Goal: Task Accomplishment & Management: Use online tool/utility

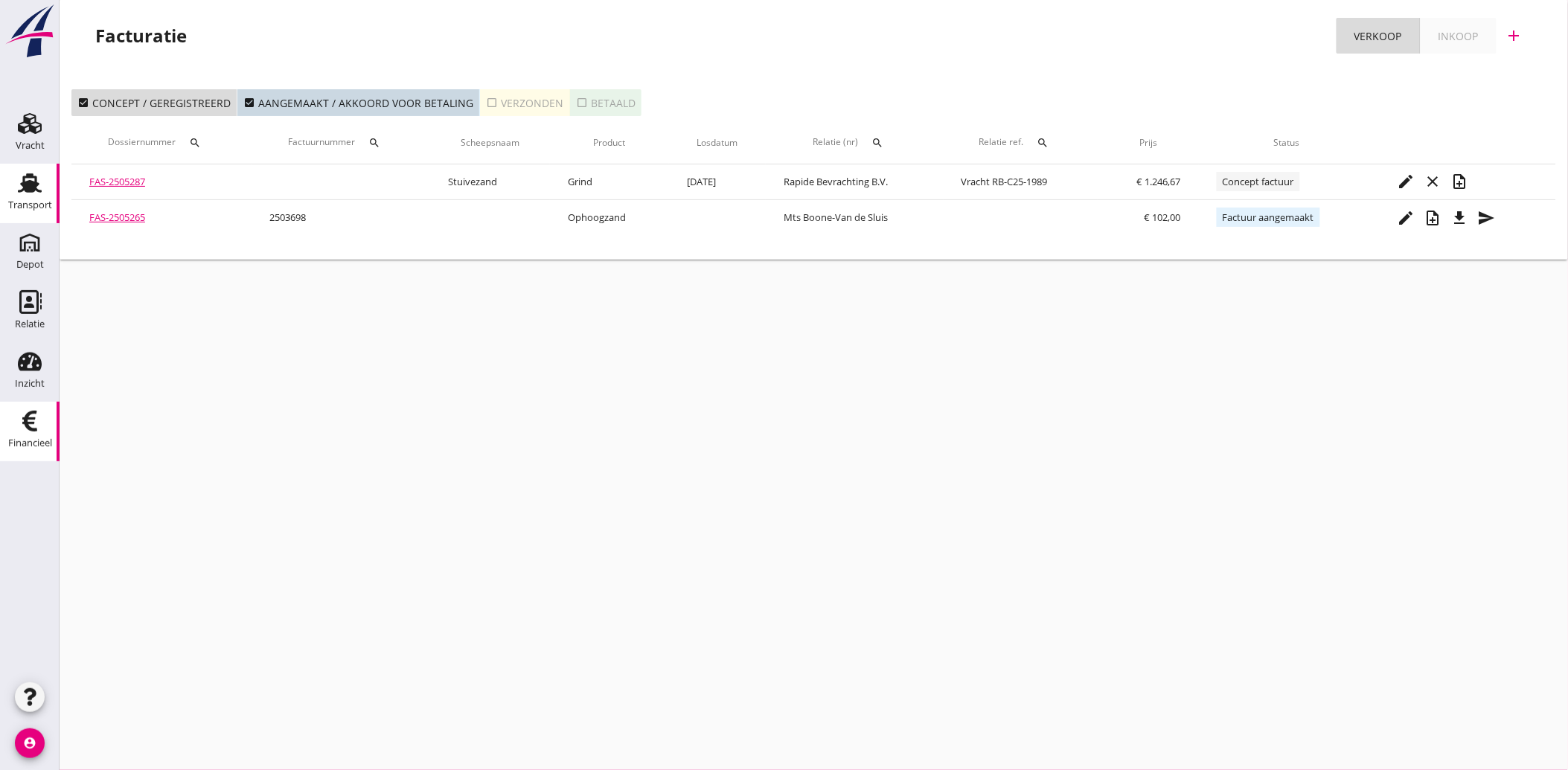
click at [25, 187] on use at bounding box center [30, 183] width 24 height 19
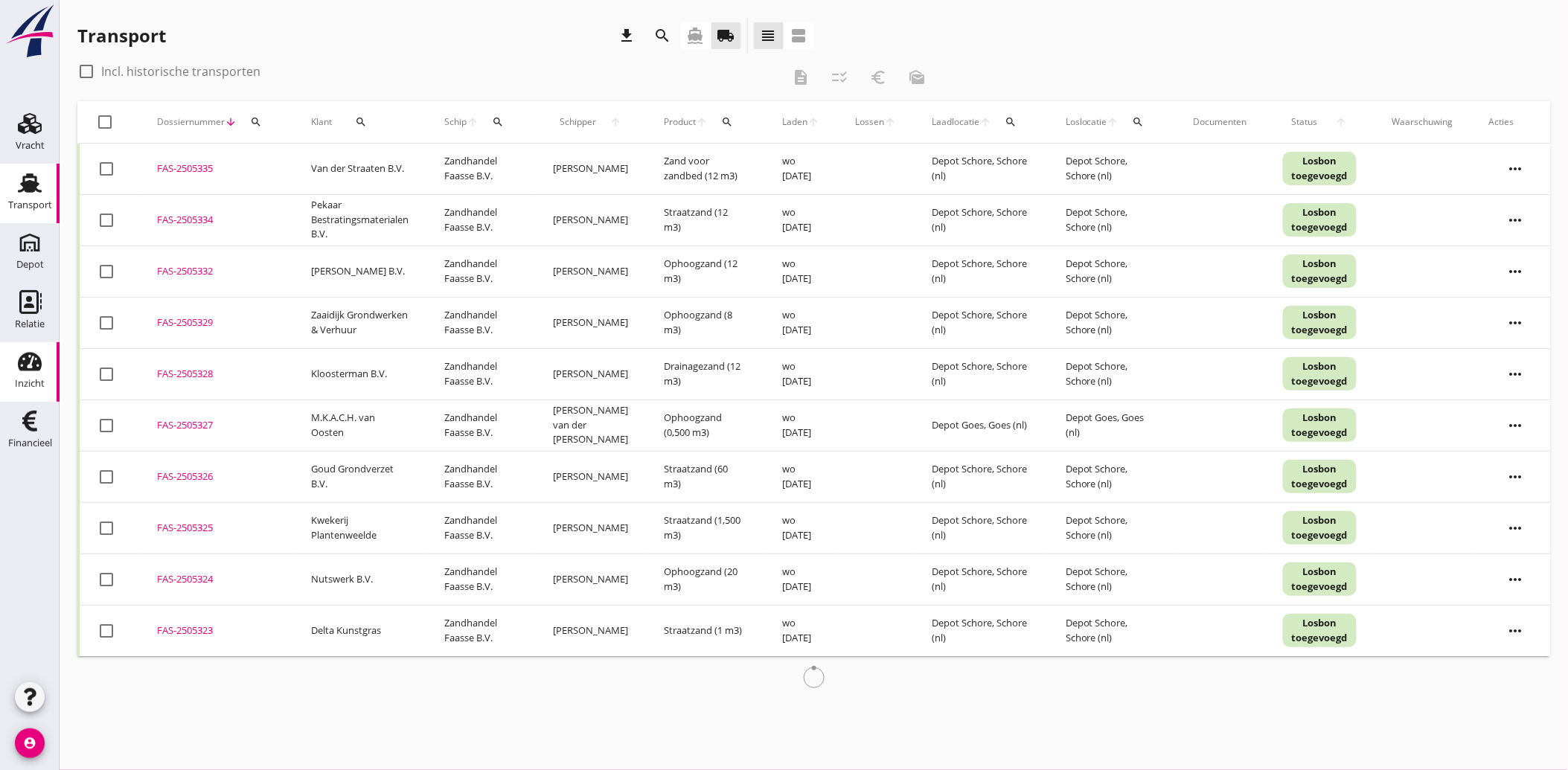
click at [28, 368] on use at bounding box center [30, 361] width 24 height 18
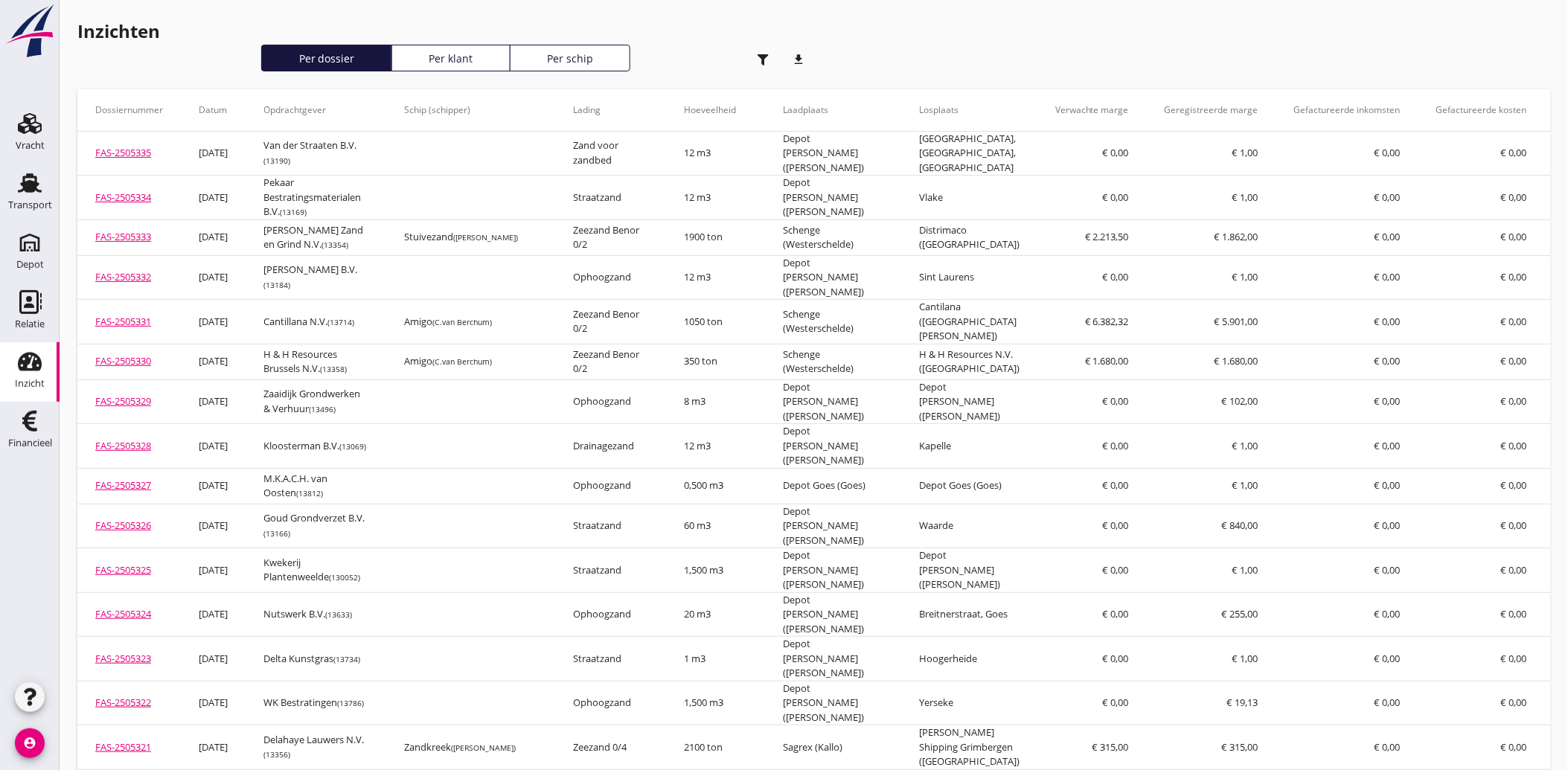
click at [758, 53] on div "button" at bounding box center [763, 59] width 30 height 30
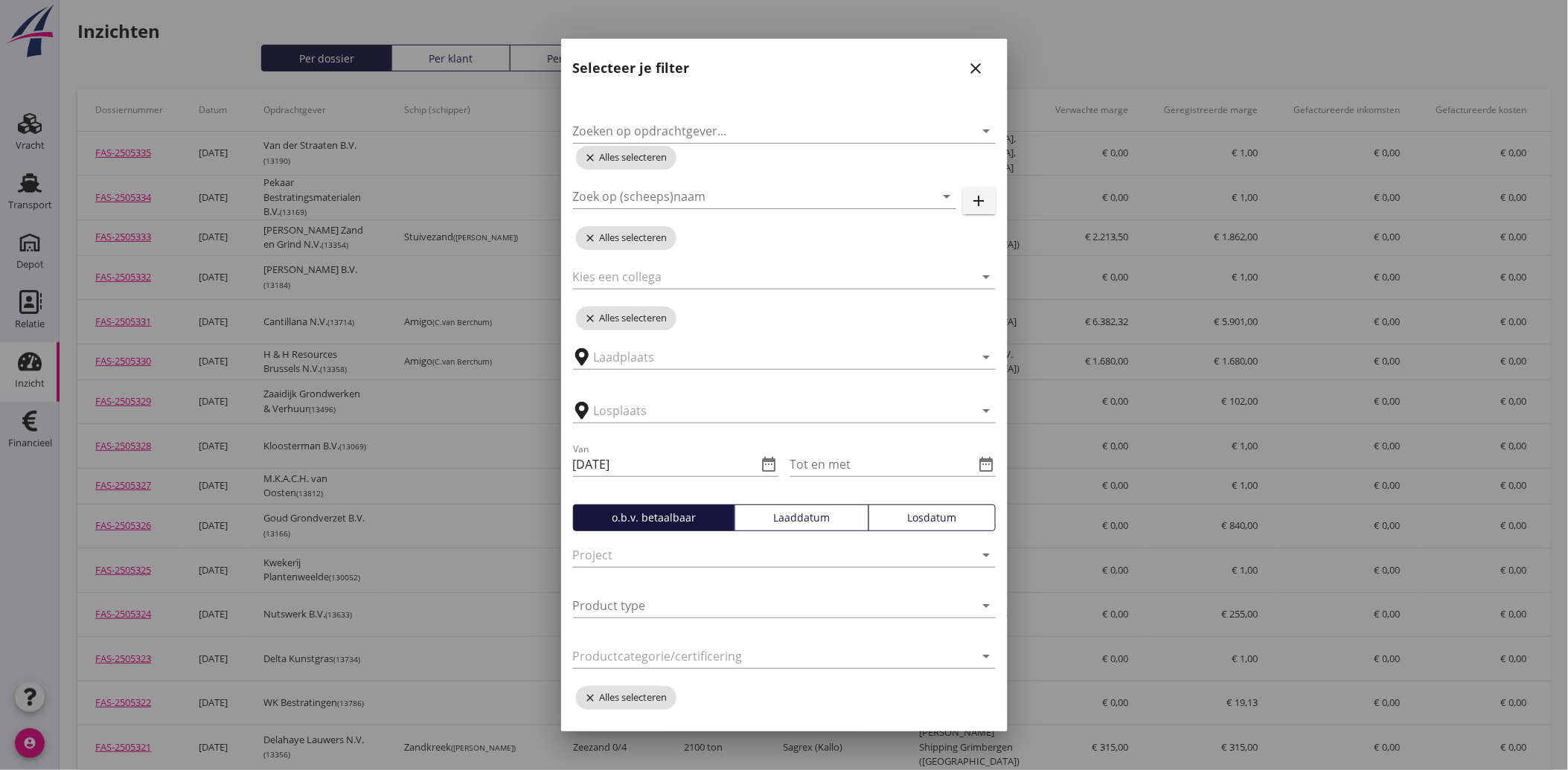
click at [791, 509] on div "Laaddatum" at bounding box center [802, 517] width 121 height 15
click at [762, 463] on icon "date_range" at bounding box center [769, 464] width 18 height 18
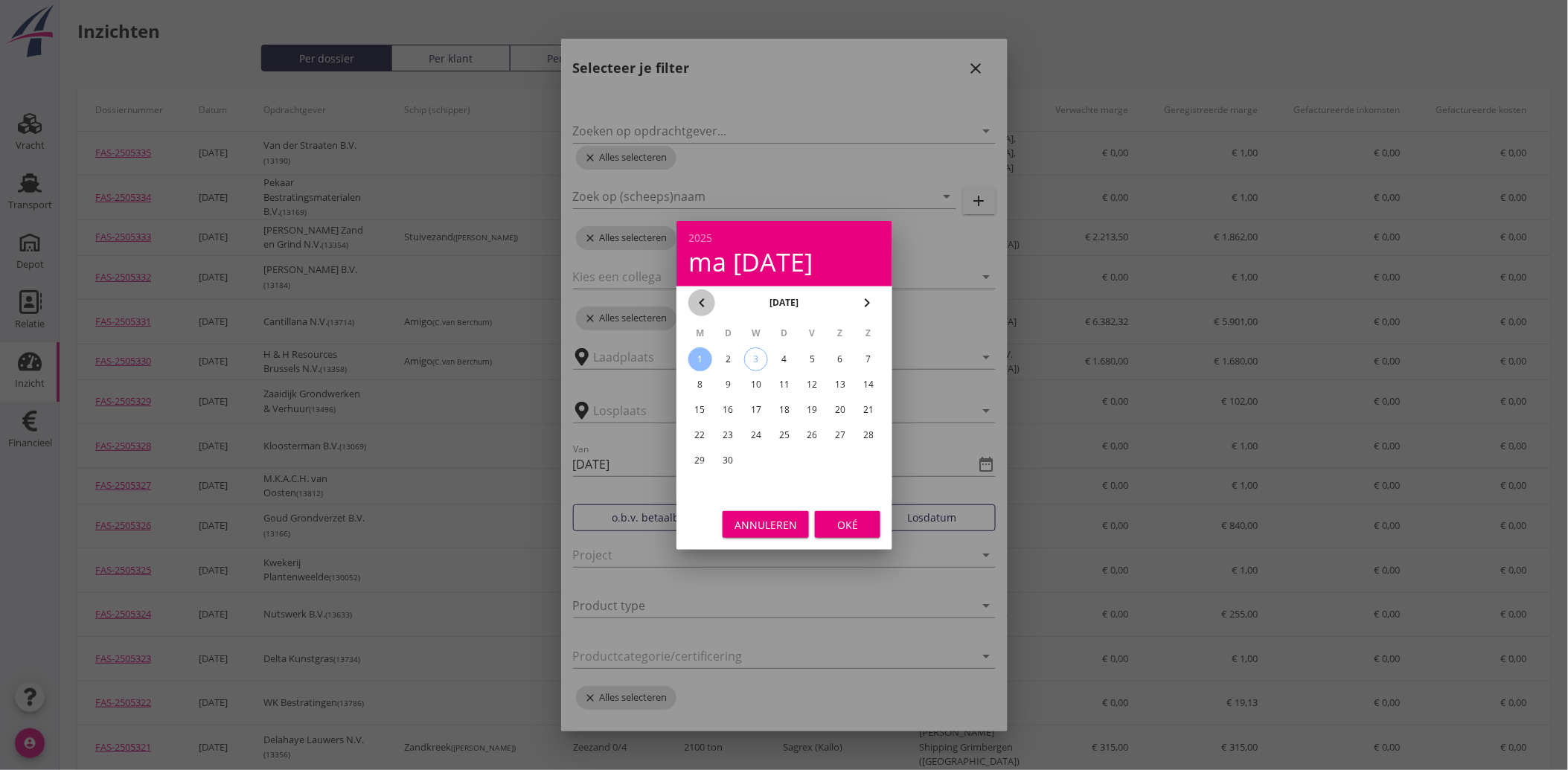
click at [707, 305] on icon "chevron_left" at bounding box center [701, 303] width 18 height 18
click at [807, 351] on div "1" at bounding box center [811, 359] width 24 height 24
type input "[DATE]"
click at [848, 526] on div "Oké" at bounding box center [847, 524] width 41 height 15
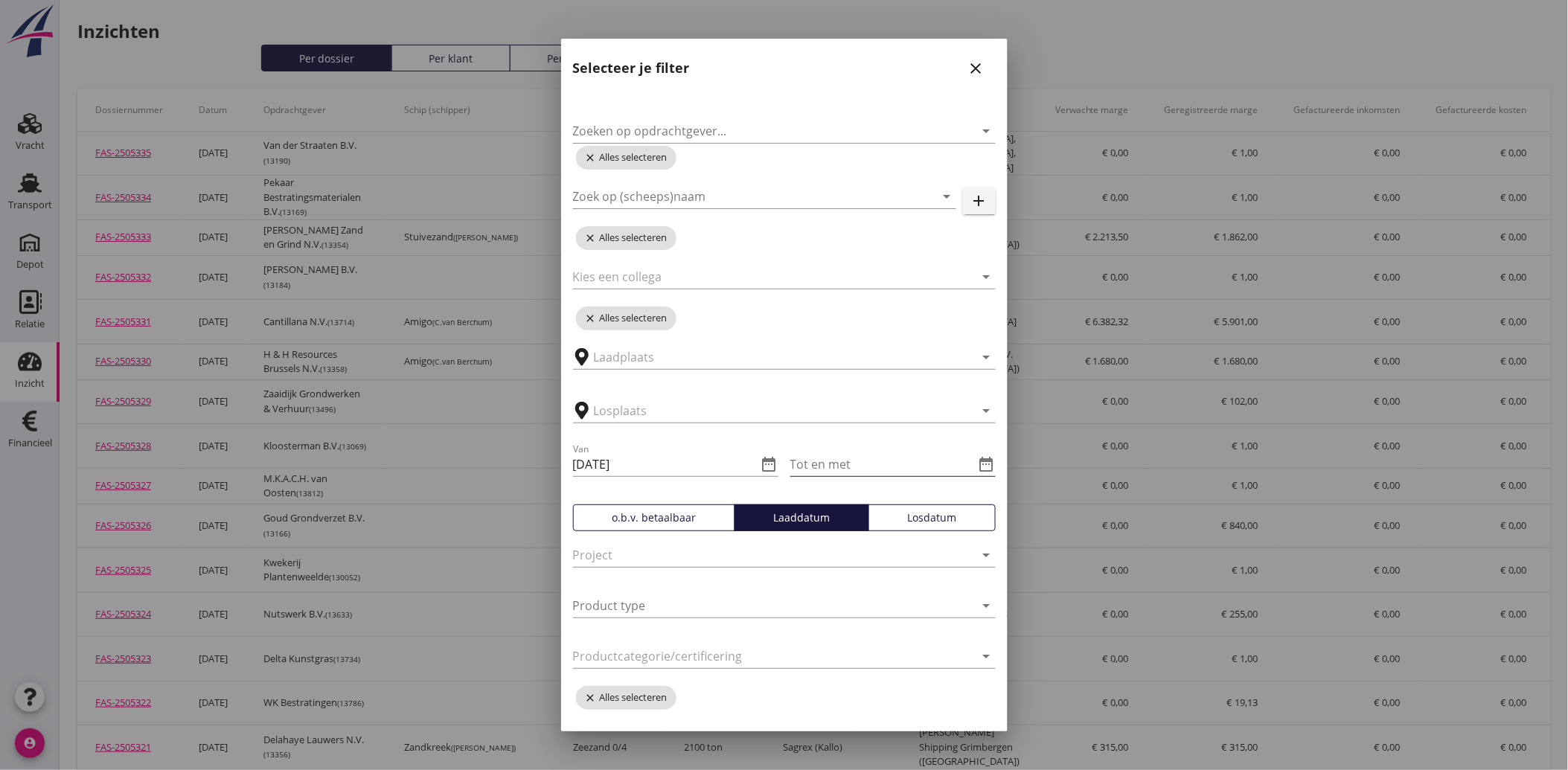
click at [978, 467] on icon "date_range" at bounding box center [986, 464] width 18 height 18
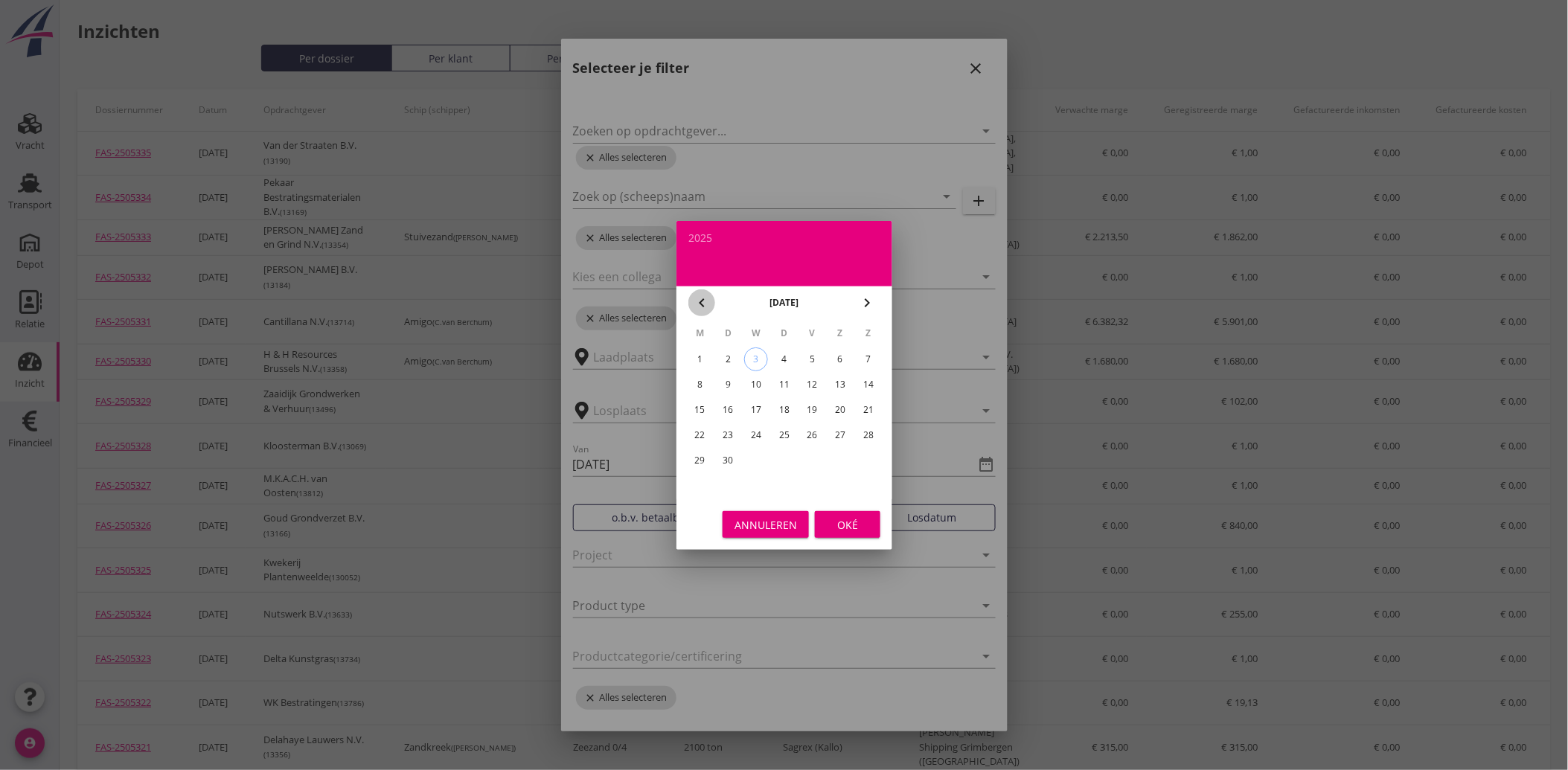
click at [704, 294] on icon "chevron_left" at bounding box center [701, 303] width 18 height 18
click at [873, 459] on div "31" at bounding box center [868, 460] width 24 height 24
type input "[DATE]"
click at [853, 524] on div "Oké" at bounding box center [847, 524] width 41 height 15
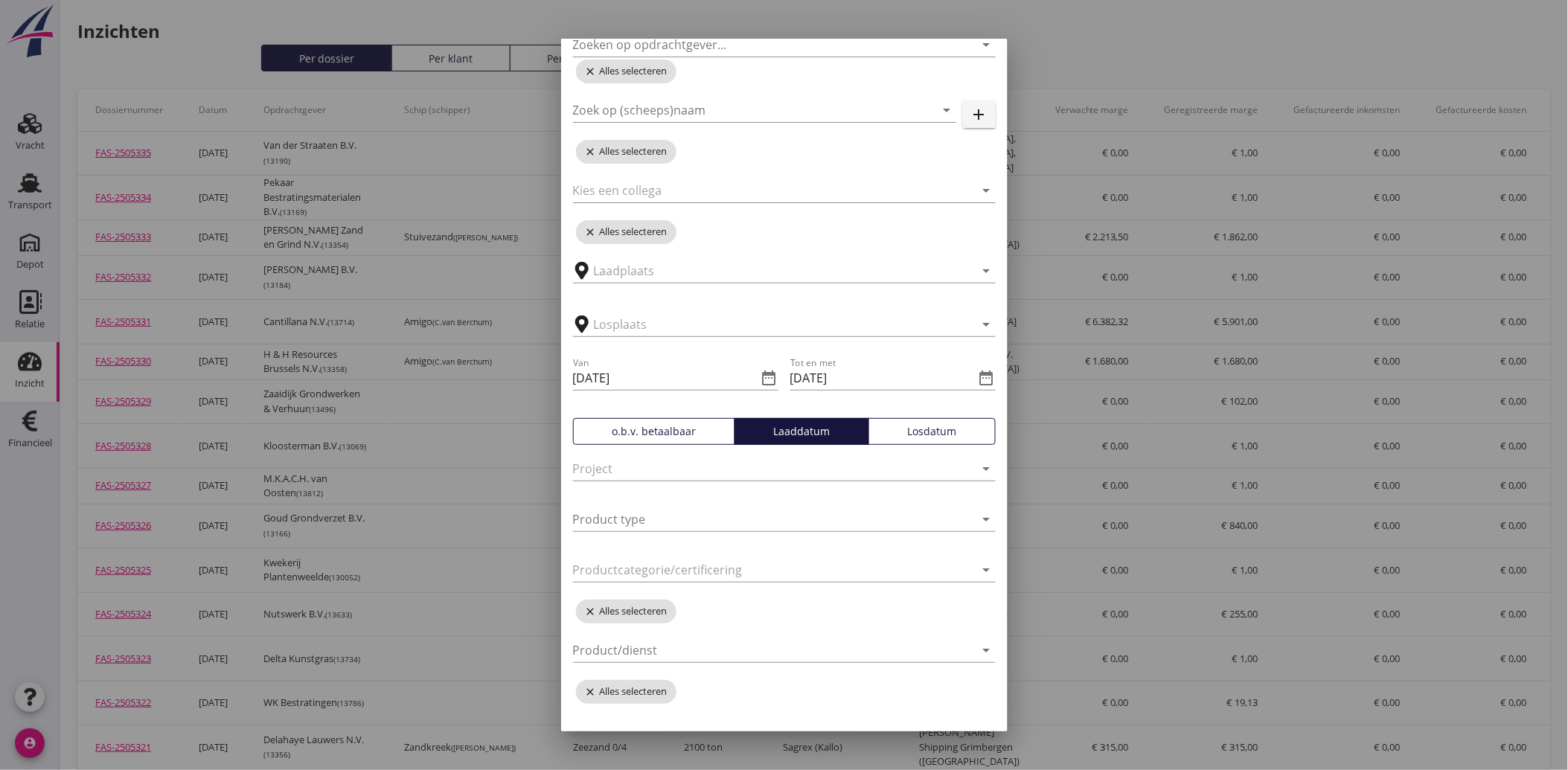
scroll to position [167, 0]
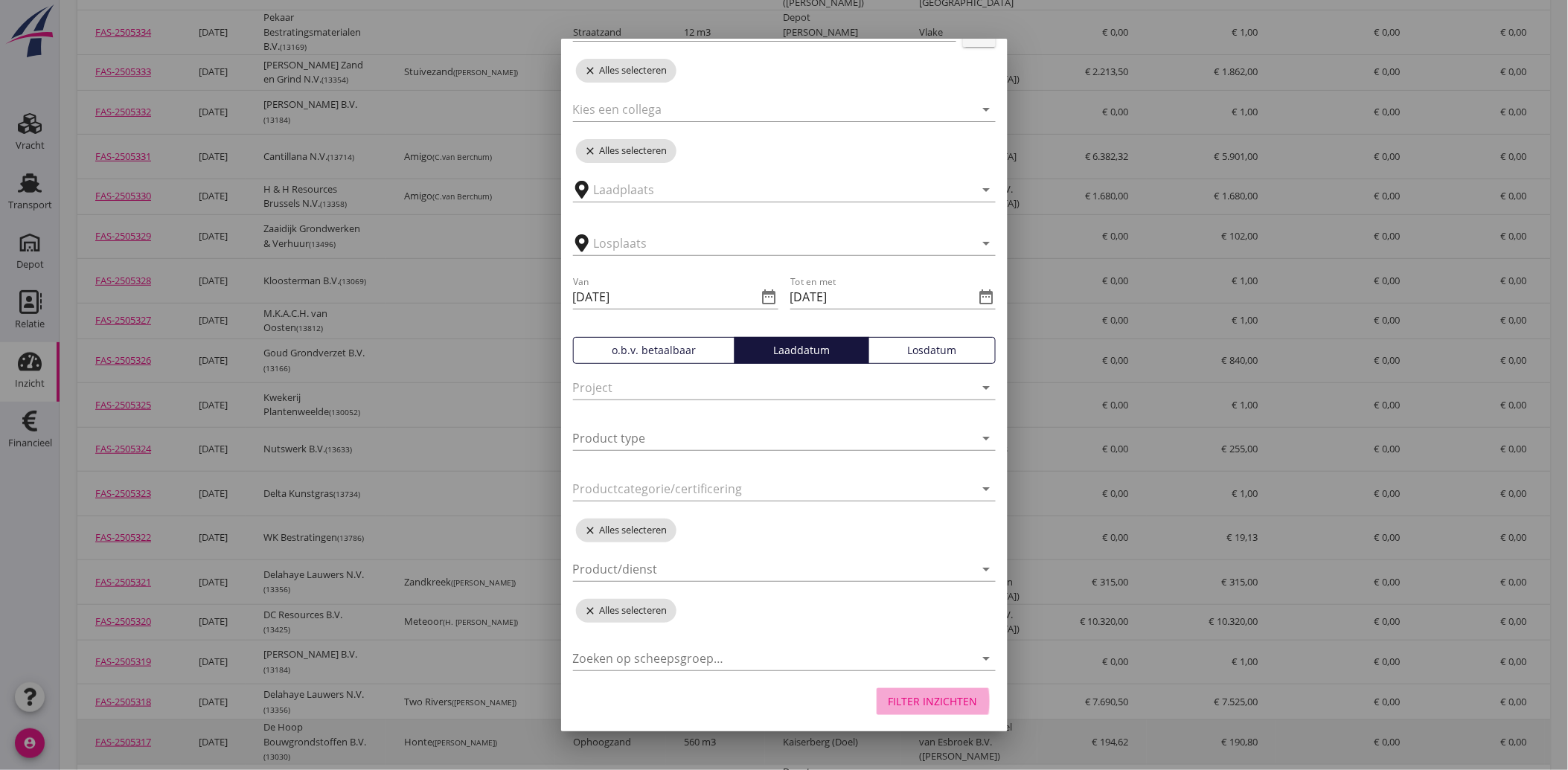
drag, startPoint x: 913, startPoint y: 706, endPoint x: 897, endPoint y: 695, distance: 19.4
click at [913, 706] on div "Filter inzichten" at bounding box center [933, 701] width 89 height 15
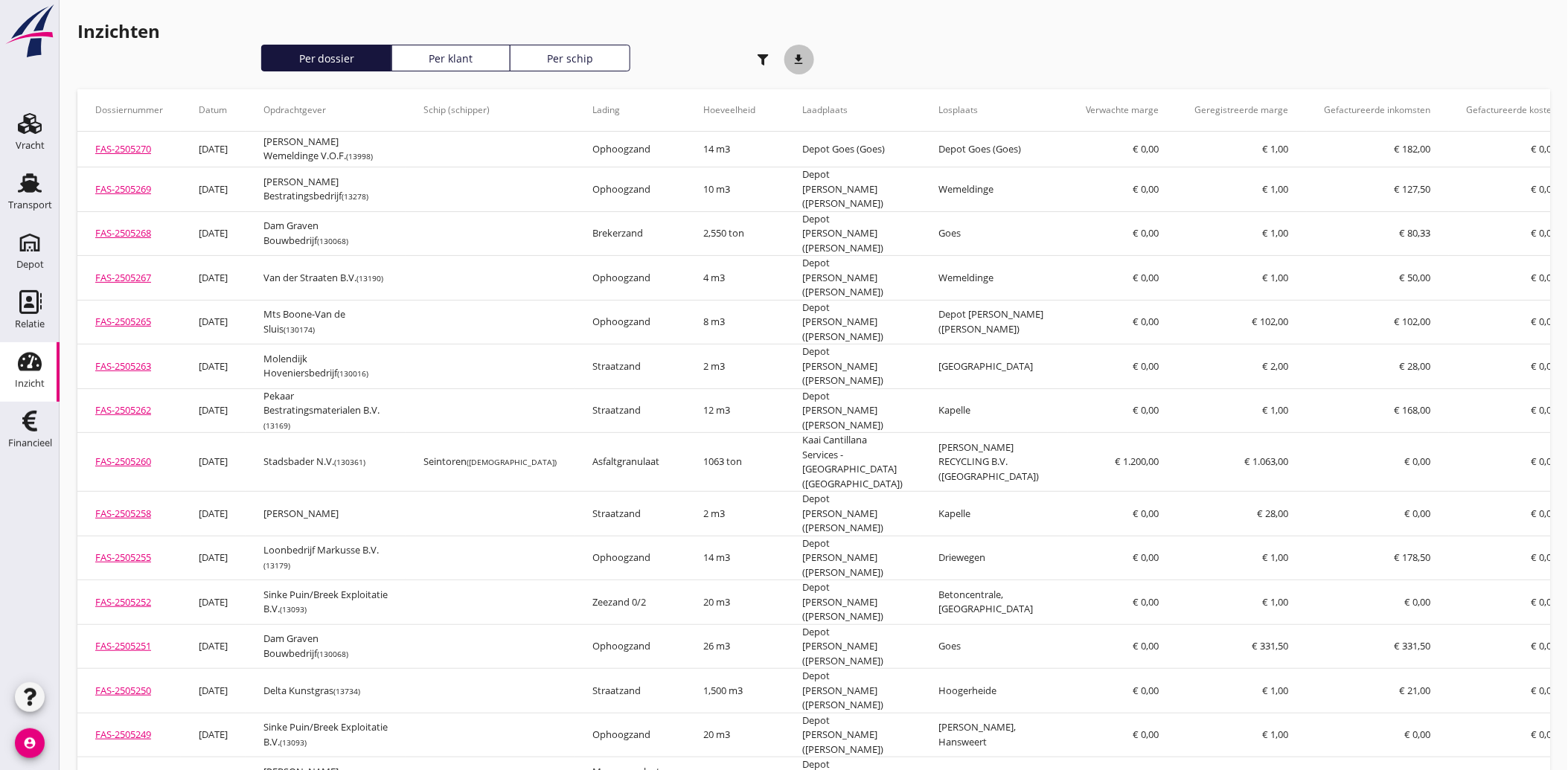
click at [797, 50] on icon "download" at bounding box center [799, 59] width 30 height 30
click at [758, 62] on icon "button" at bounding box center [763, 60] width 12 height 12
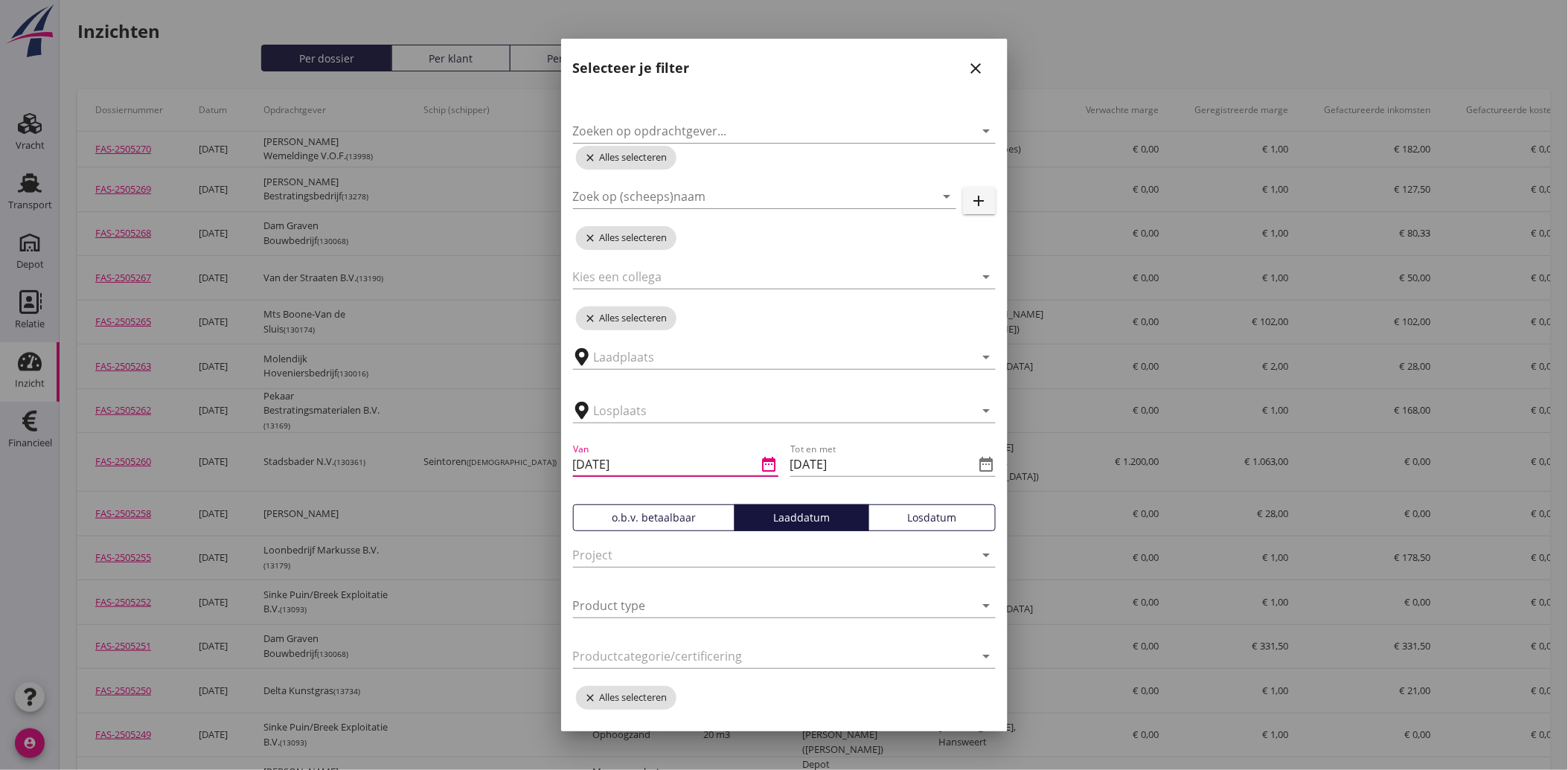
click at [614, 462] on input "[DATE]" at bounding box center [665, 464] width 185 height 24
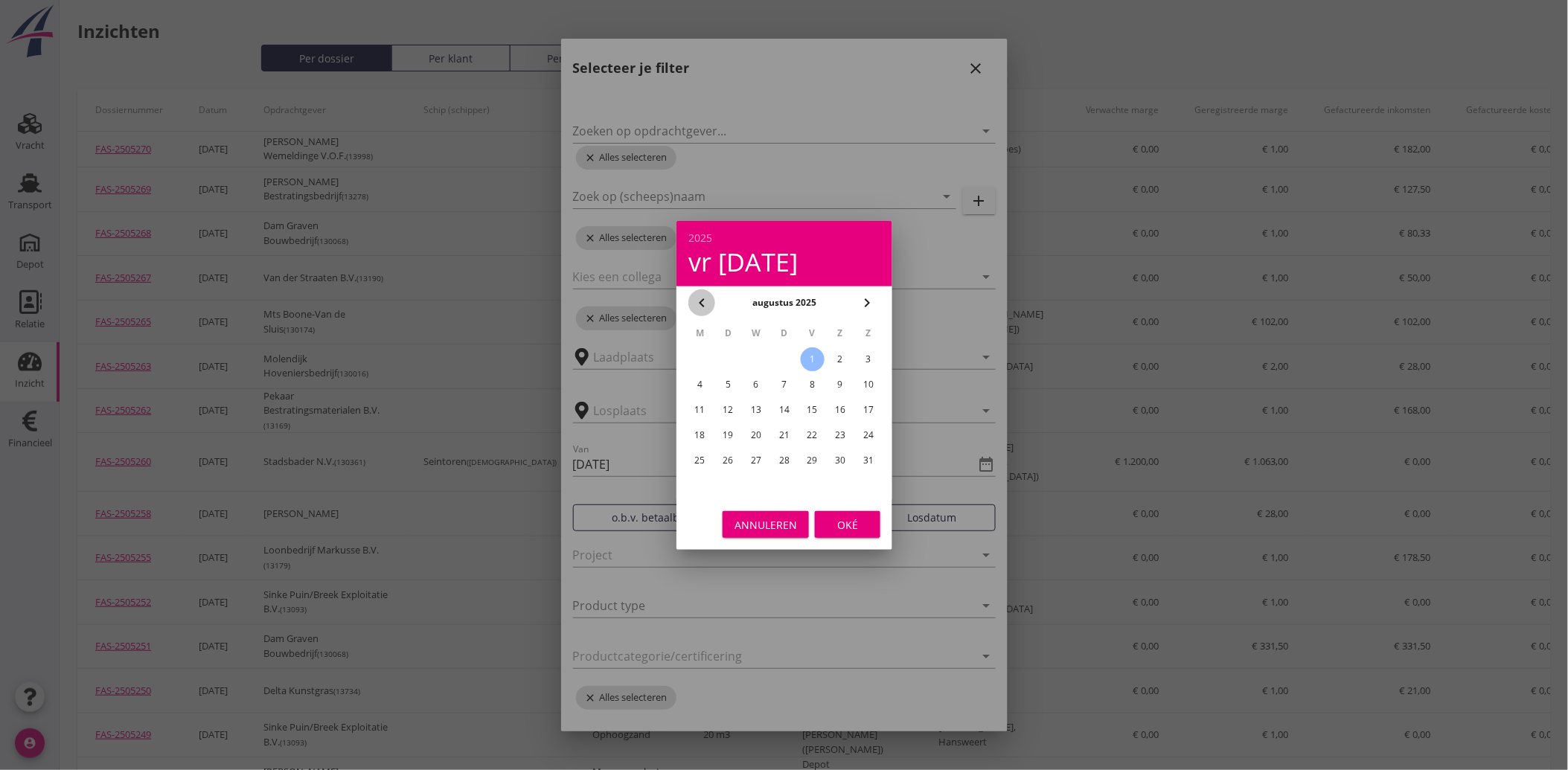
click at [696, 299] on icon "chevron_left" at bounding box center [701, 303] width 18 height 18
click at [734, 354] on div "1" at bounding box center [727, 359] width 24 height 24
type input "[DATE]"
click at [860, 534] on button "Oké" at bounding box center [847, 525] width 65 height 27
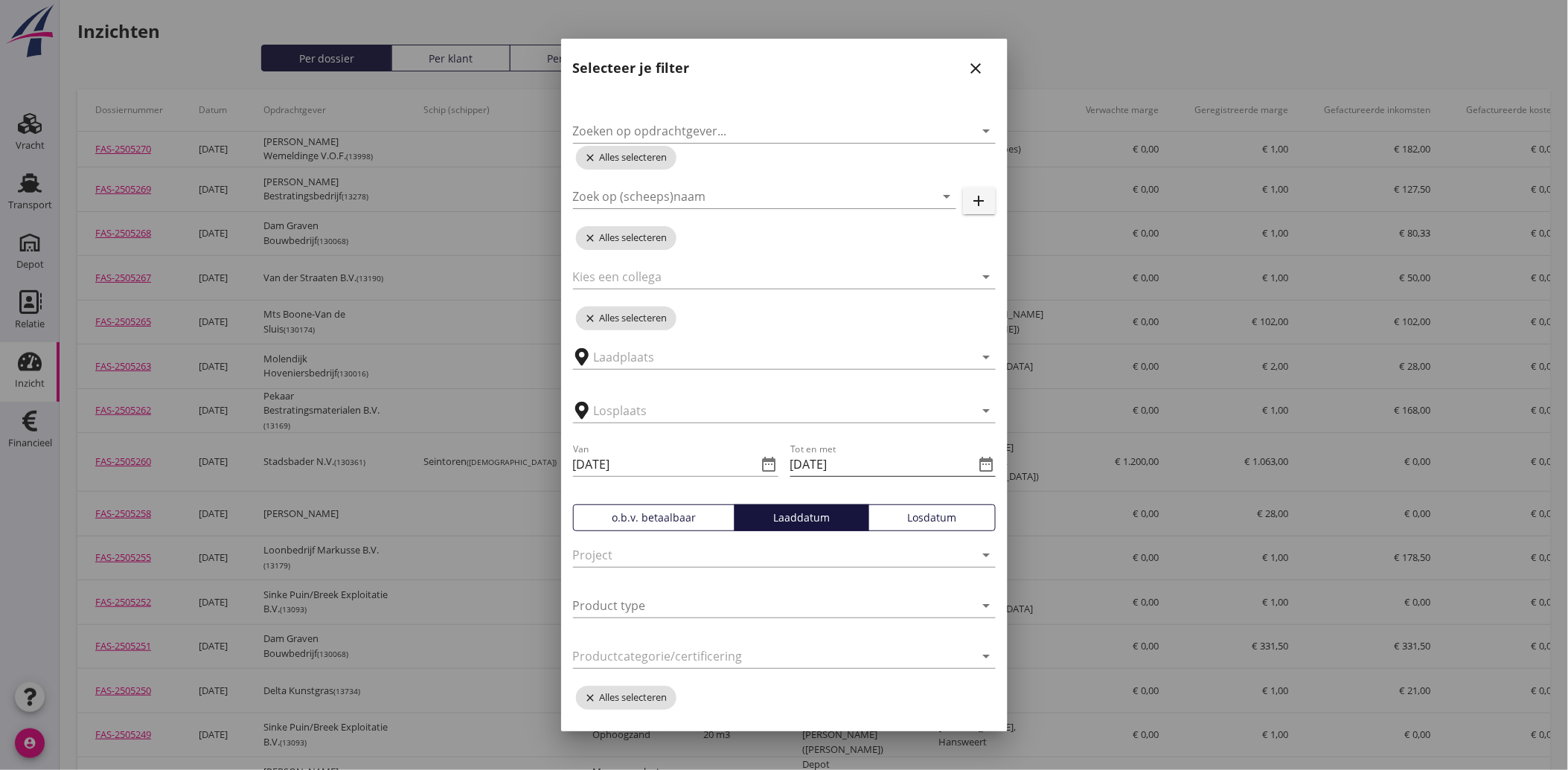
click at [978, 467] on icon "date_range" at bounding box center [986, 464] width 18 height 18
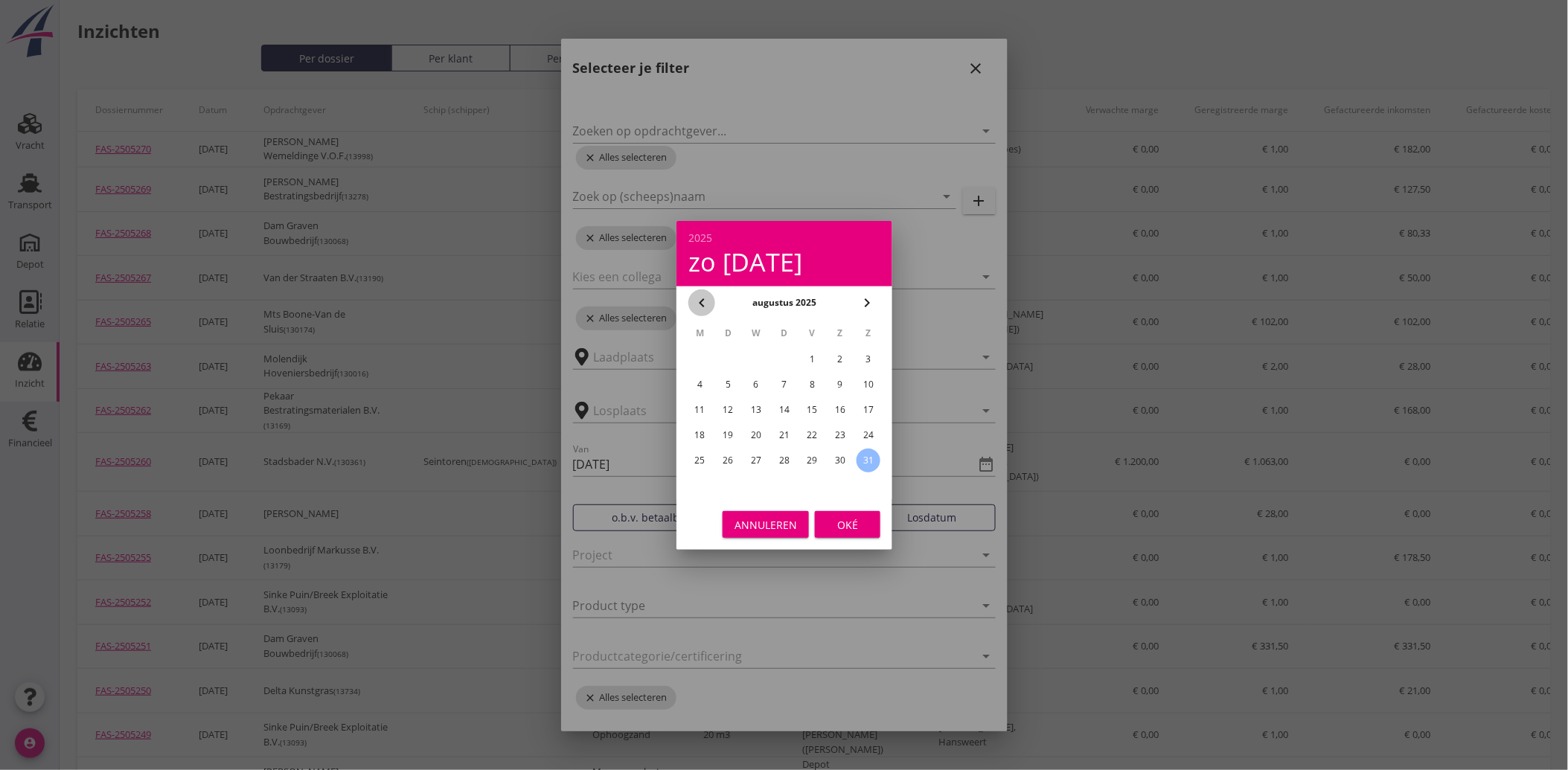
click at [708, 300] on icon "chevron_left" at bounding box center [701, 303] width 18 height 18
click at [784, 454] on div "31" at bounding box center [783, 460] width 24 height 24
type input "[DATE]"
click at [837, 517] on div "Oké" at bounding box center [847, 524] width 41 height 15
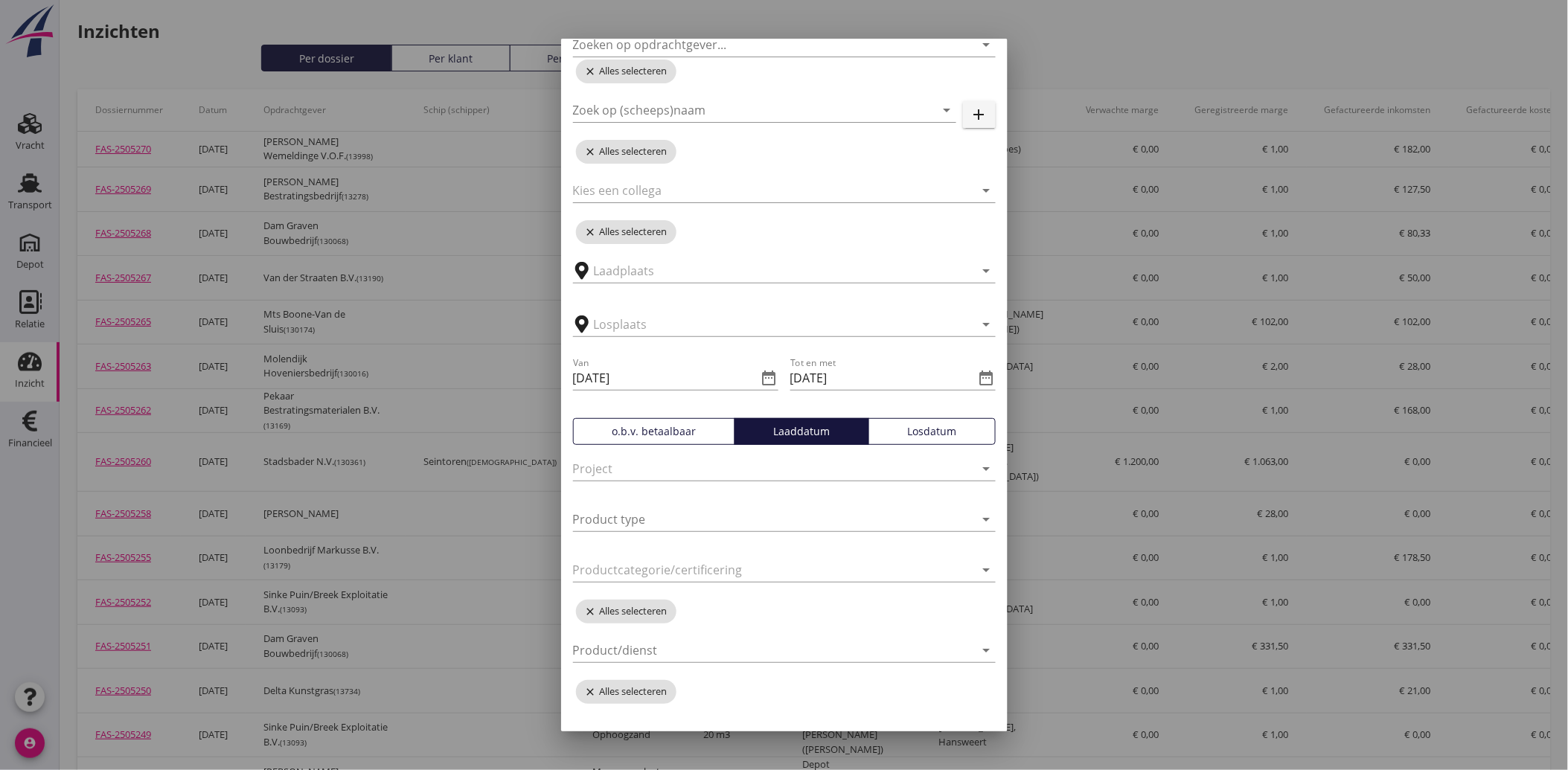
scroll to position [167, 0]
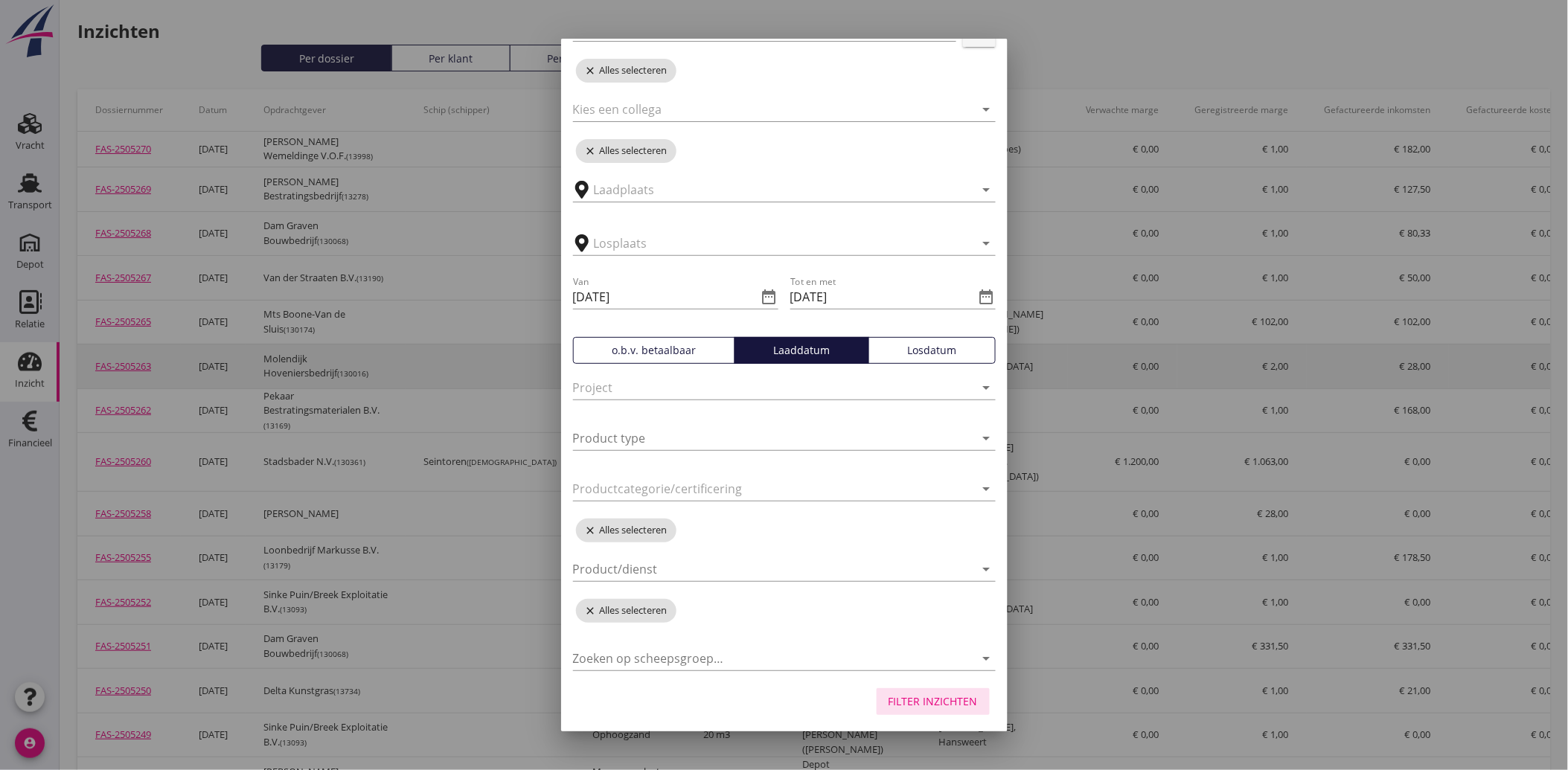
click at [935, 692] on button "Filter inzichten" at bounding box center [933, 702] width 113 height 27
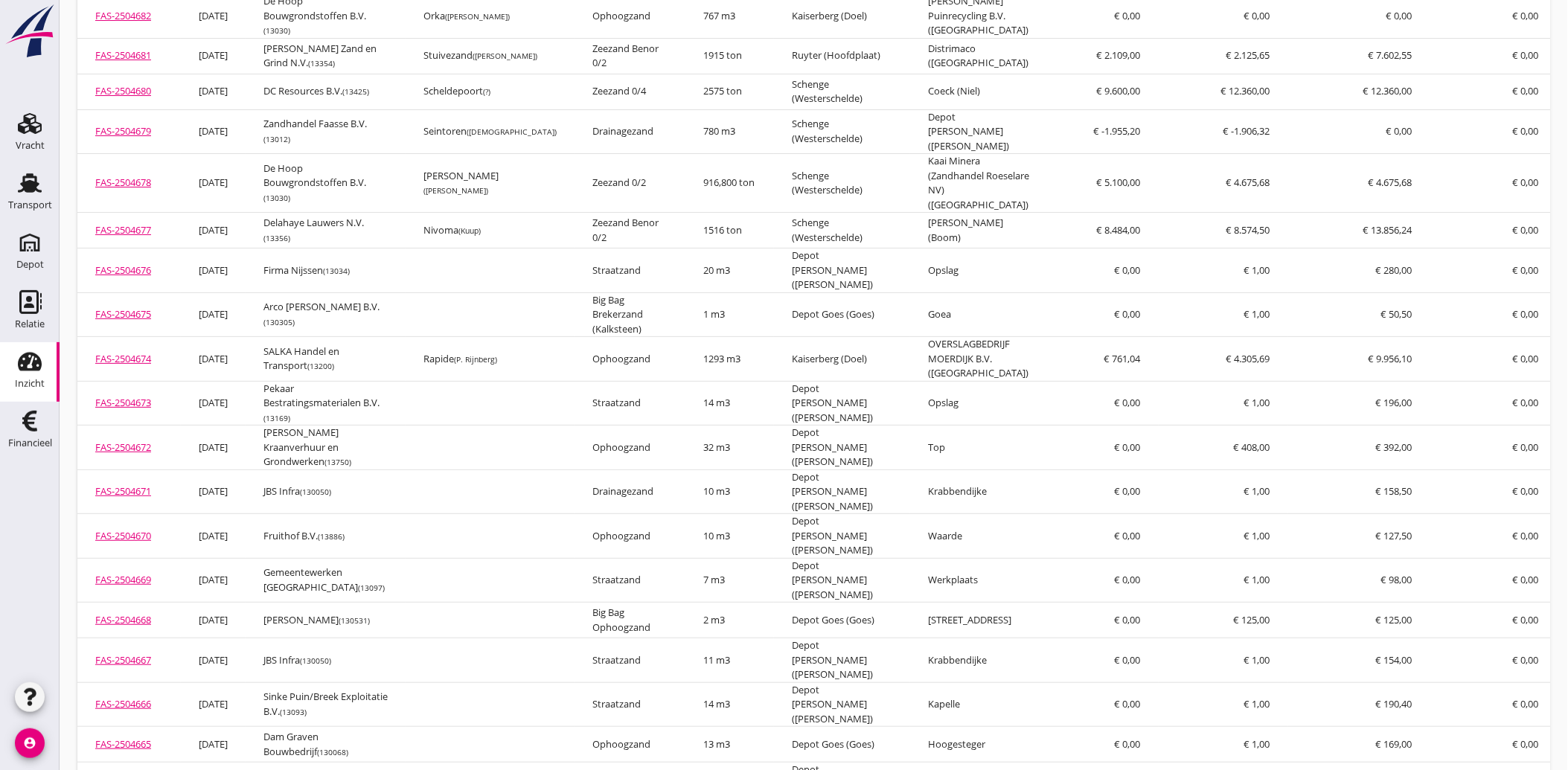
scroll to position [4050, 0]
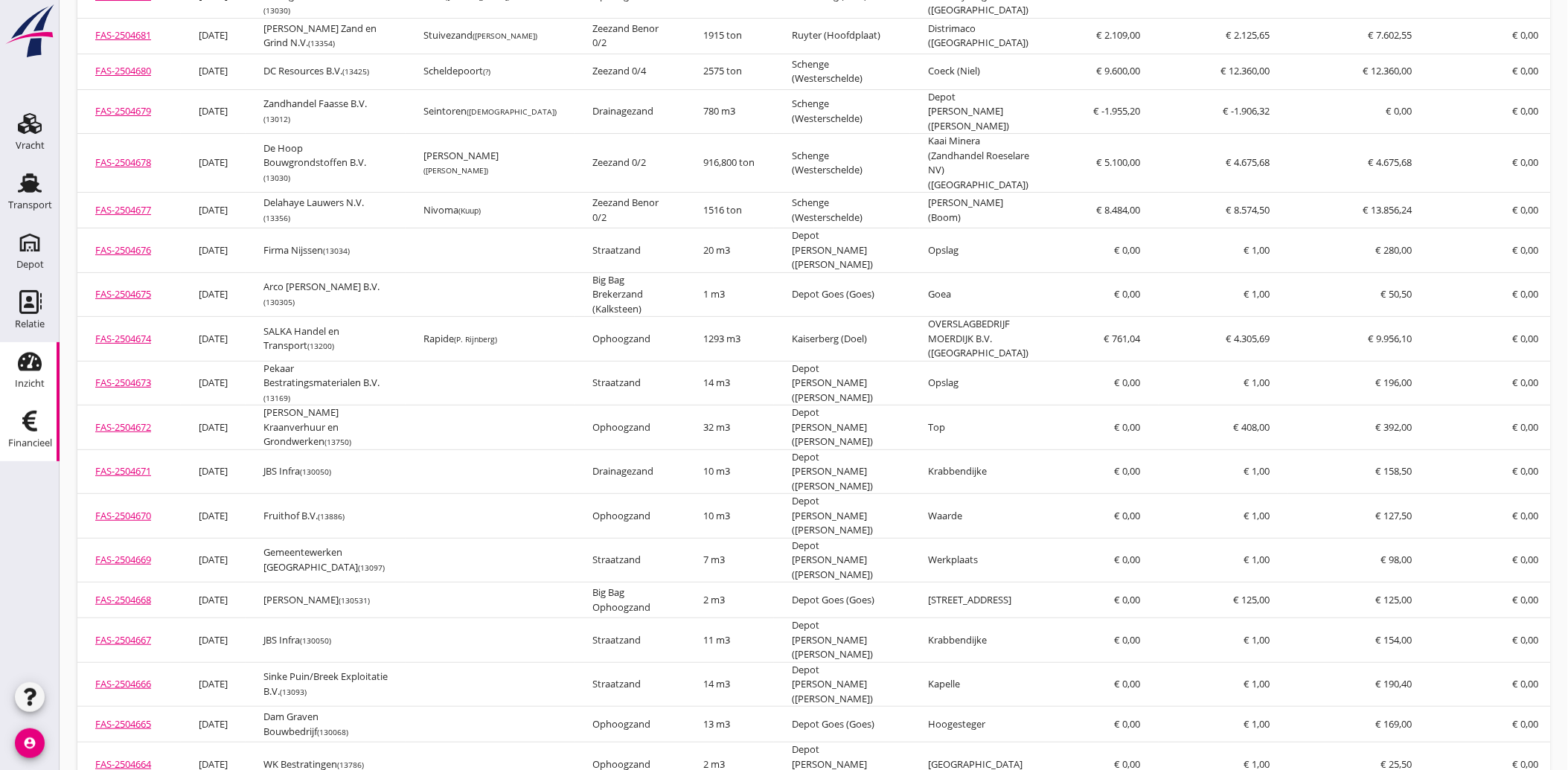
click at [21, 419] on icon "Financieel" at bounding box center [30, 421] width 24 height 24
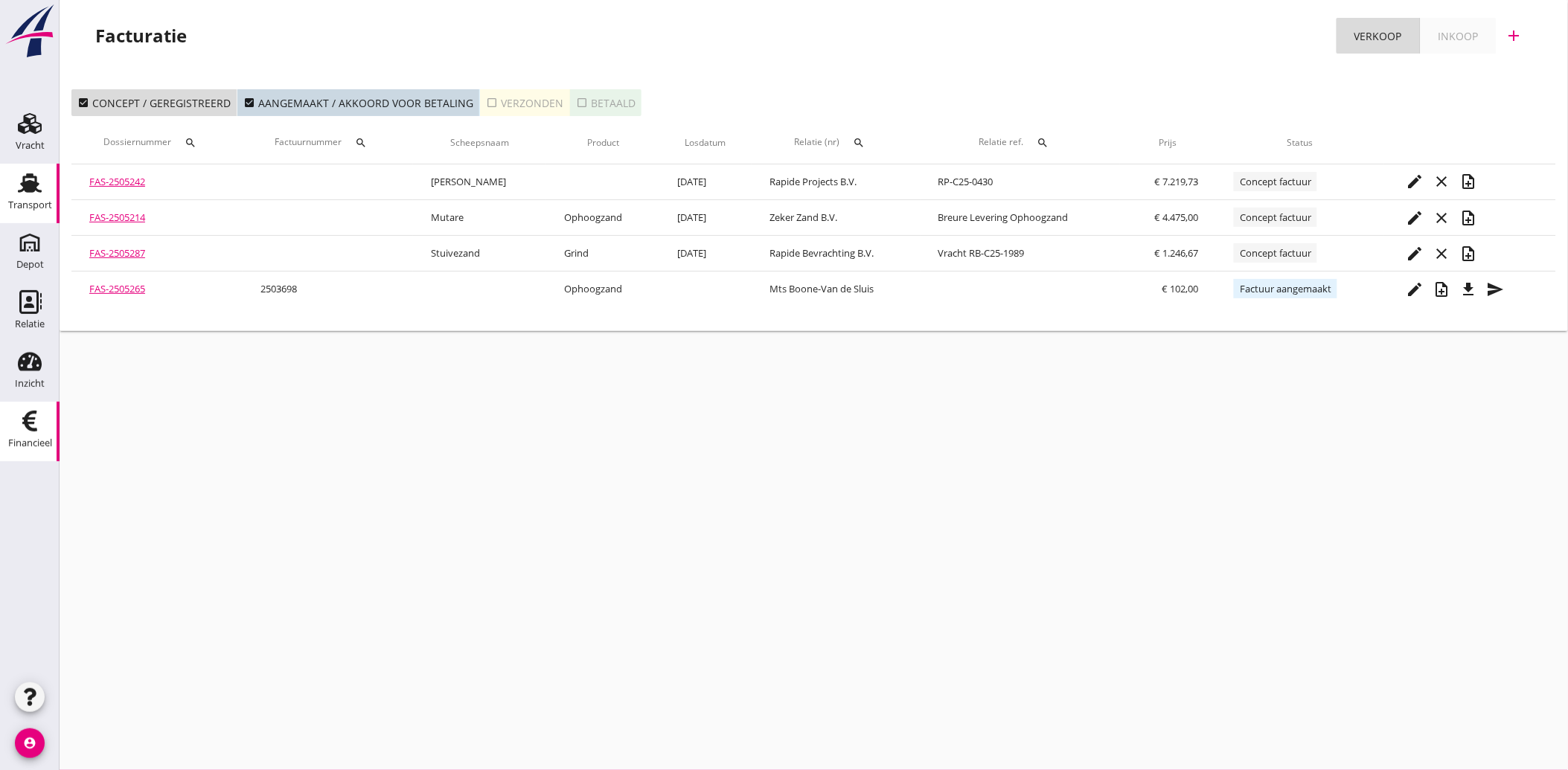
click at [13, 190] on div "Transport" at bounding box center [29, 183] width 36 height 24
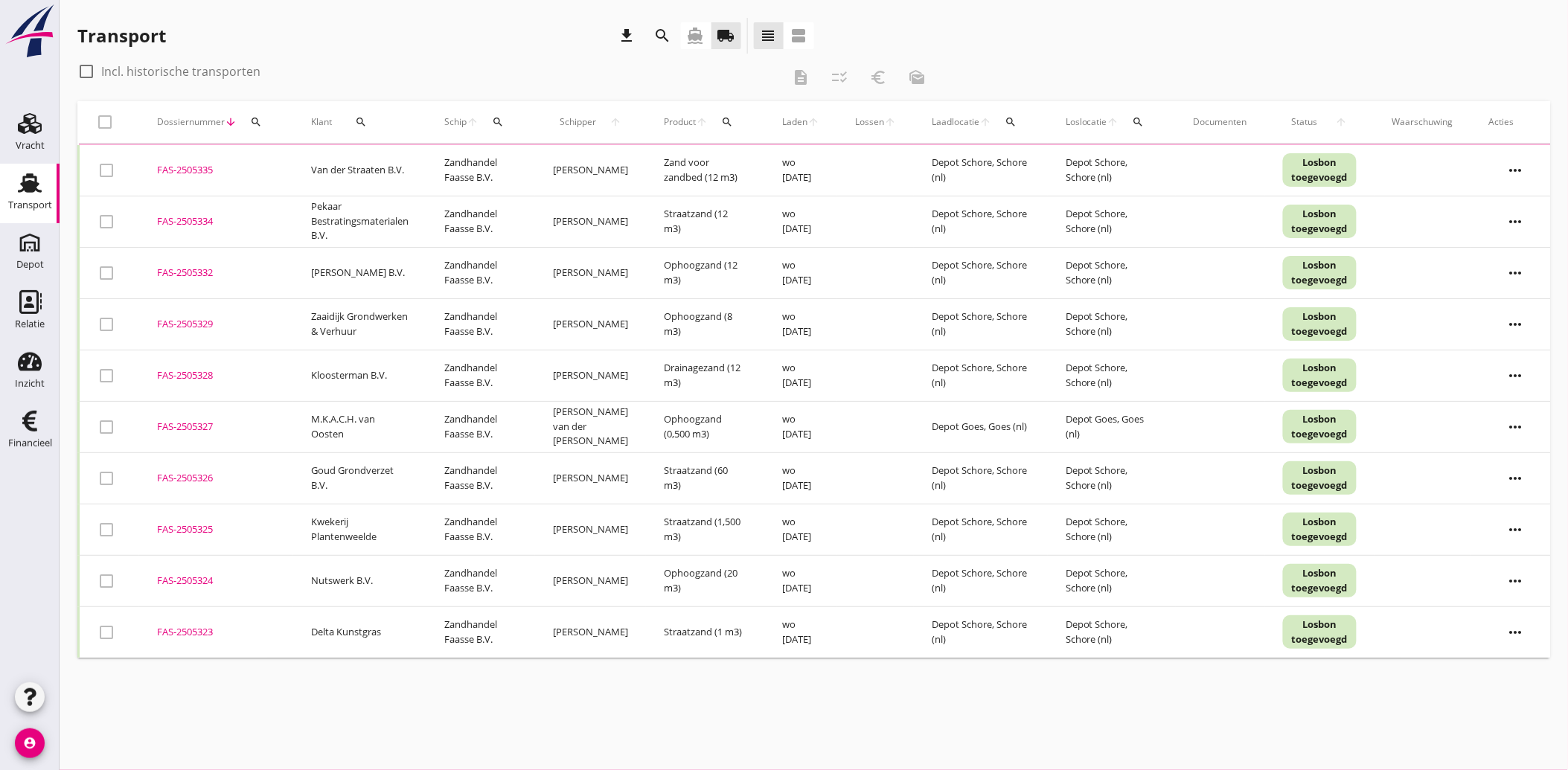
click at [361, 124] on icon "search" at bounding box center [361, 122] width 12 height 12
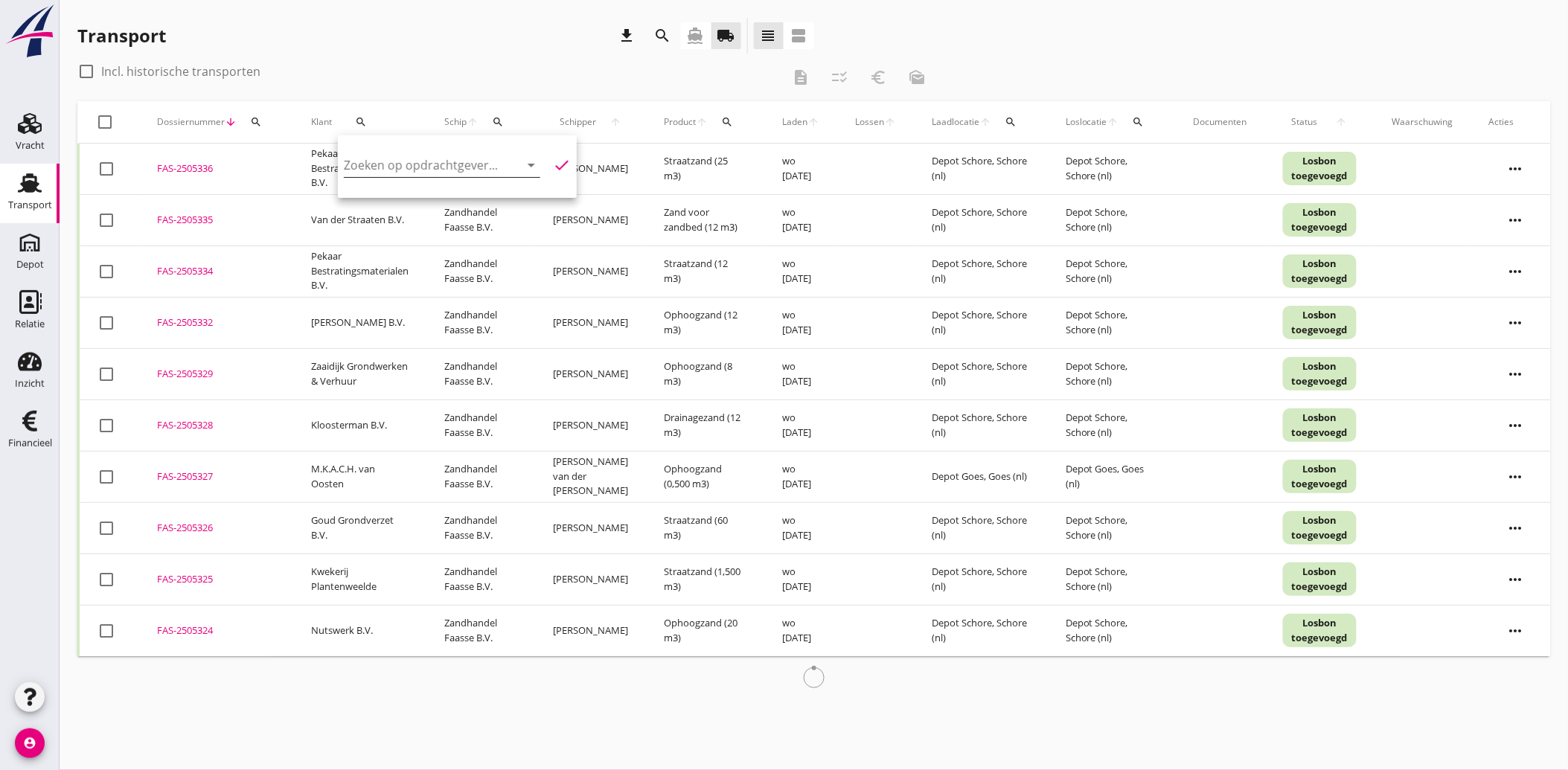
click at [399, 164] on input "Zoeken op opdrachtgever..." at bounding box center [421, 164] width 155 height 24
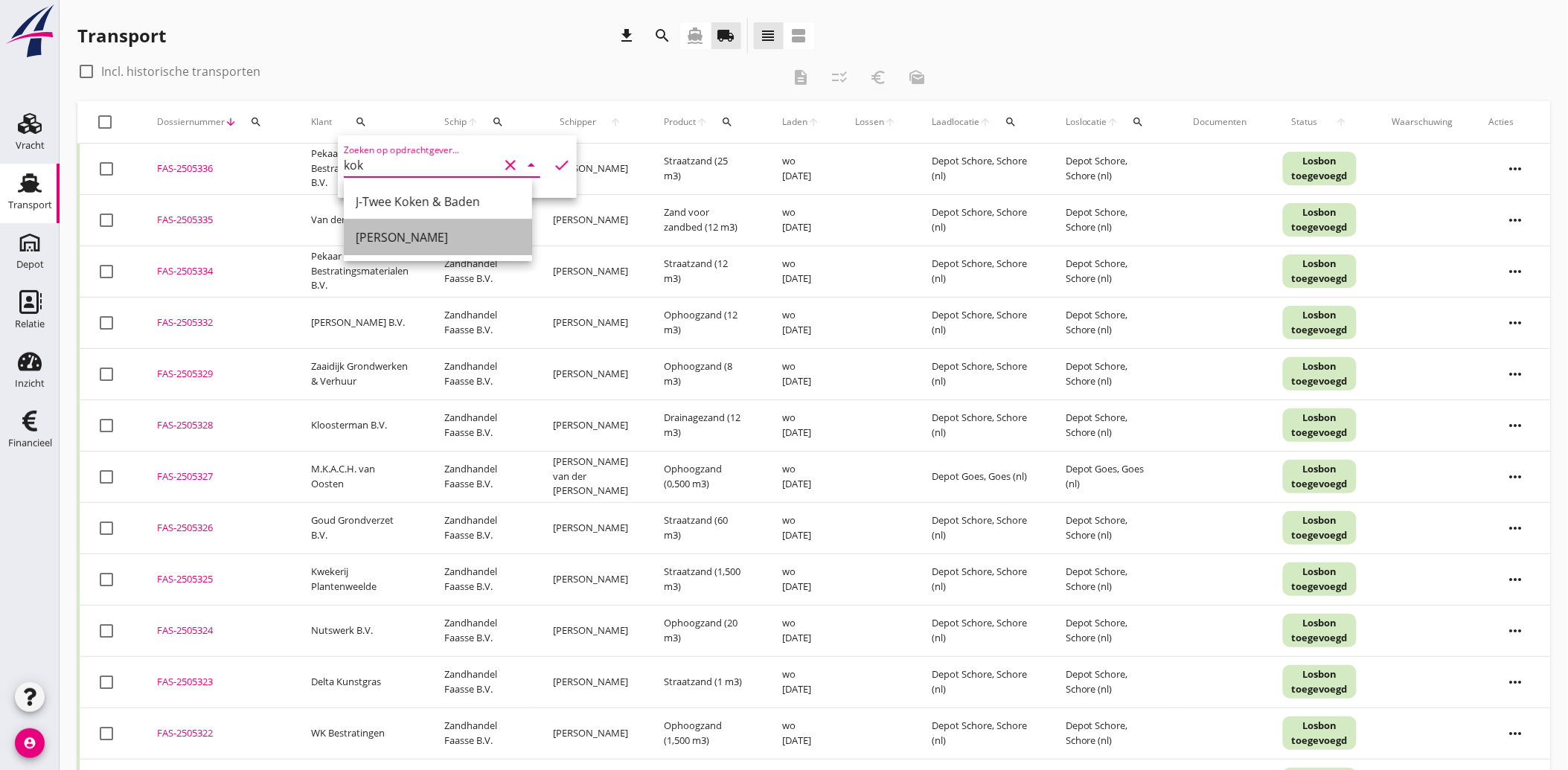
click at [411, 239] on div "[PERSON_NAME]" at bounding box center [437, 237] width 164 height 18
type input "[PERSON_NAME]"
click at [555, 162] on icon "check" at bounding box center [561, 165] width 18 height 18
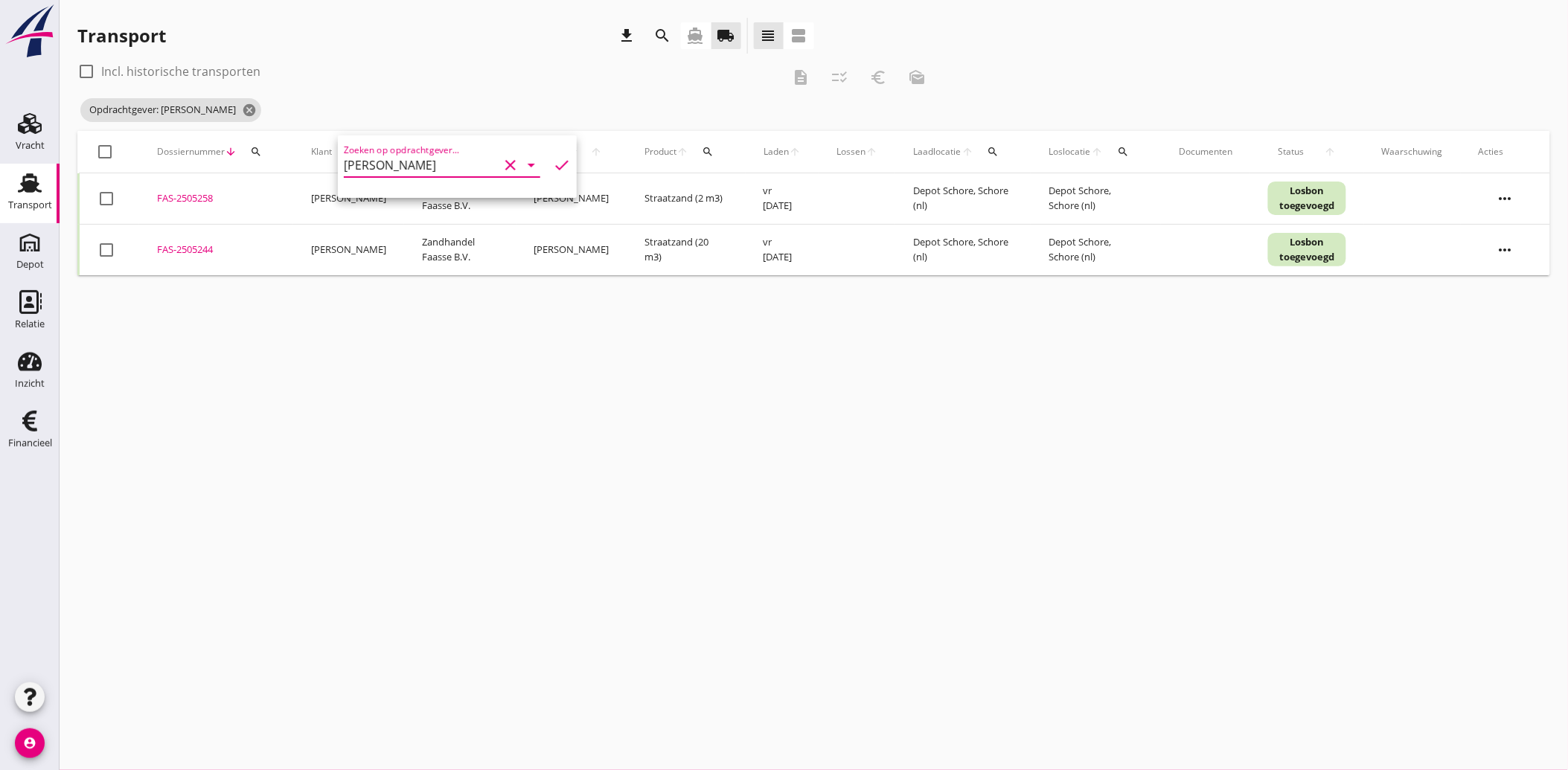
click at [100, 202] on div at bounding box center [107, 198] width 25 height 25
checkbox input "true"
click at [104, 251] on div at bounding box center [107, 250] width 25 height 25
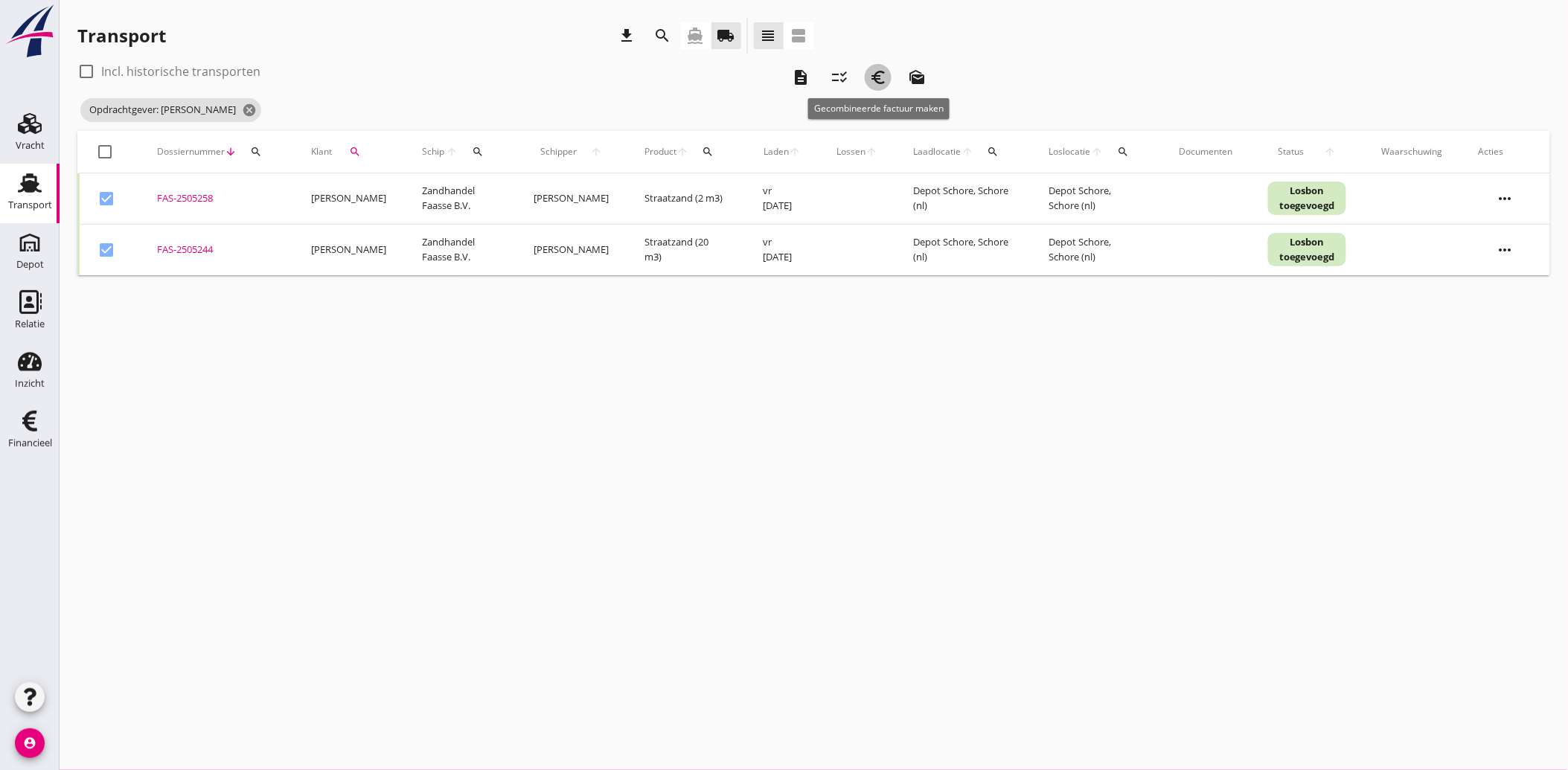
click at [883, 77] on icon "euro_symbol" at bounding box center [878, 77] width 18 height 18
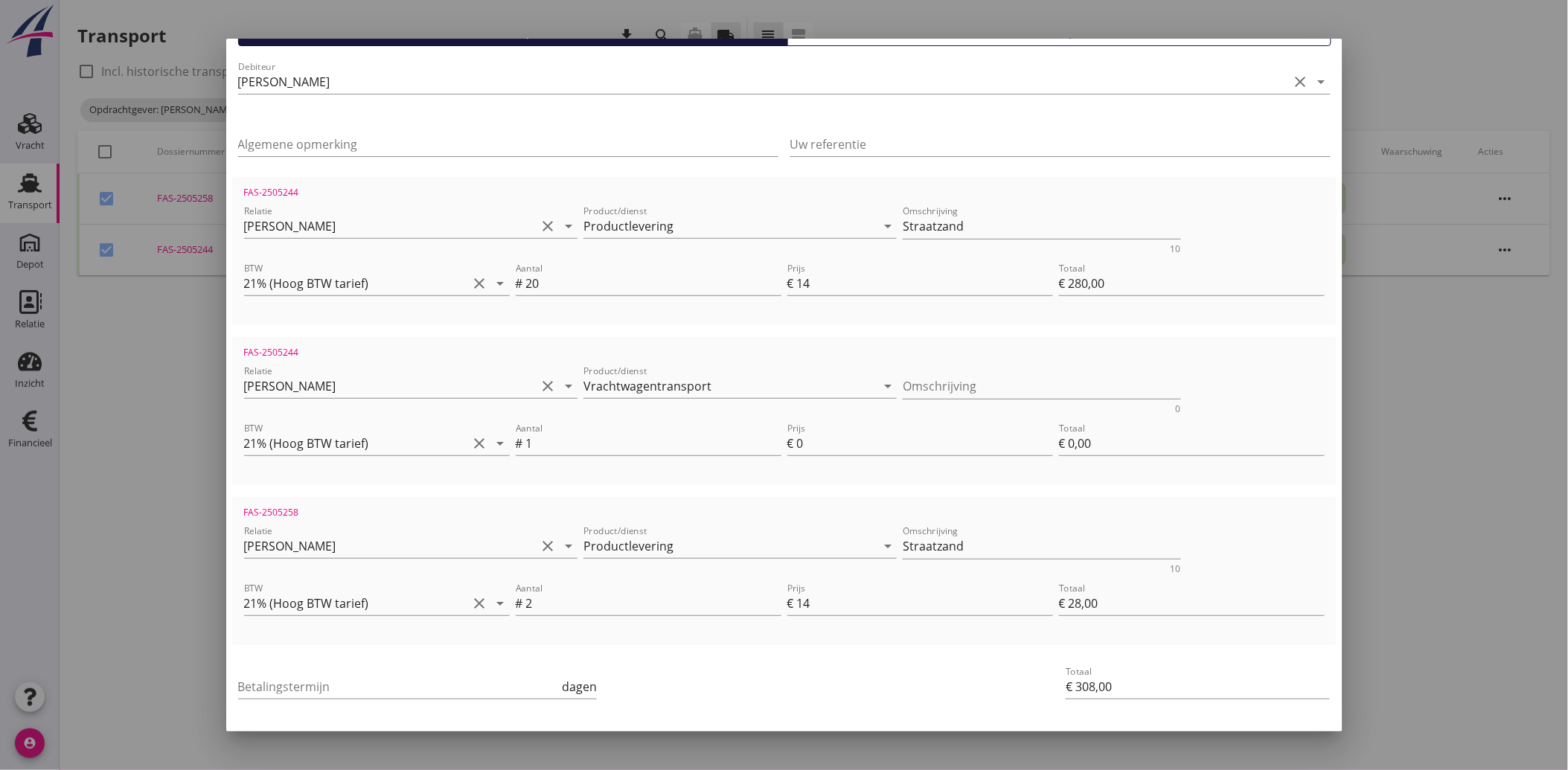
scroll to position [214, 0]
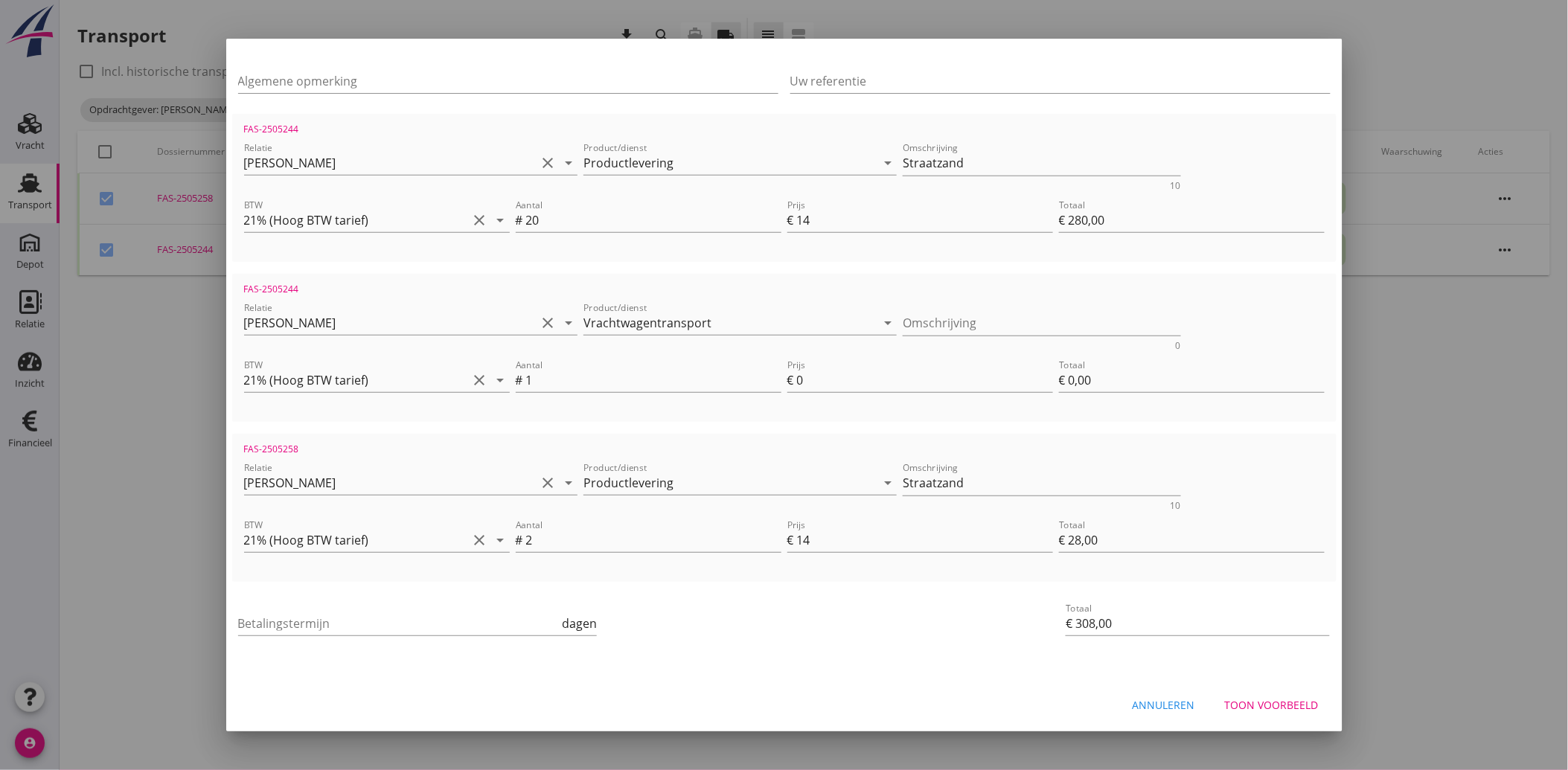
click at [1158, 697] on div "Annuleren" at bounding box center [1163, 705] width 62 height 15
checkbox input "false"
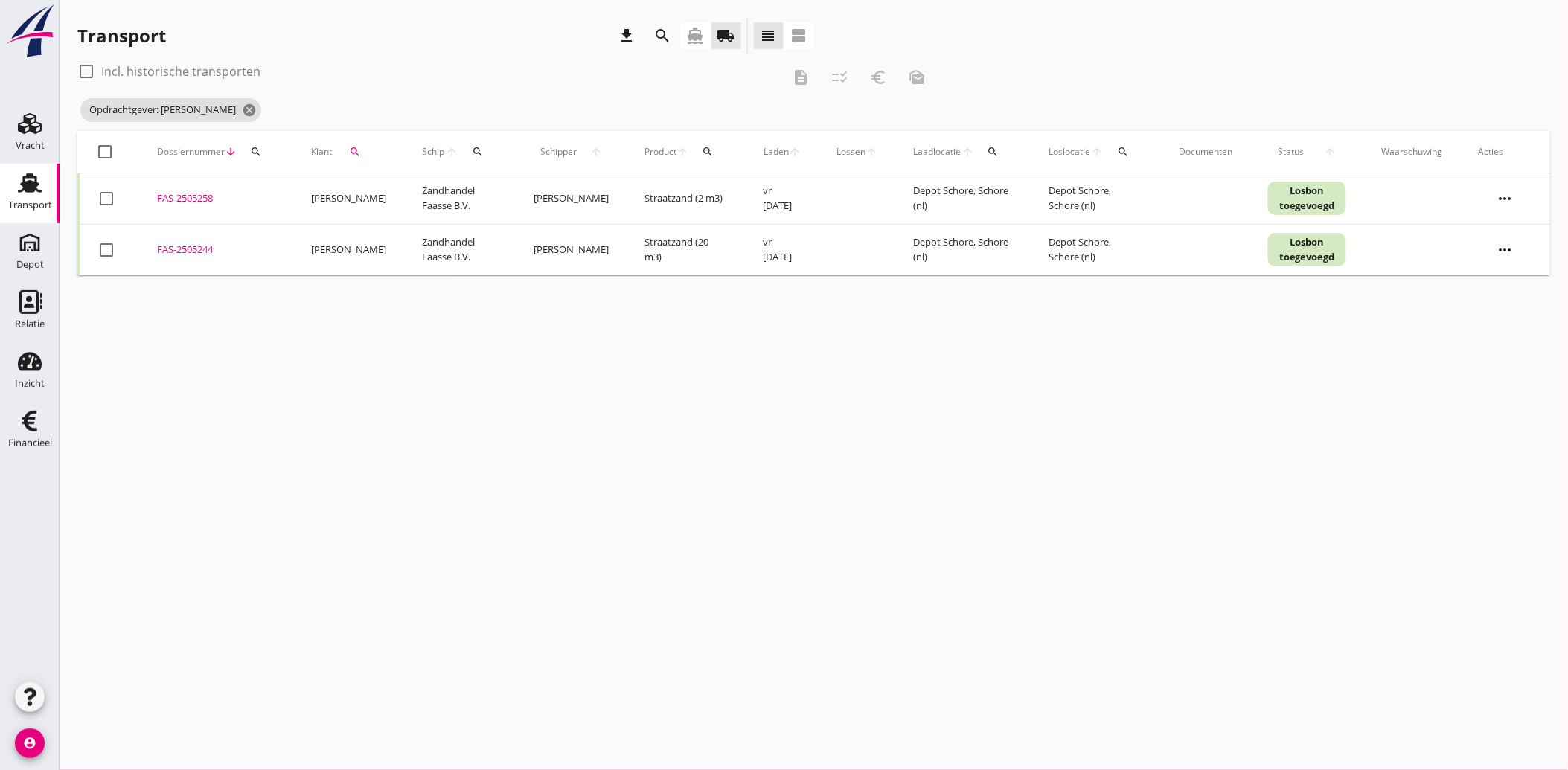
click at [359, 149] on div "search" at bounding box center [355, 152] width 35 height 12
click at [502, 188] on icon "clear" at bounding box center [510, 194] width 18 height 18
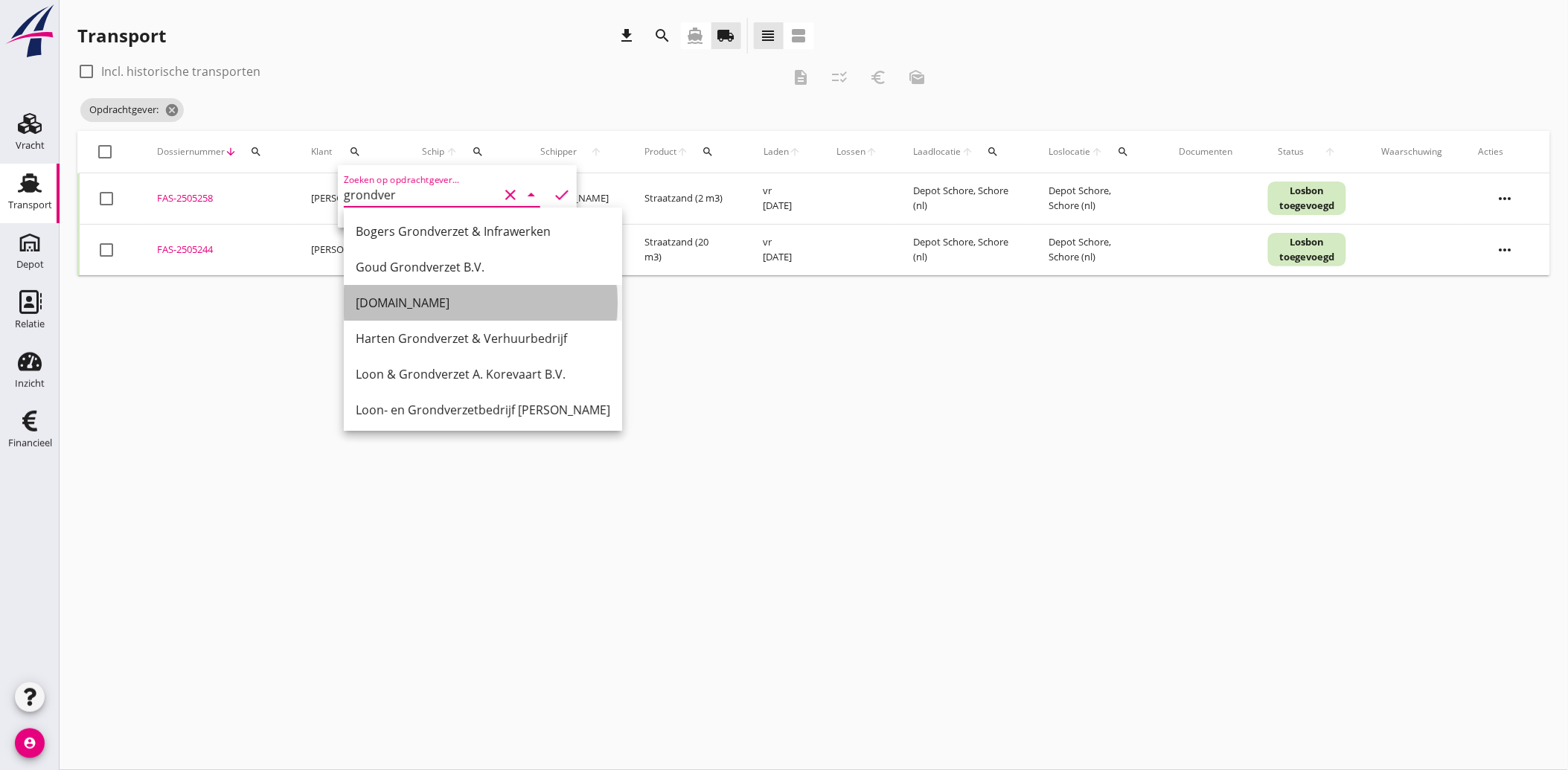
click at [396, 310] on div "[DOMAIN_NAME]" at bounding box center [483, 303] width 255 height 18
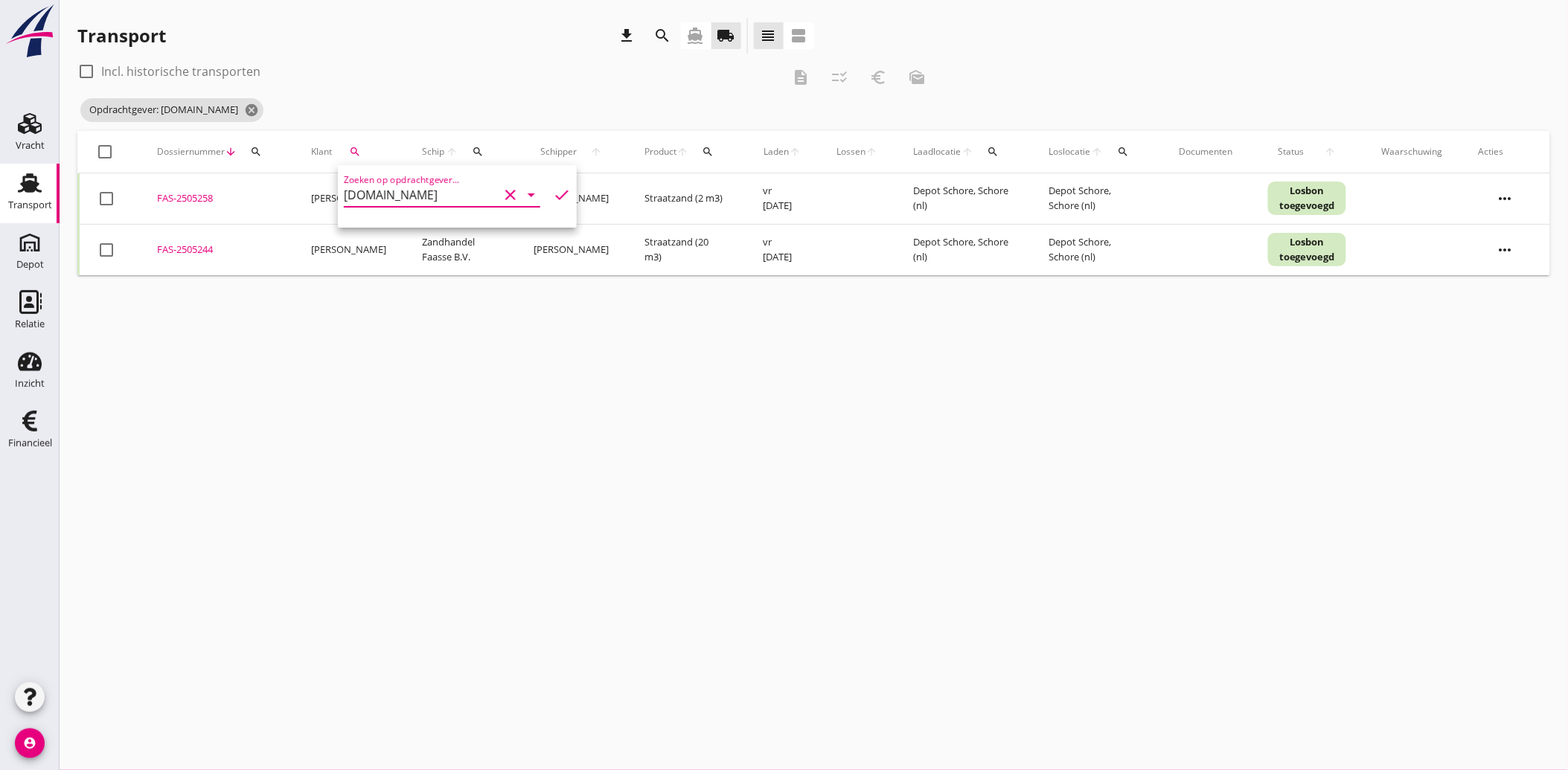
type input "[DOMAIN_NAME]"
click at [555, 189] on icon "check" at bounding box center [561, 194] width 18 height 18
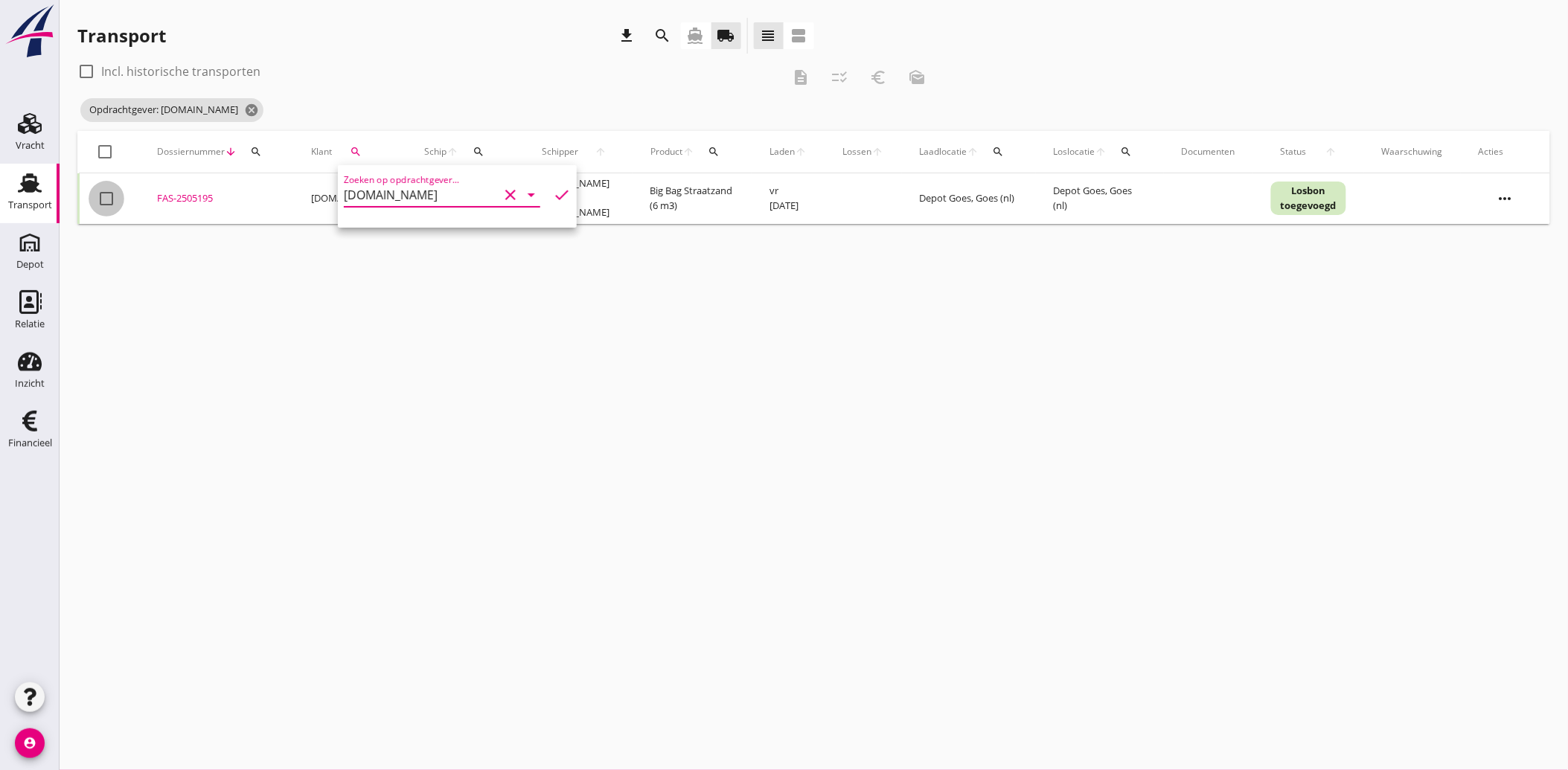
click at [100, 191] on div at bounding box center [107, 198] width 25 height 25
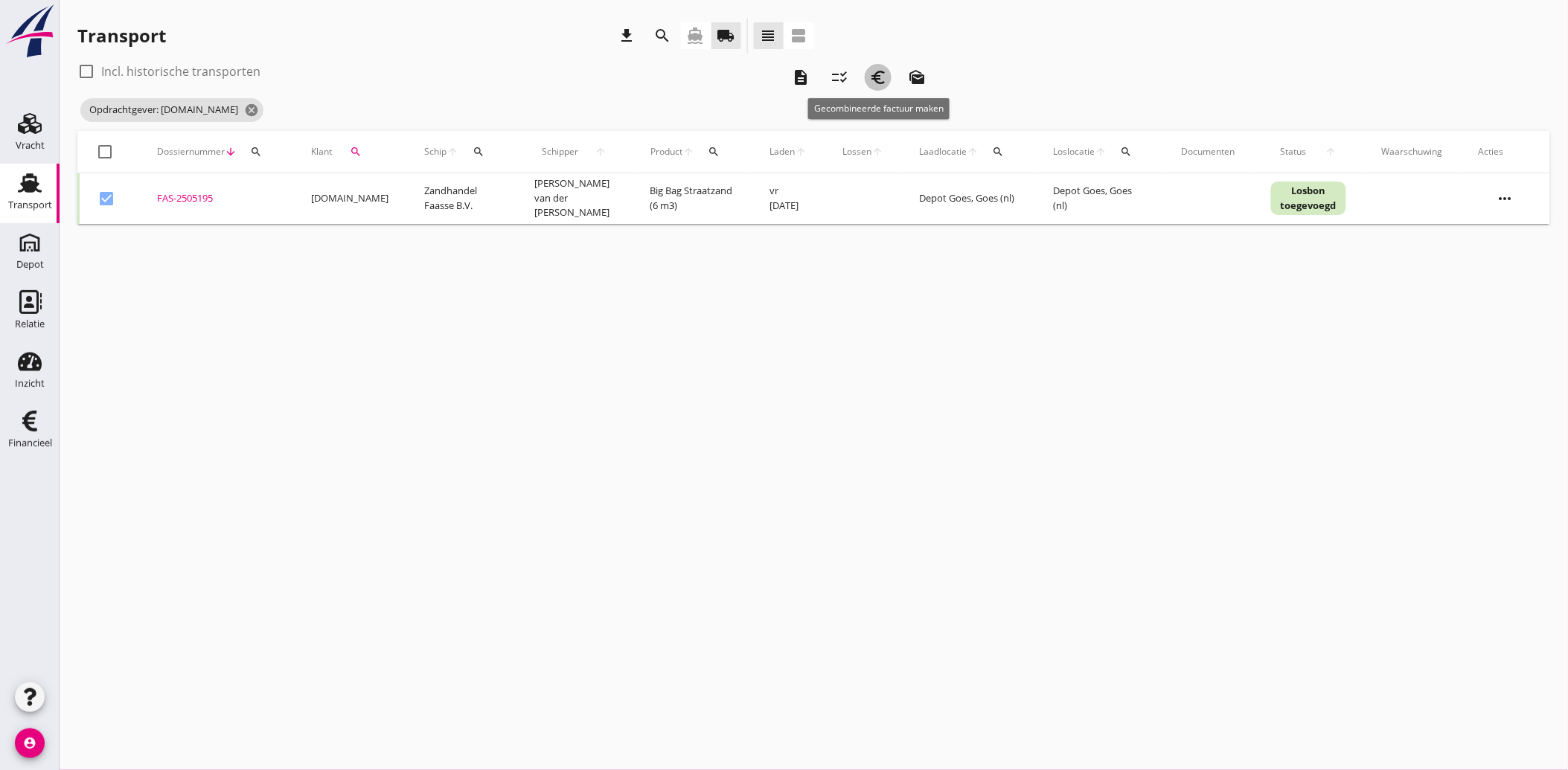
click at [877, 76] on icon "euro_symbol" at bounding box center [878, 77] width 18 height 18
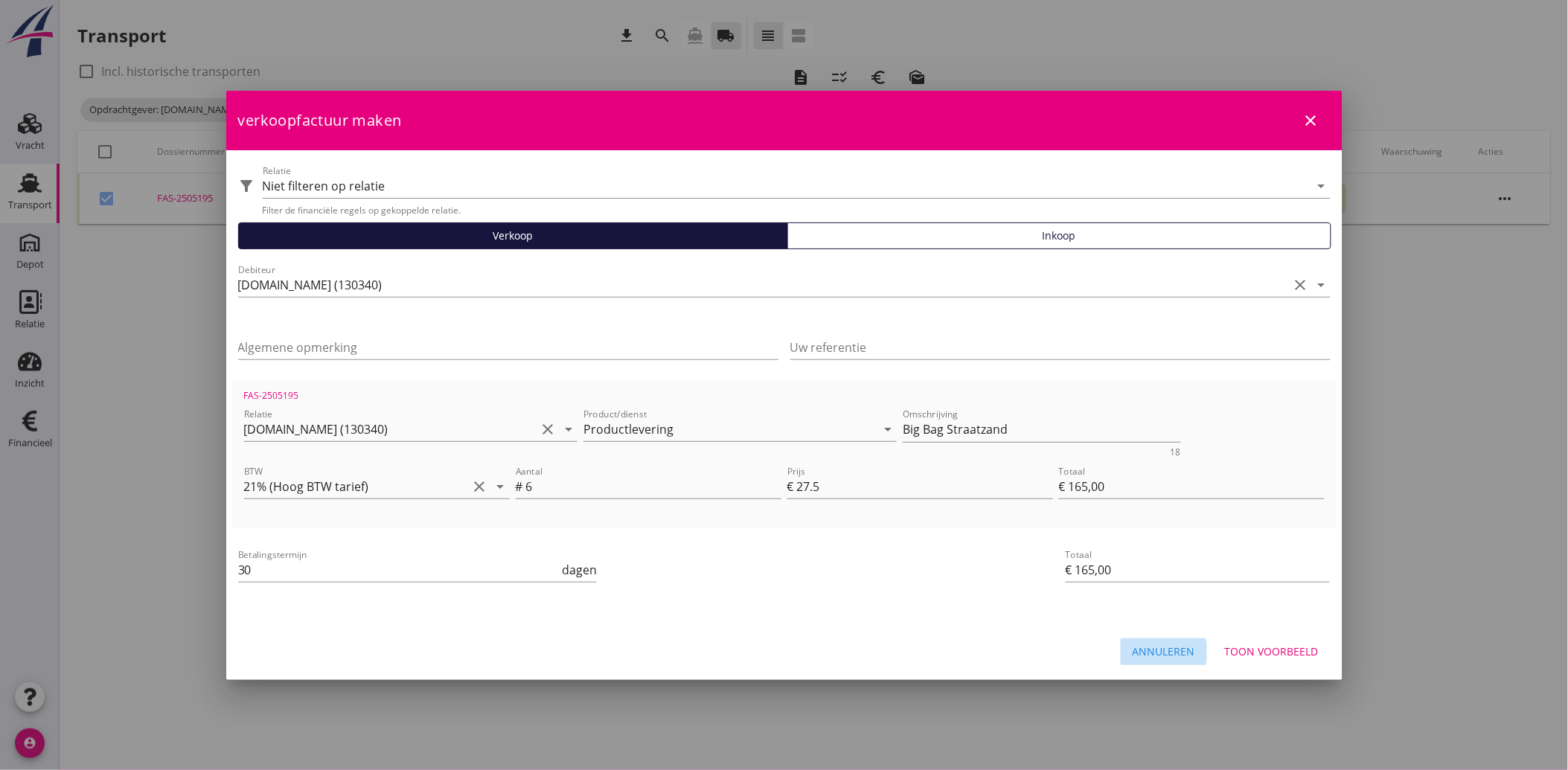
click at [1143, 644] on div "Annuleren" at bounding box center [1163, 651] width 62 height 15
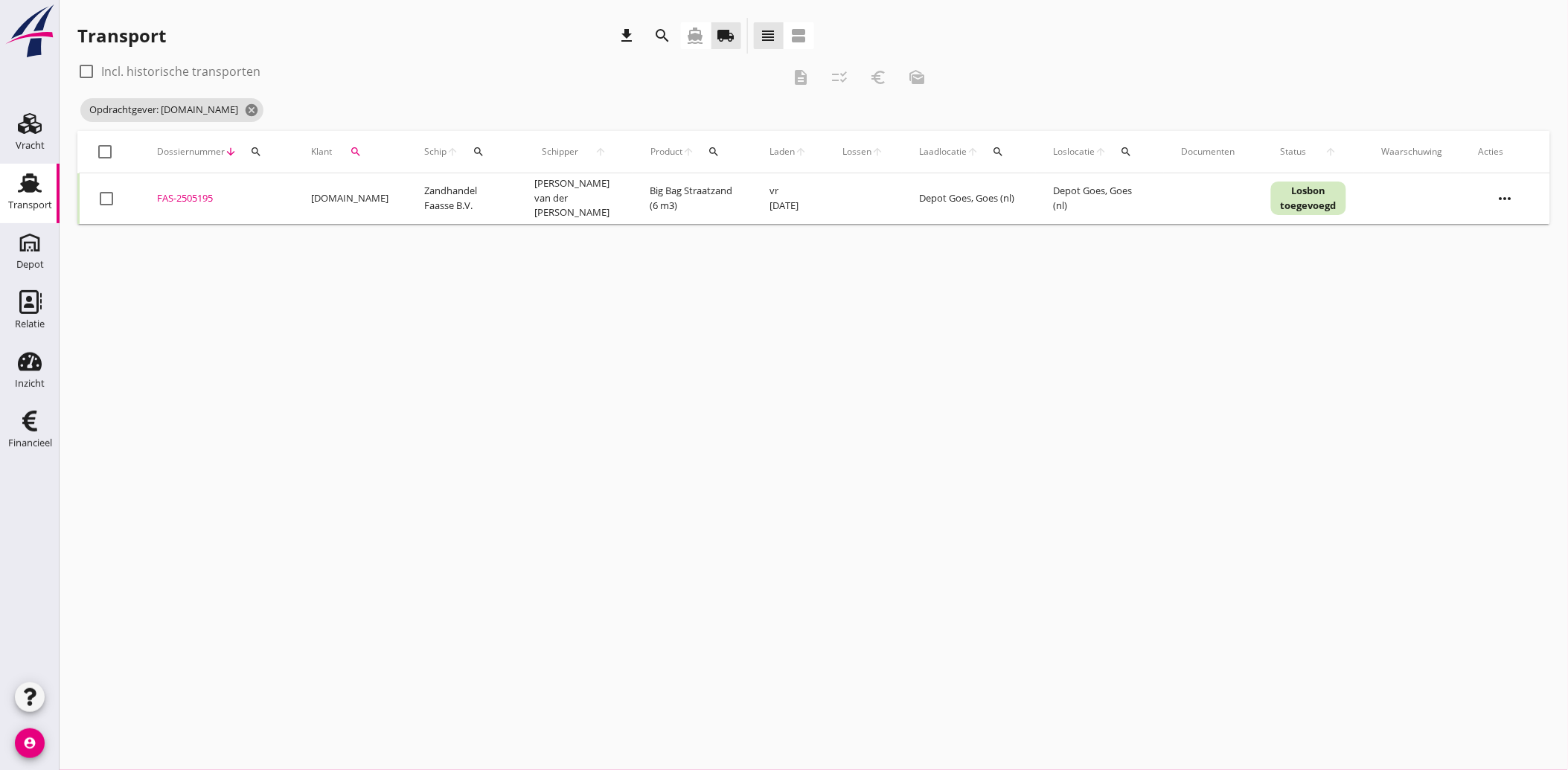
click at [107, 193] on div at bounding box center [107, 198] width 25 height 25
checkbox input "true"
click at [805, 77] on icon "description" at bounding box center [800, 77] width 18 height 18
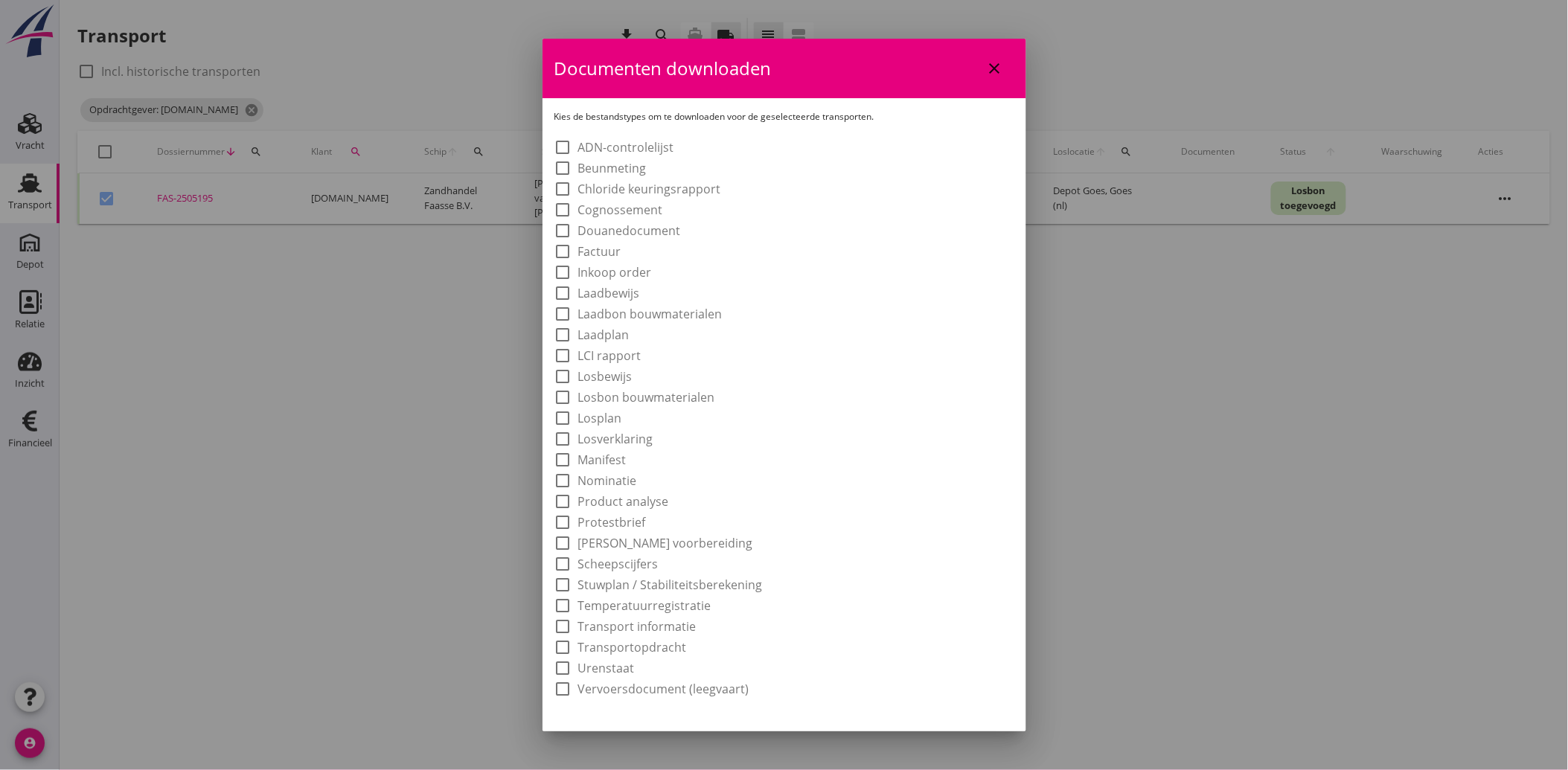
click at [635, 316] on label "Laadbon bouwmaterialen" at bounding box center [650, 313] width 144 height 14
checkbox input "true"
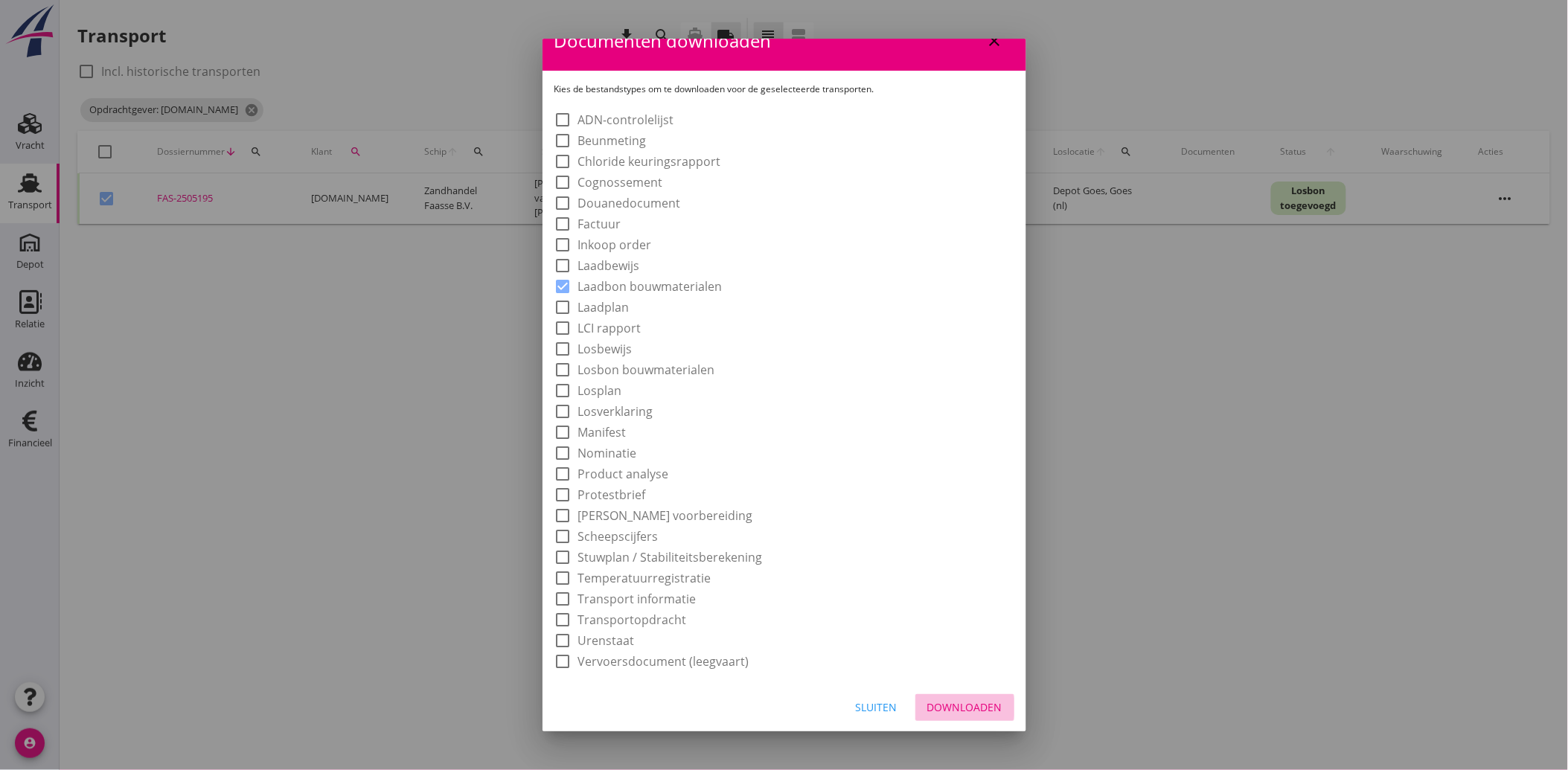
click at [940, 714] on button "Downloaden" at bounding box center [964, 708] width 99 height 27
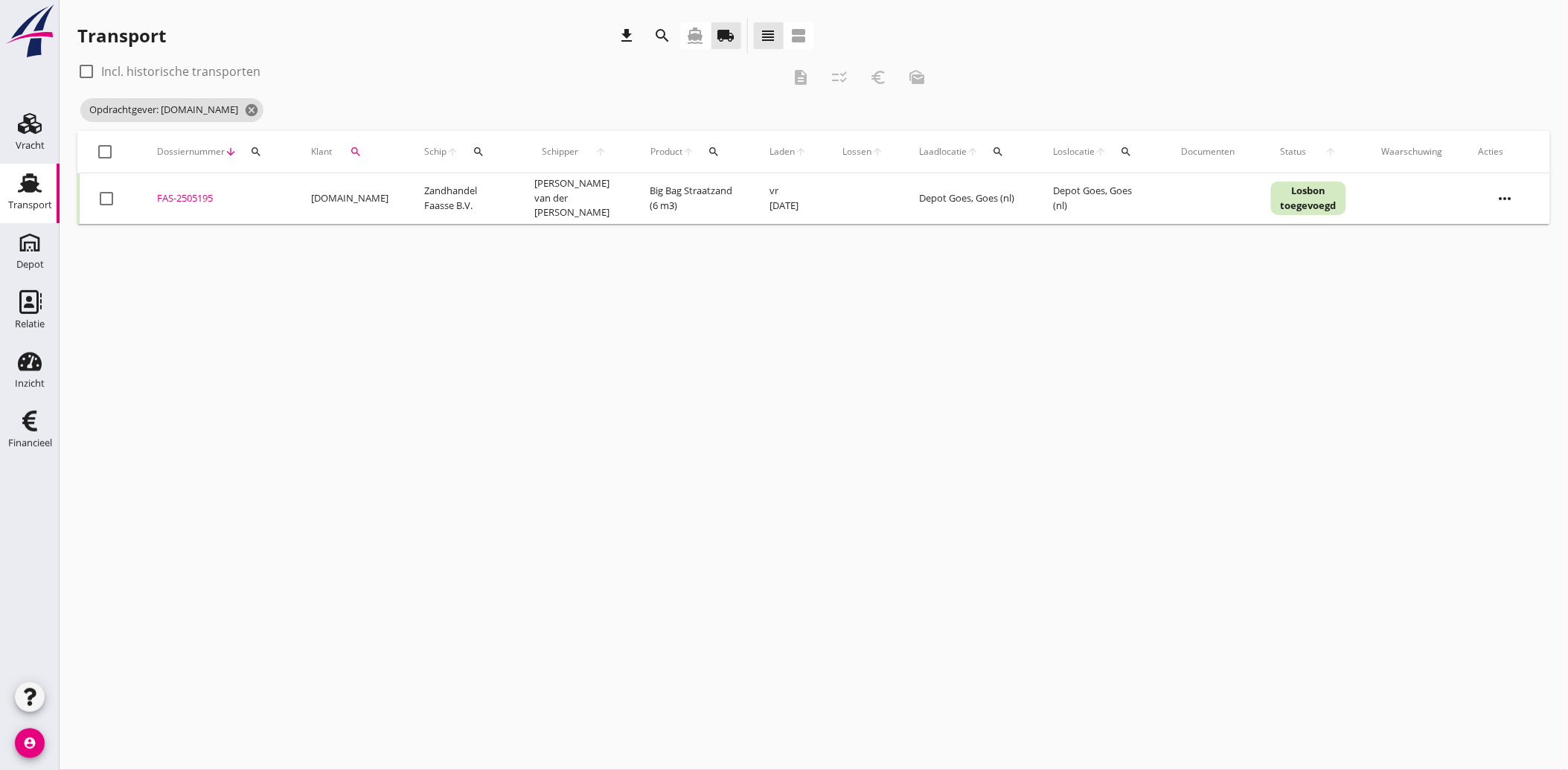
checkbox input "false"
drag, startPoint x: 41, startPoint y: 420, endPoint x: 485, endPoint y: 541, distance: 460.2
click at [41, 420] on icon "Financieel" at bounding box center [30, 421] width 24 height 24
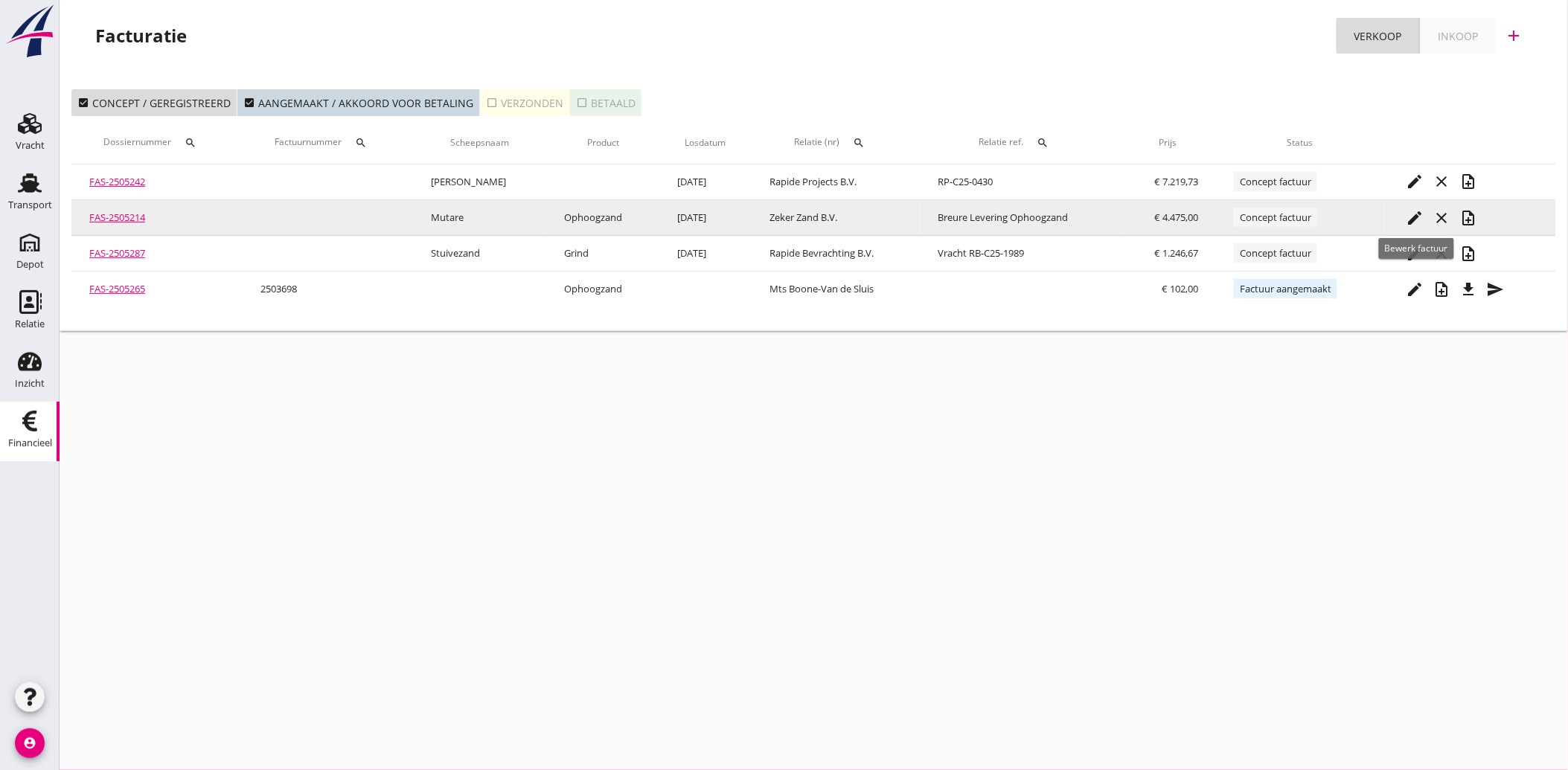
click at [1421, 217] on icon "edit" at bounding box center [1415, 217] width 18 height 18
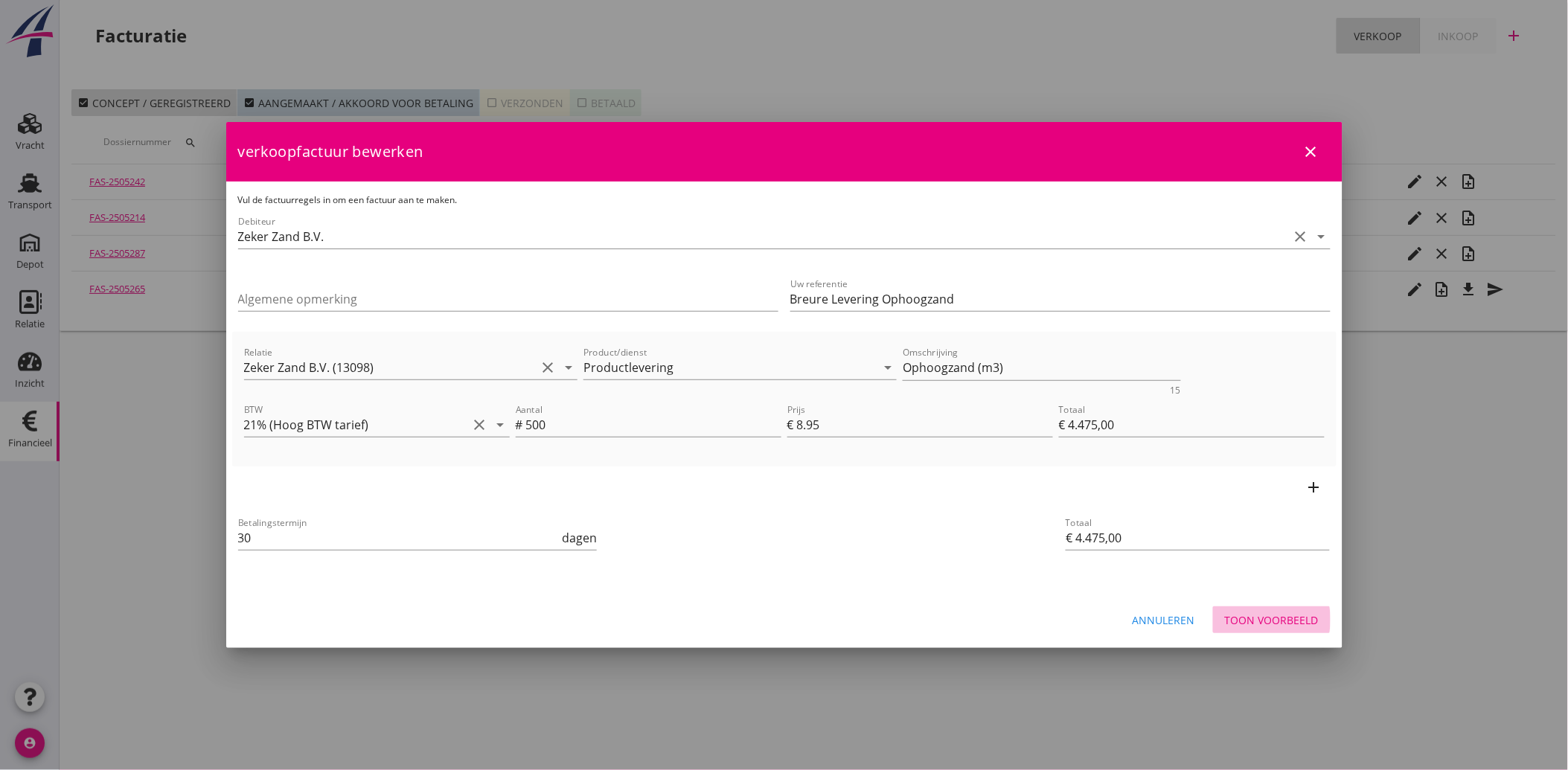
click at [1275, 623] on div "Toon voorbeeld" at bounding box center [1272, 620] width 94 height 15
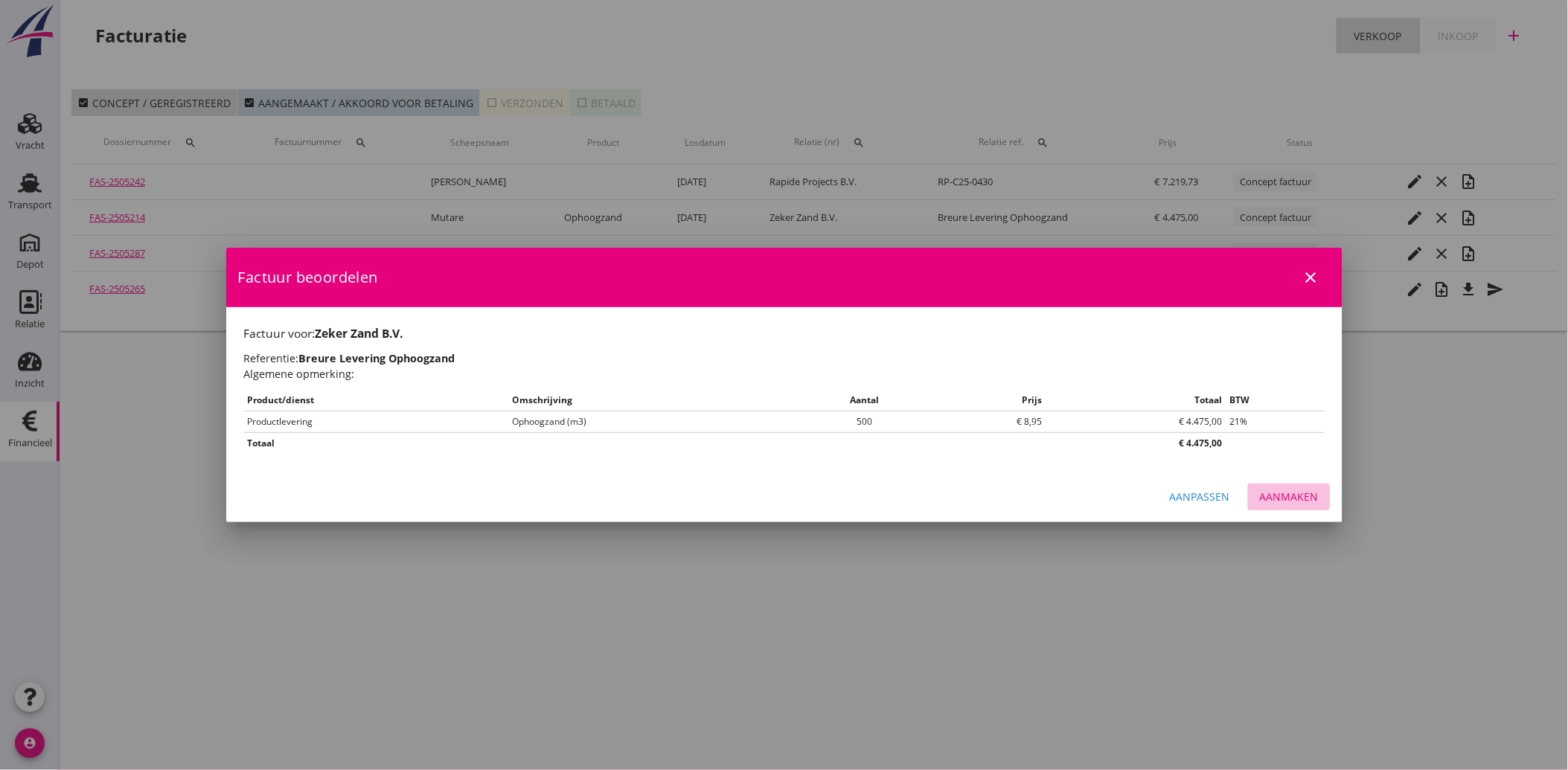
click at [1278, 493] on div "Aanmaken" at bounding box center [1288, 496] width 59 height 15
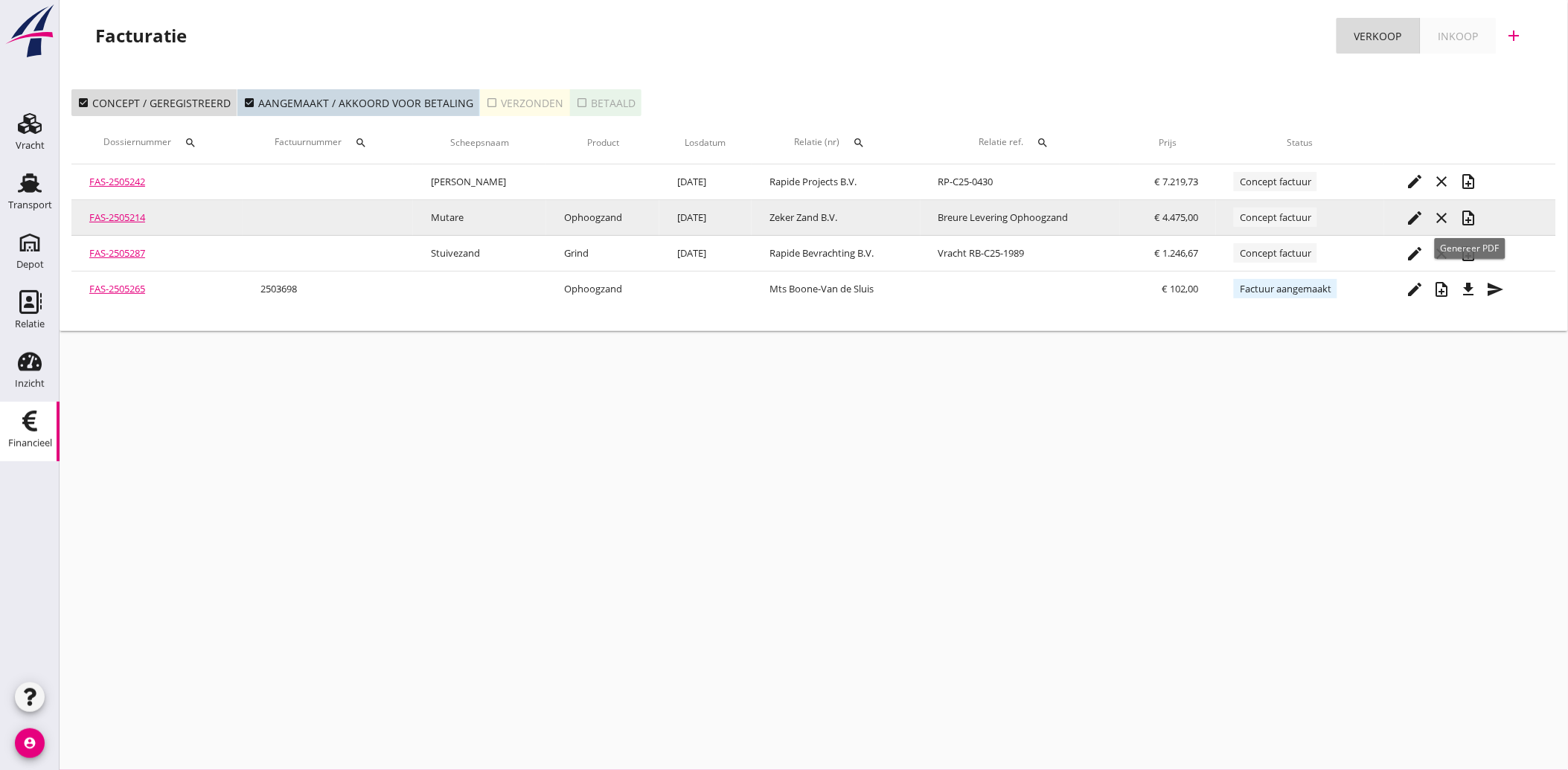
click at [1471, 215] on icon "note_add" at bounding box center [1468, 217] width 18 height 18
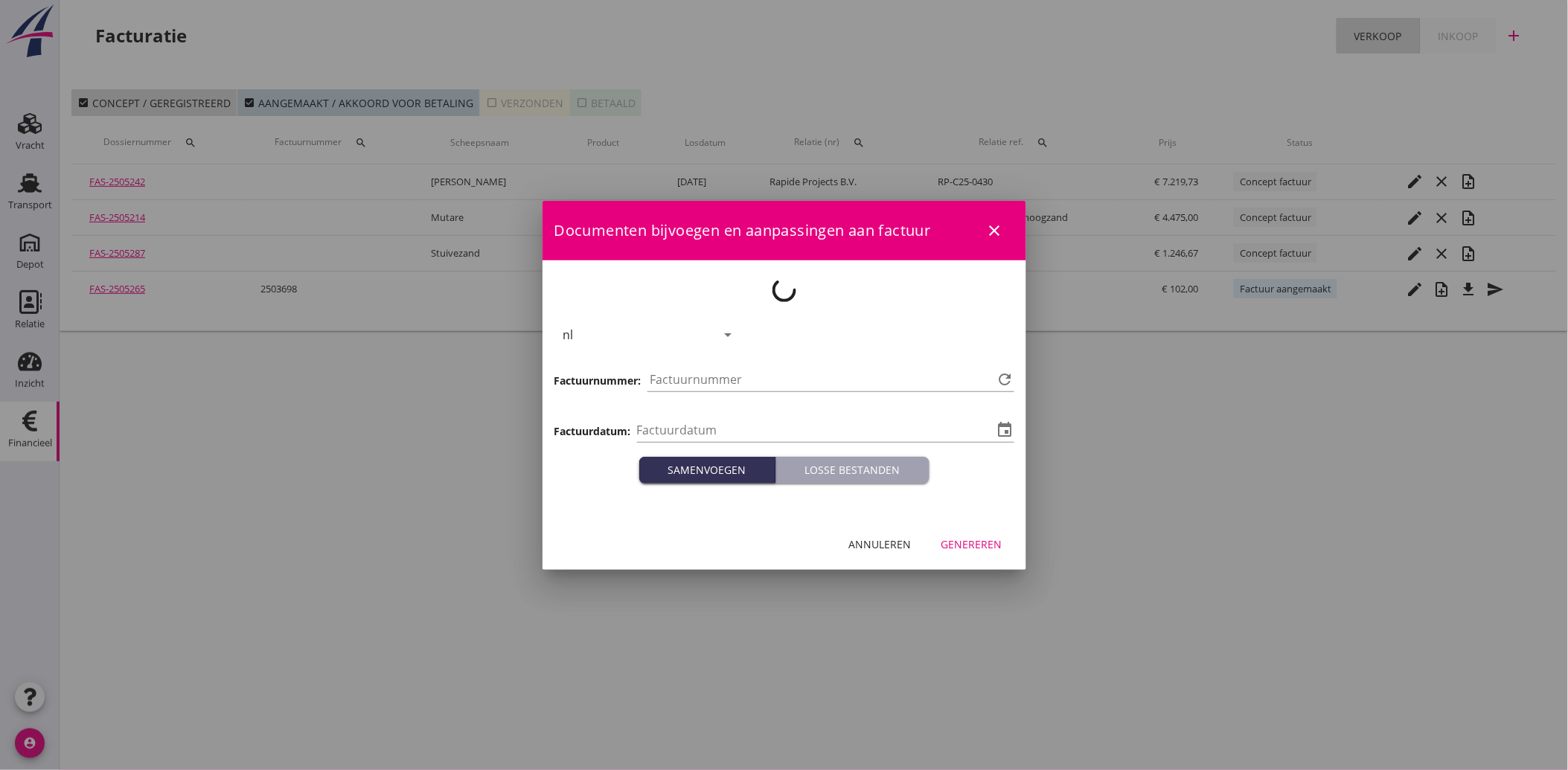
type input "[DATE]"
type input "3710"
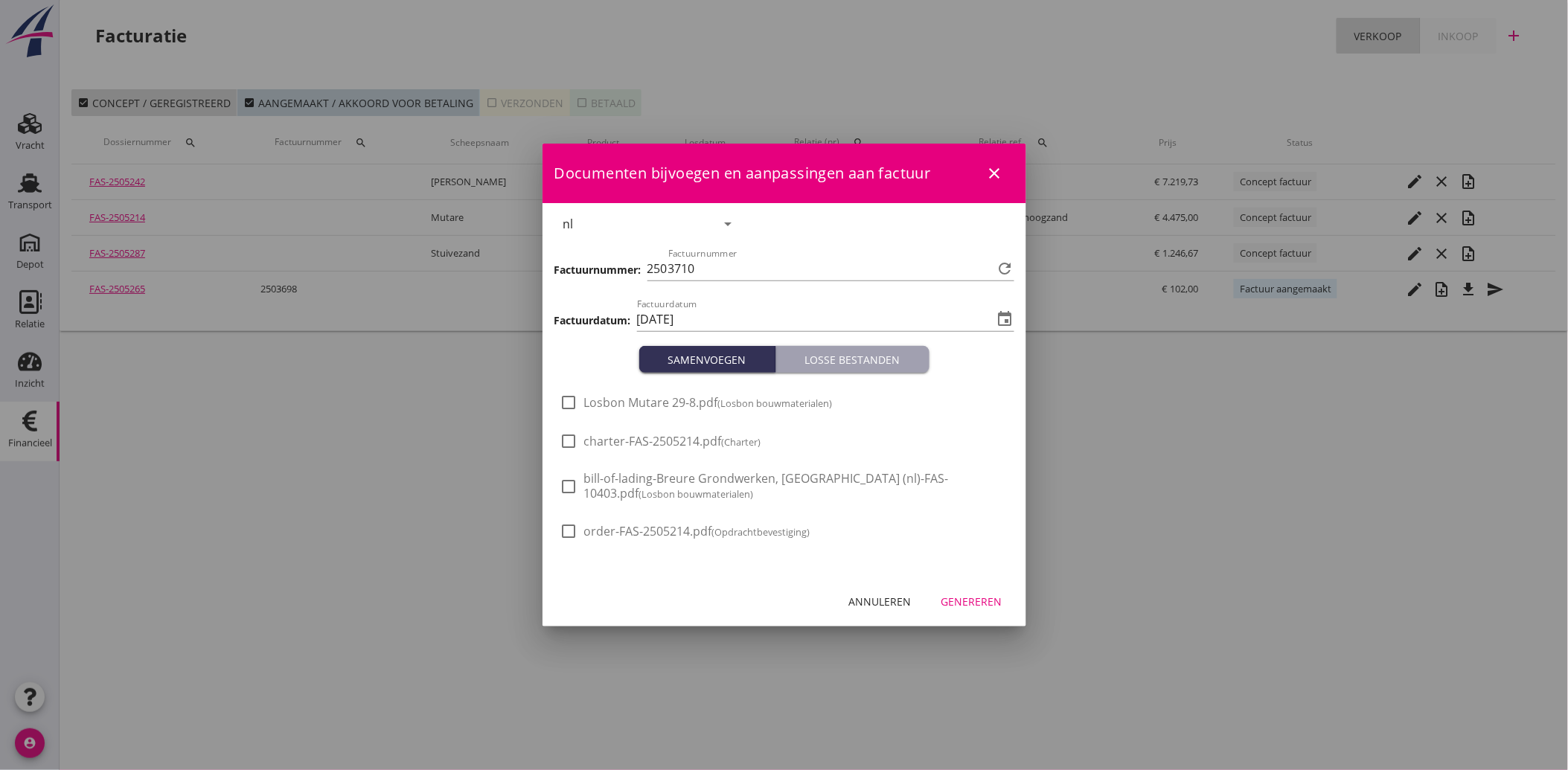
click at [643, 403] on span "Losbon Mutare 29-8.pdf (Losbon bouwmaterialen)" at bounding box center [708, 403] width 248 height 15
checkbox input "true"
click at [976, 609] on div "Genereren" at bounding box center [971, 602] width 61 height 15
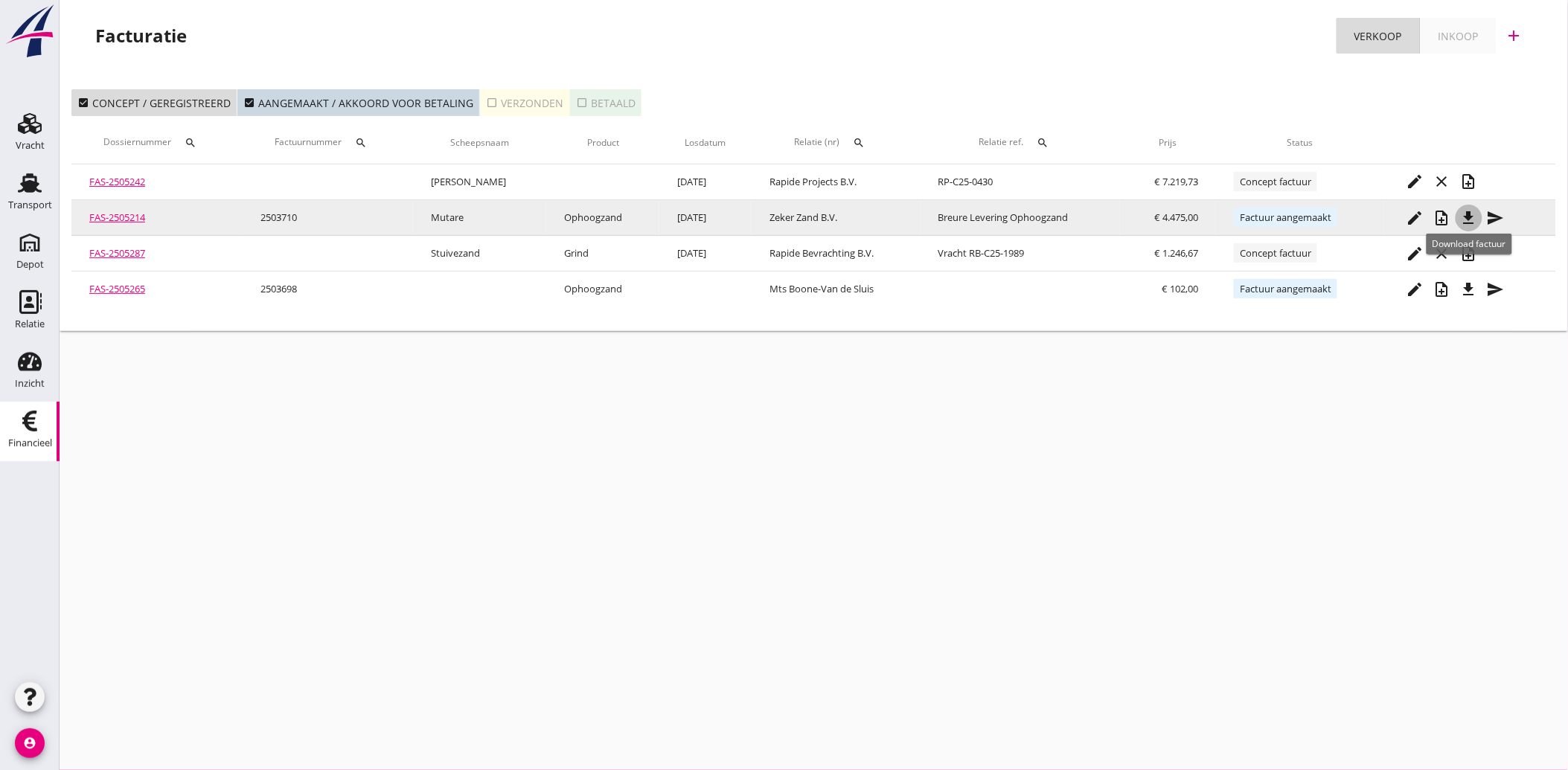
click at [1476, 216] on icon "file_download" at bounding box center [1468, 217] width 18 height 18
click at [1485, 212] on div "send" at bounding box center [1496, 217] width 27 height 18
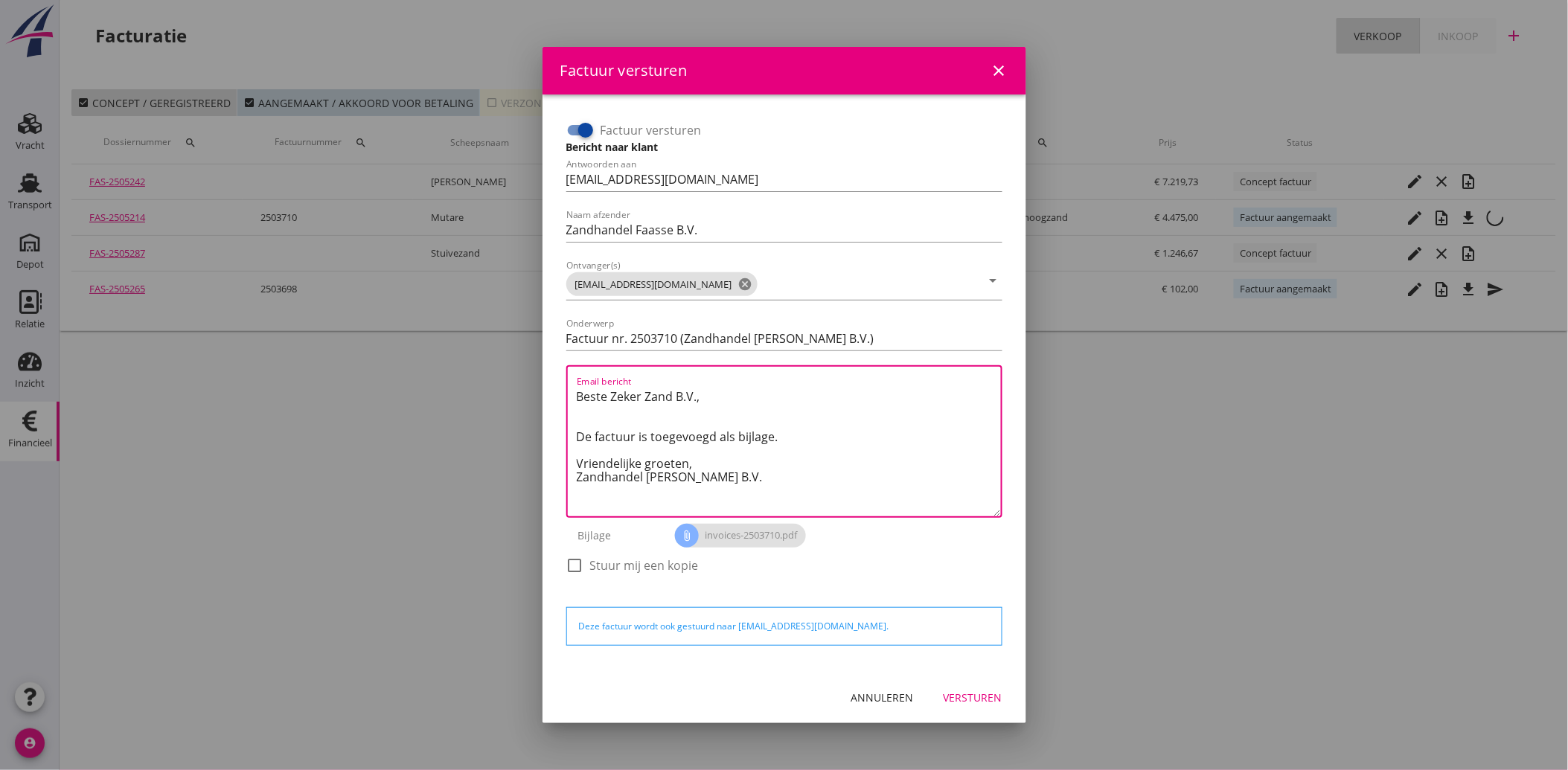
drag, startPoint x: 715, startPoint y: 474, endPoint x: 556, endPoint y: 384, distance: 182.7
click at [556, 377] on div "Factuur versturen Bericht naar klant Antwoorden aan [EMAIL_ADDRESS][DOMAIN_NAME…" at bounding box center [784, 384] width 460 height 554
paste textarea "Geachte heer/mevrouw, Hierbij zenden wij u onze factuur i.v.m. de door ons aan …"
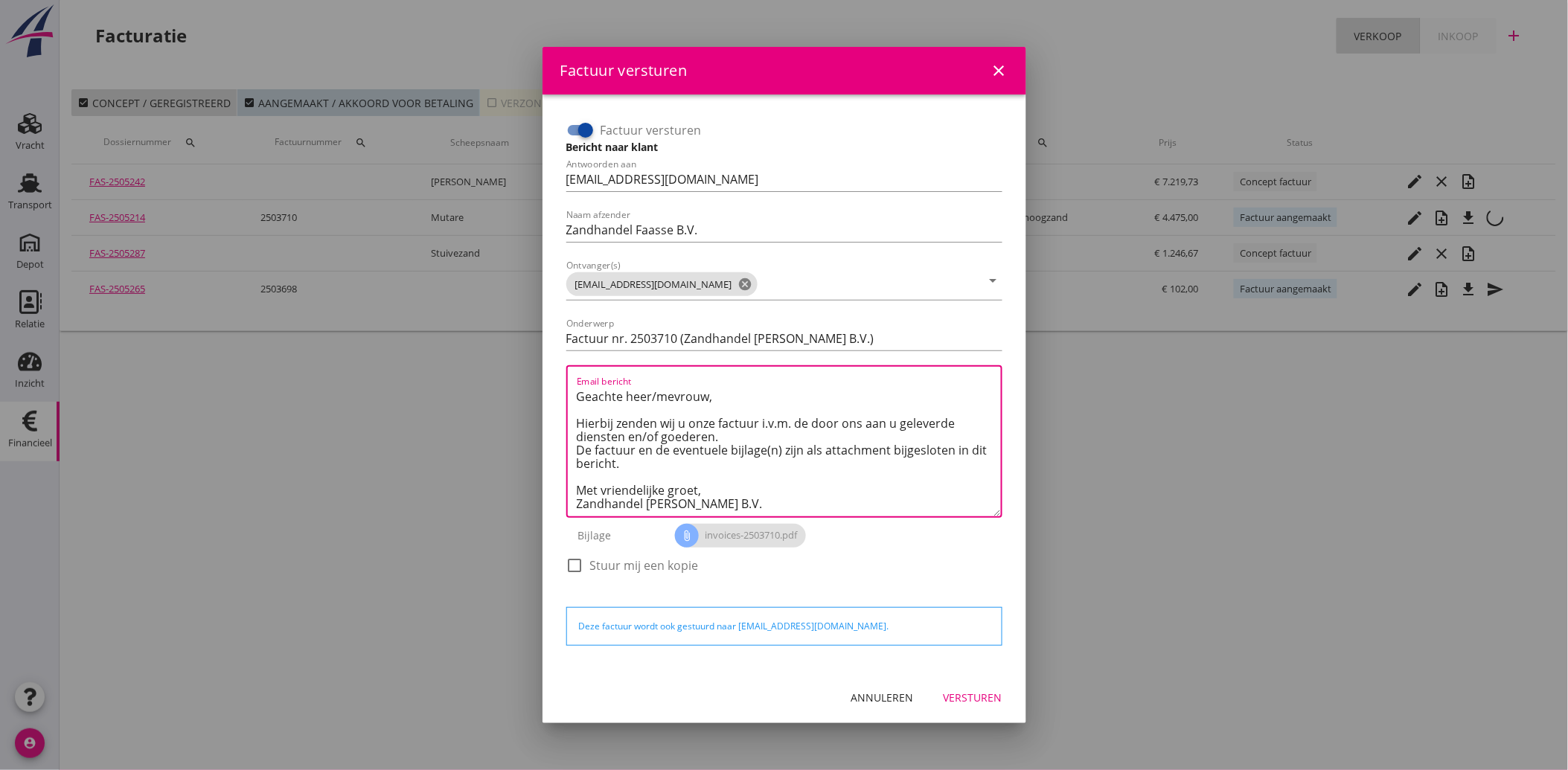
scroll to position [9, 0]
type textarea "Geachte heer/mevrouw, Hierbij zenden wij u onze factuur i.v.m. de door ons aan …"
click at [972, 701] on div "Versturen" at bounding box center [972, 697] width 59 height 15
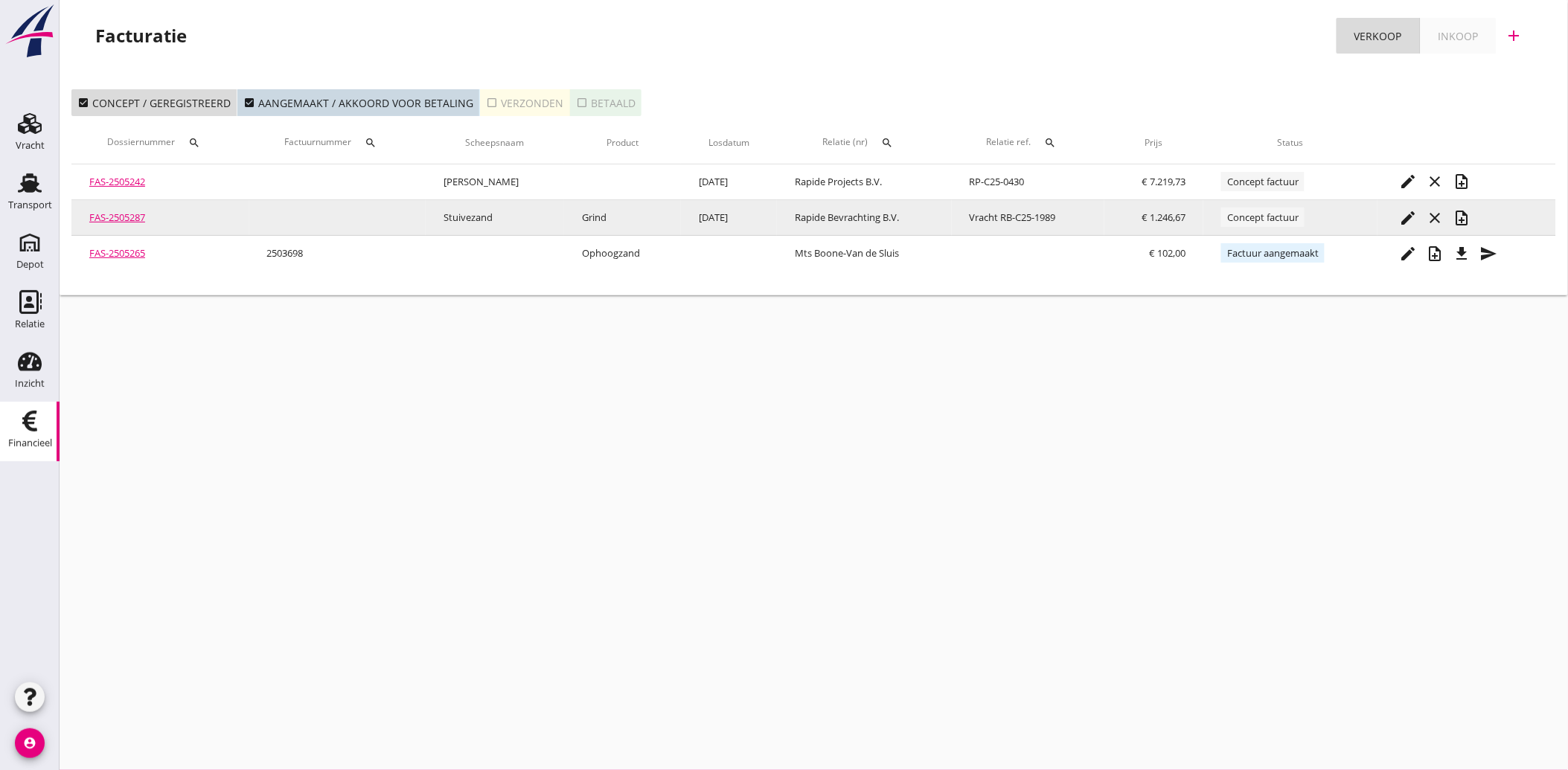
click at [1408, 220] on icon "edit" at bounding box center [1408, 217] width 18 height 18
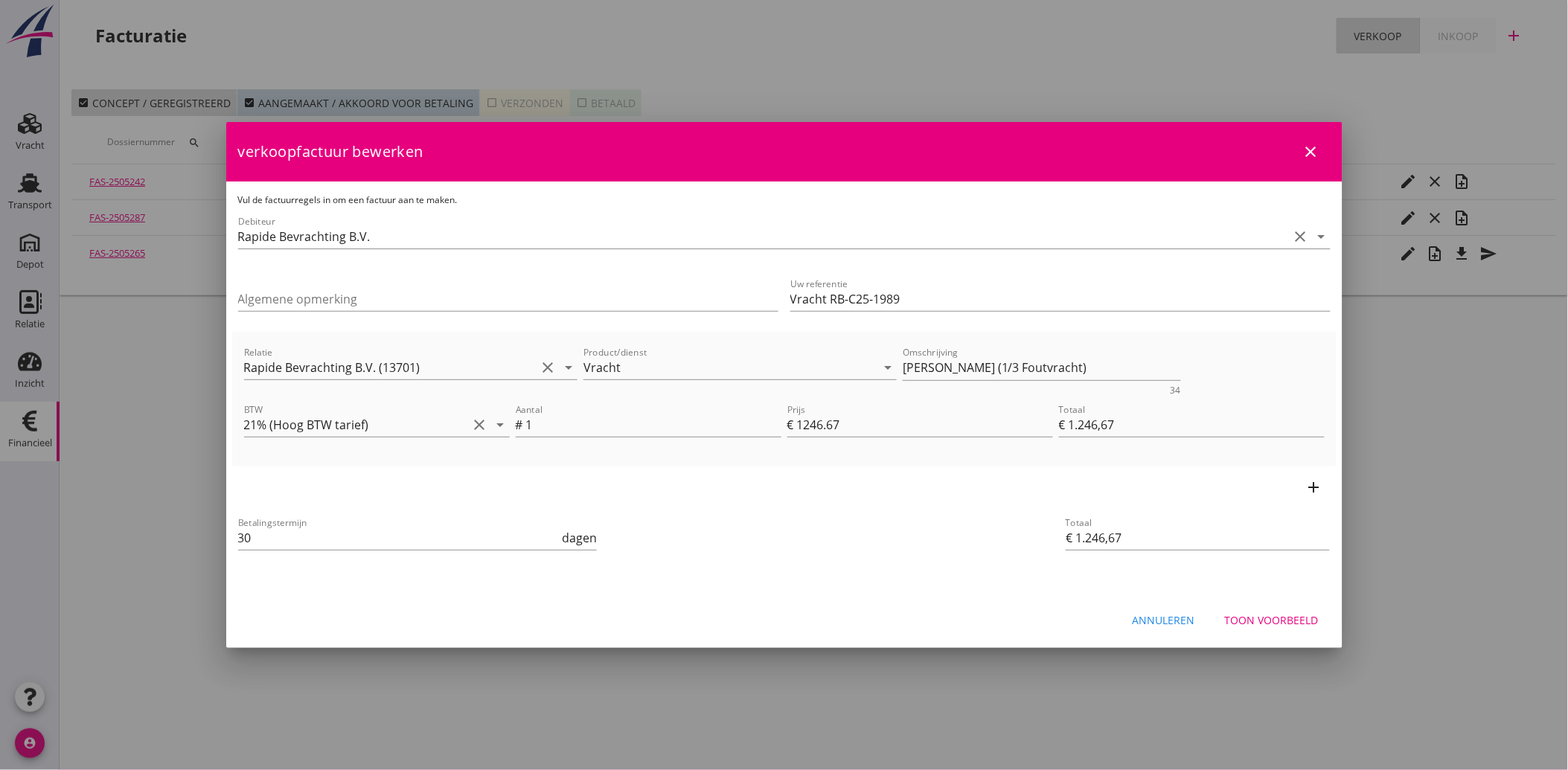
click at [1257, 608] on button "Toon voorbeeld" at bounding box center [1271, 620] width 117 height 27
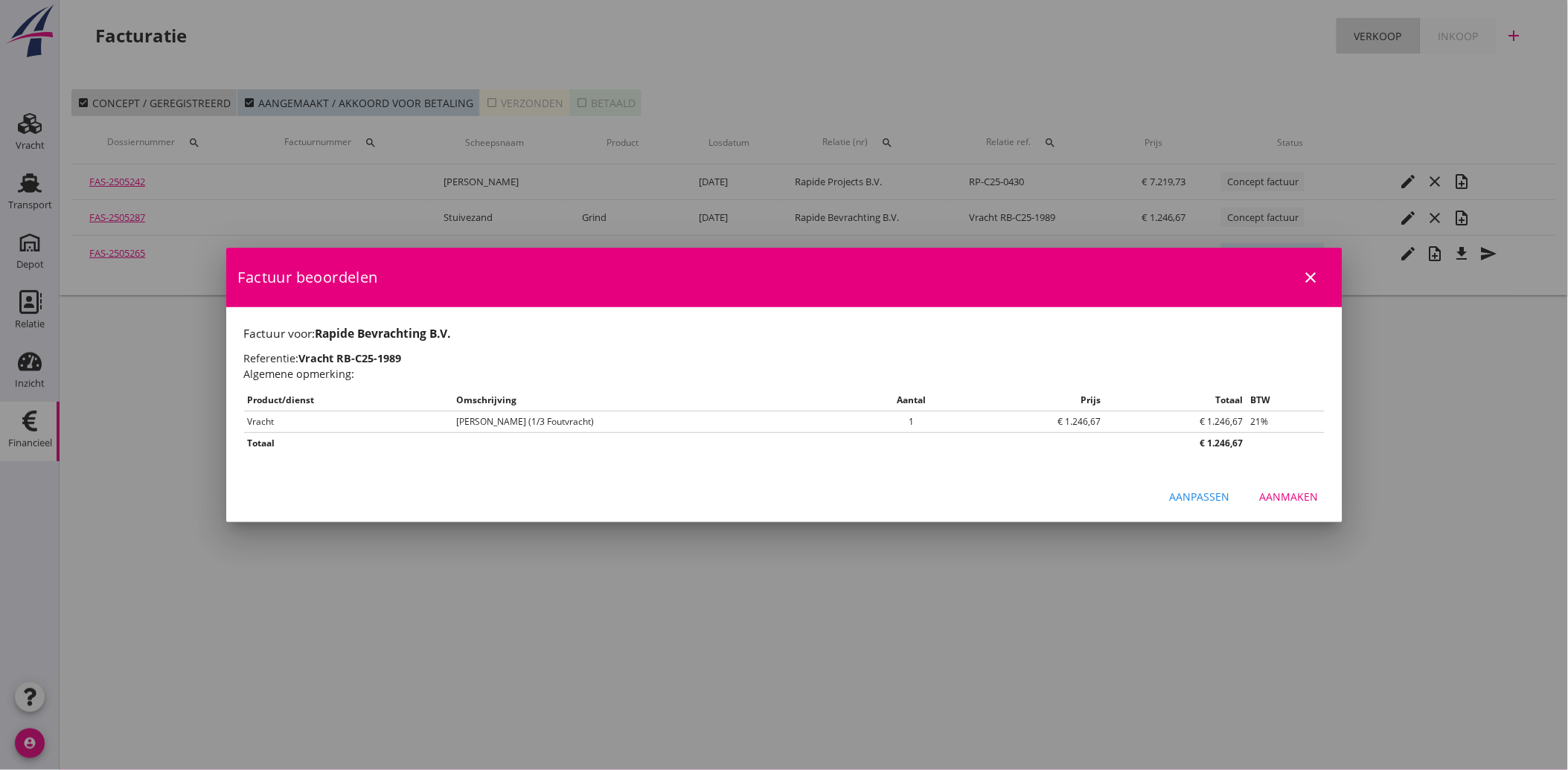
click at [1287, 501] on div "Aanmaken" at bounding box center [1288, 496] width 59 height 15
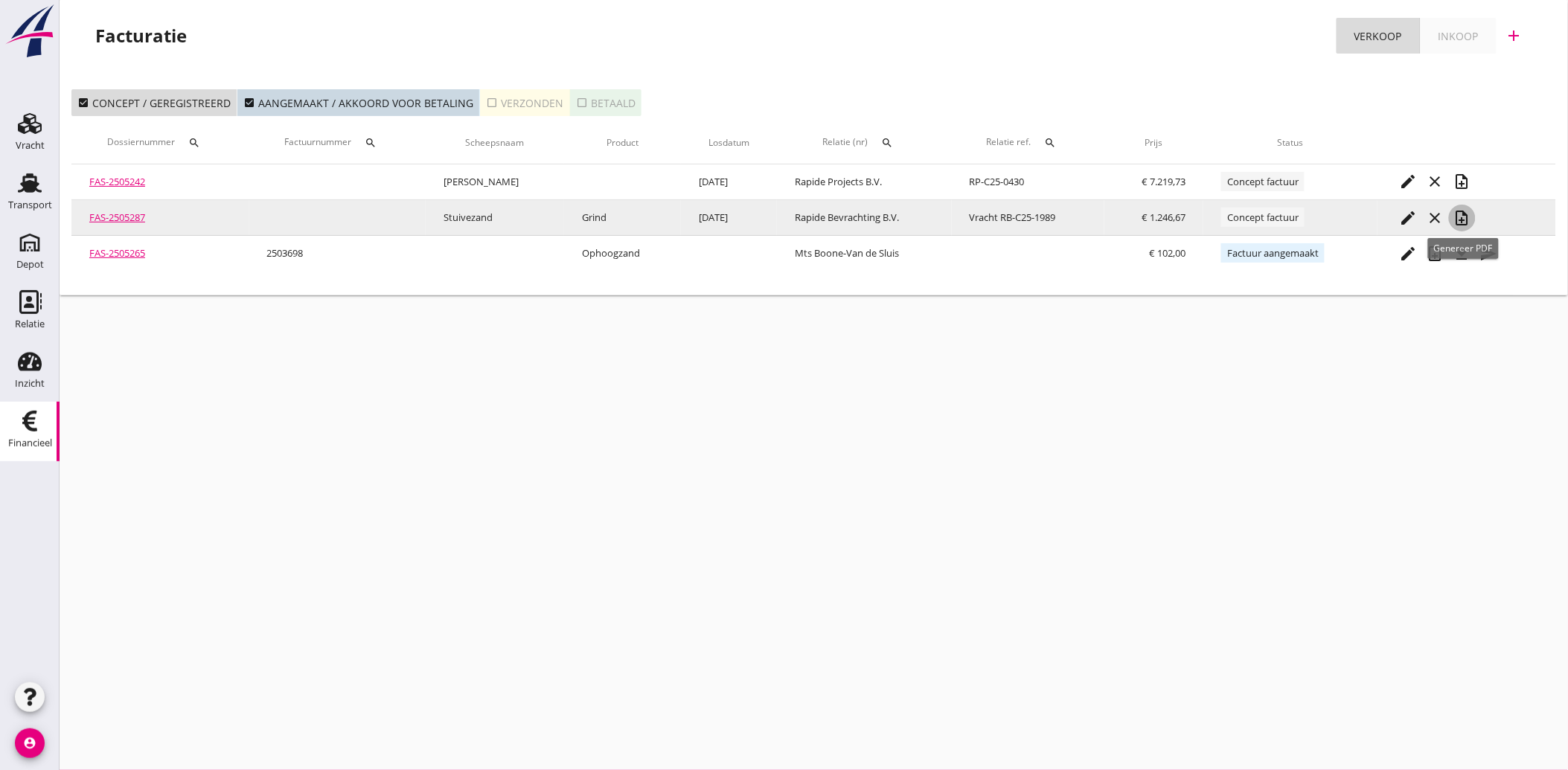
click at [1466, 222] on icon "note_add" at bounding box center [1461, 217] width 18 height 18
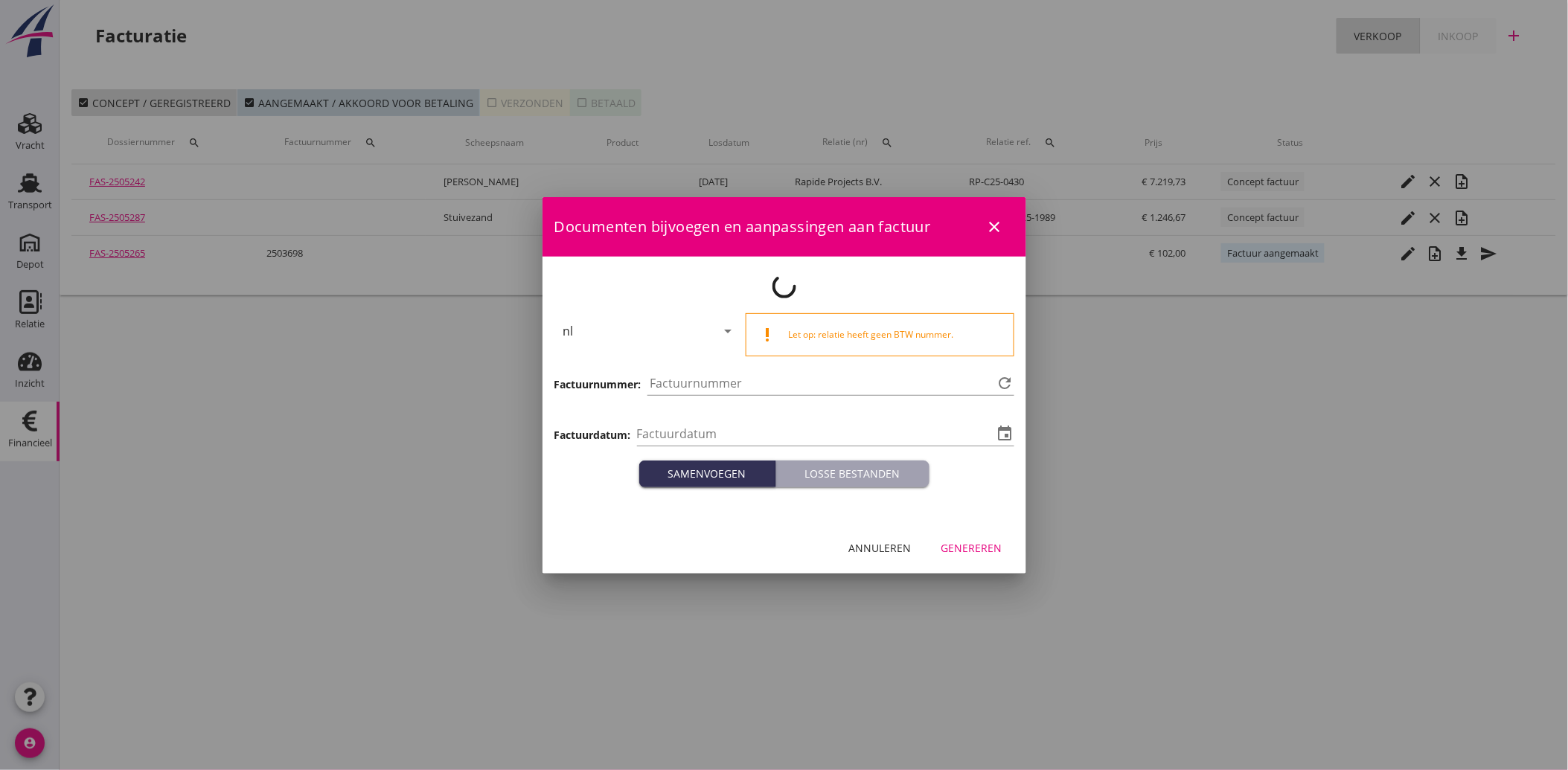
type input "[DATE]"
type input "3711"
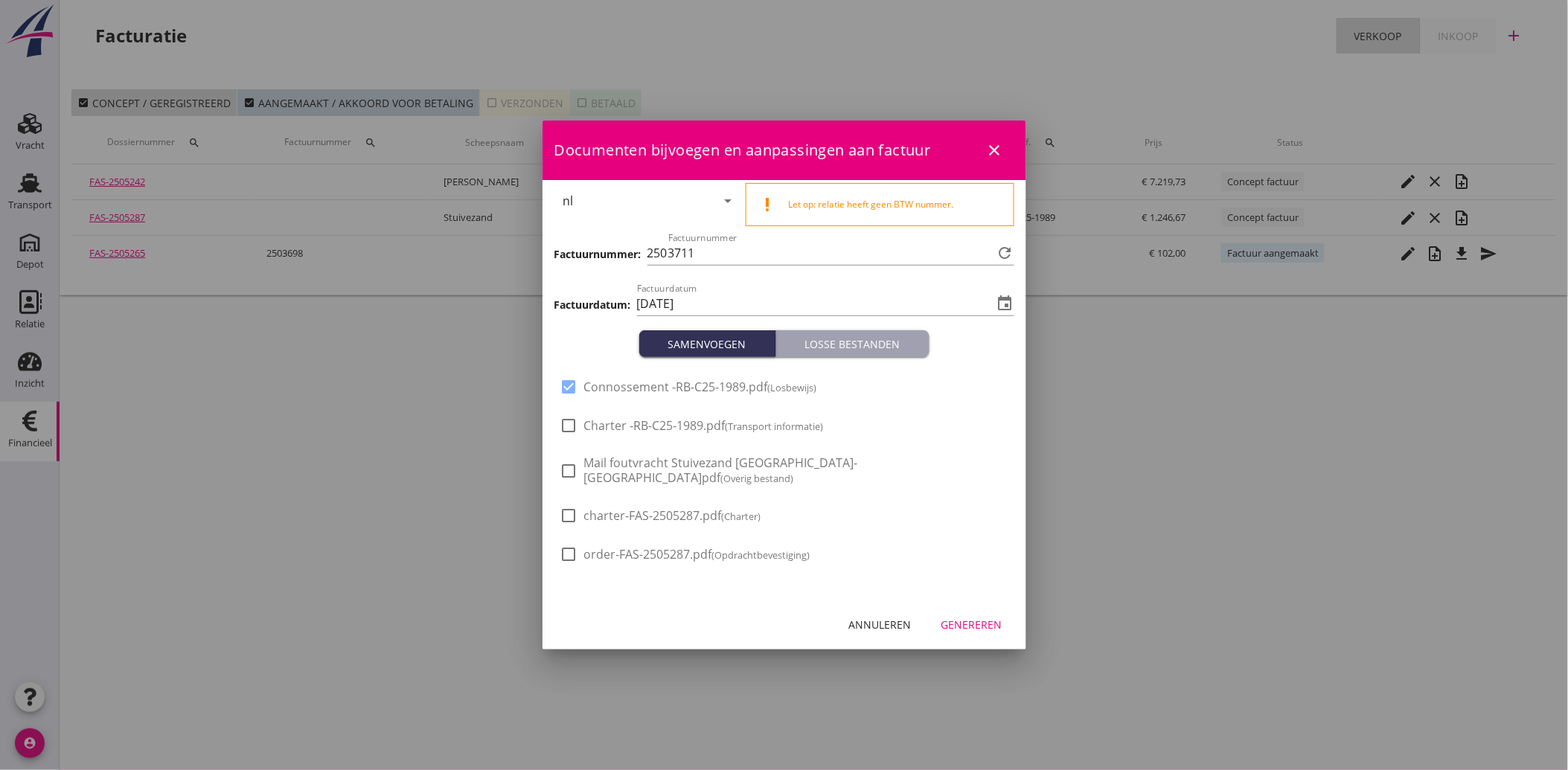
click at [637, 470] on span "Mail foutvracht Stuivezand Hoboken-[GEOGRAPHIC_DATA]pdf (Overig bestand)" at bounding box center [795, 471] width 424 height 31
checkbox input "true"
click at [565, 393] on div at bounding box center [569, 386] width 25 height 25
checkbox input "false"
click at [970, 617] on div "Genereren" at bounding box center [971, 625] width 61 height 15
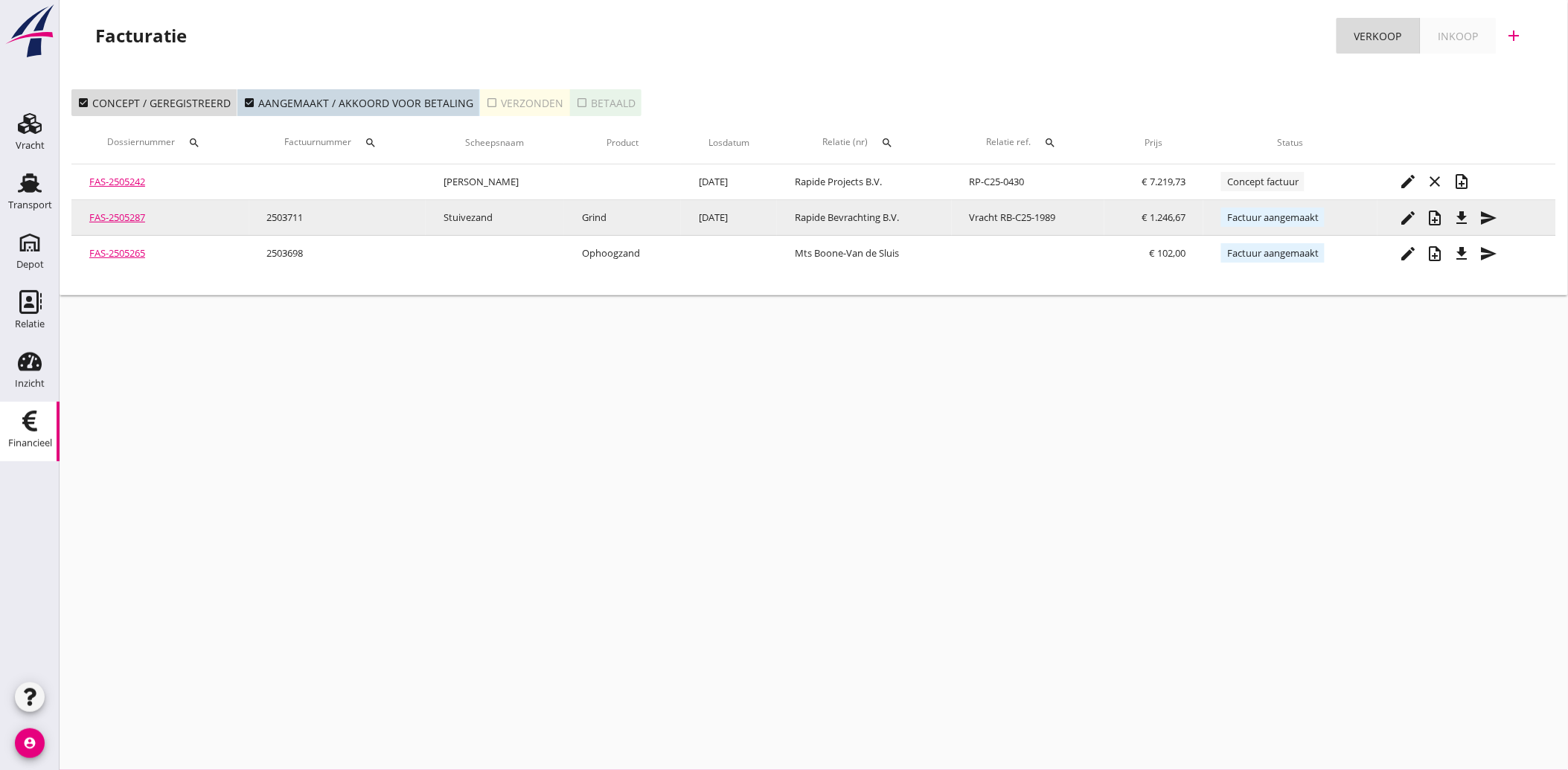
click at [1462, 212] on icon "file_download" at bounding box center [1461, 217] width 18 height 18
click at [1486, 212] on icon "send" at bounding box center [1488, 217] width 18 height 18
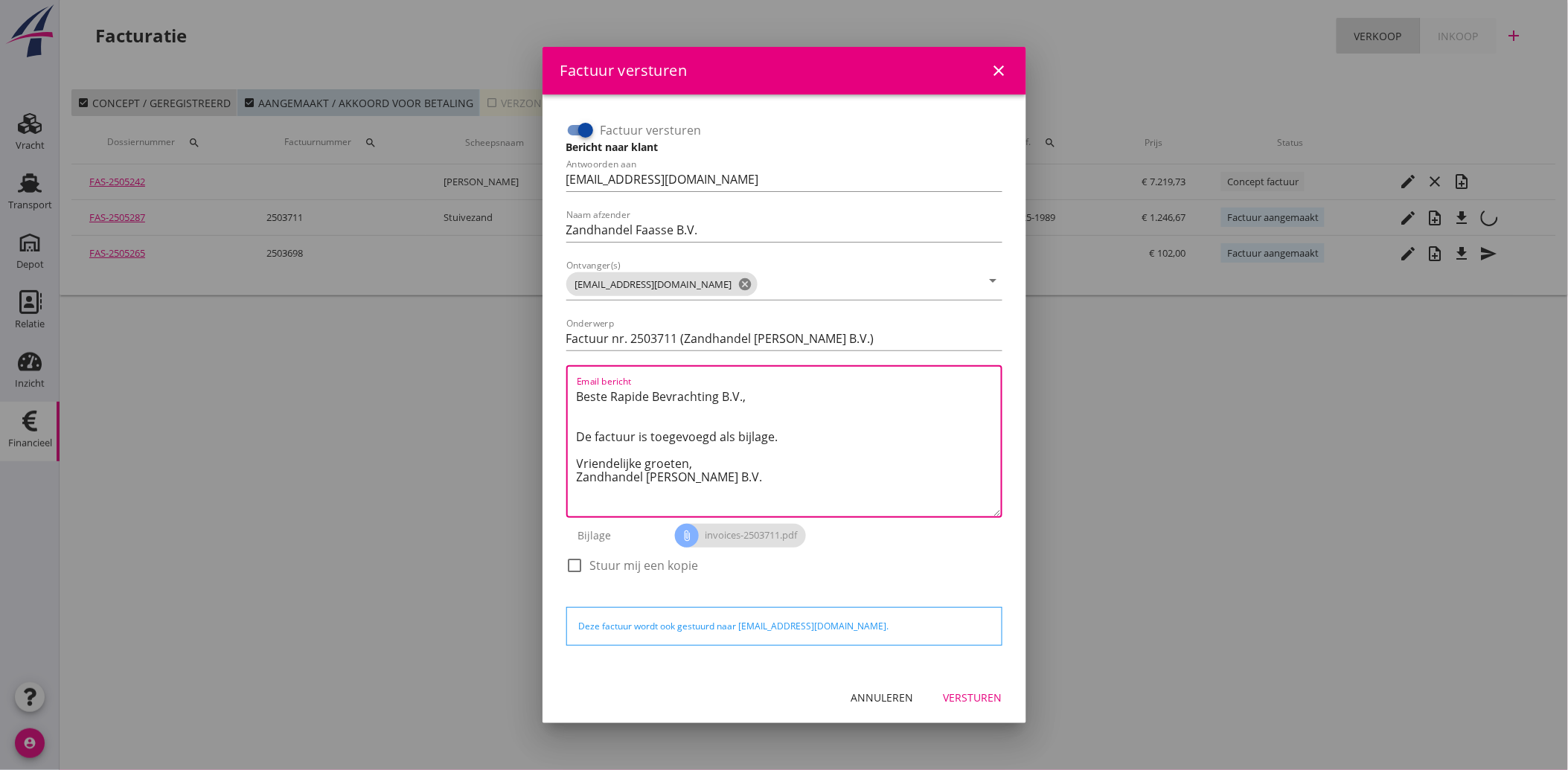
drag, startPoint x: 704, startPoint y: 482, endPoint x: 571, endPoint y: 390, distance: 161.7
click at [571, 390] on div "Email bericht Beste Rapide Bevrachting B.V., De factuur is toegevoegd als bijla…" at bounding box center [784, 441] width 436 height 153
paste textarea "Geachte heer/mevrouw, Hierbij zenden wij u onze factuur i.v.m. de door ons aan …"
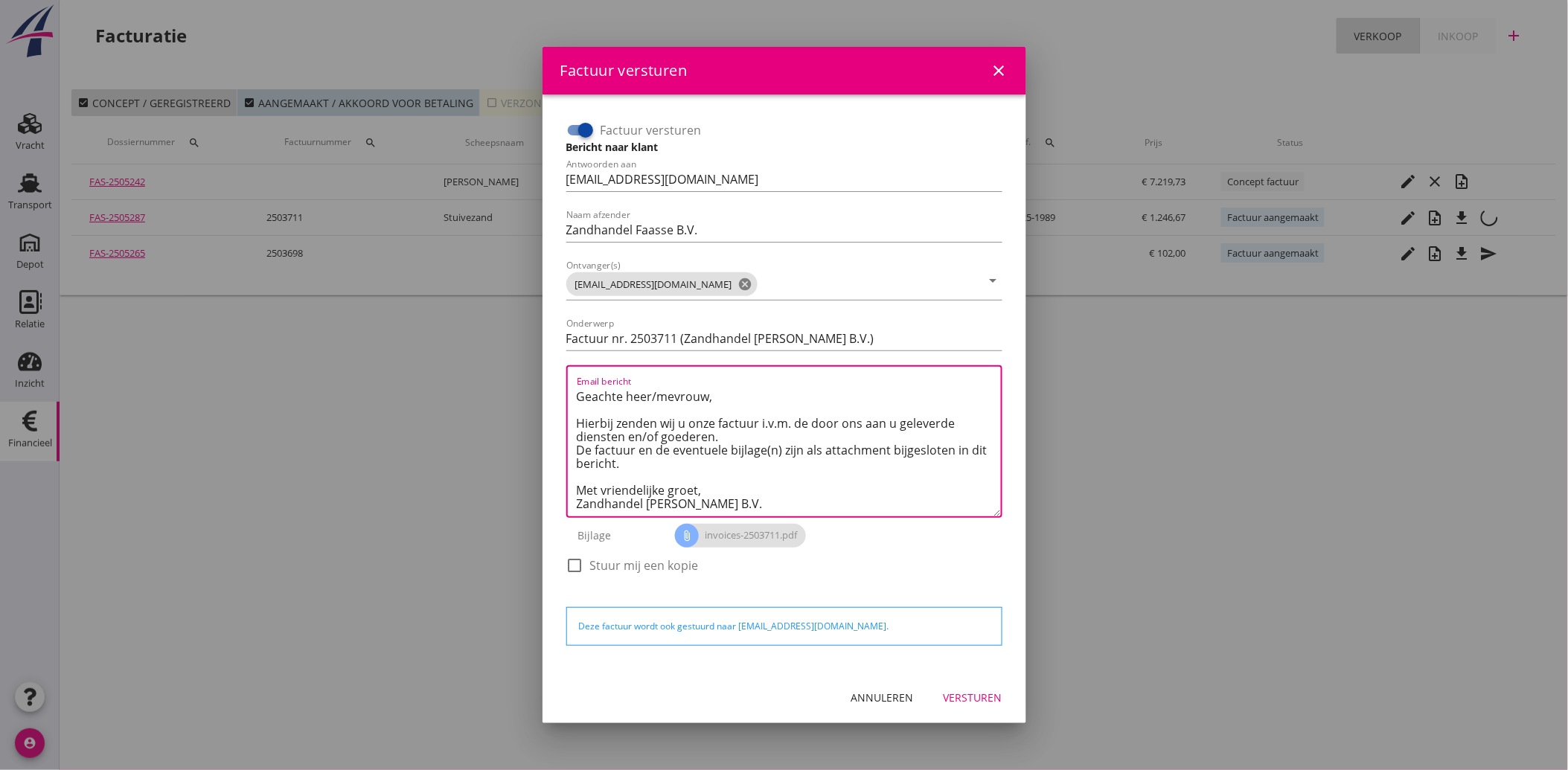
type textarea "Geachte heer/mevrouw, Hierbij zenden wij u onze factuur i.v.m. de door ons aan …"
click at [982, 689] on div "Versturen" at bounding box center [972, 697] width 59 height 15
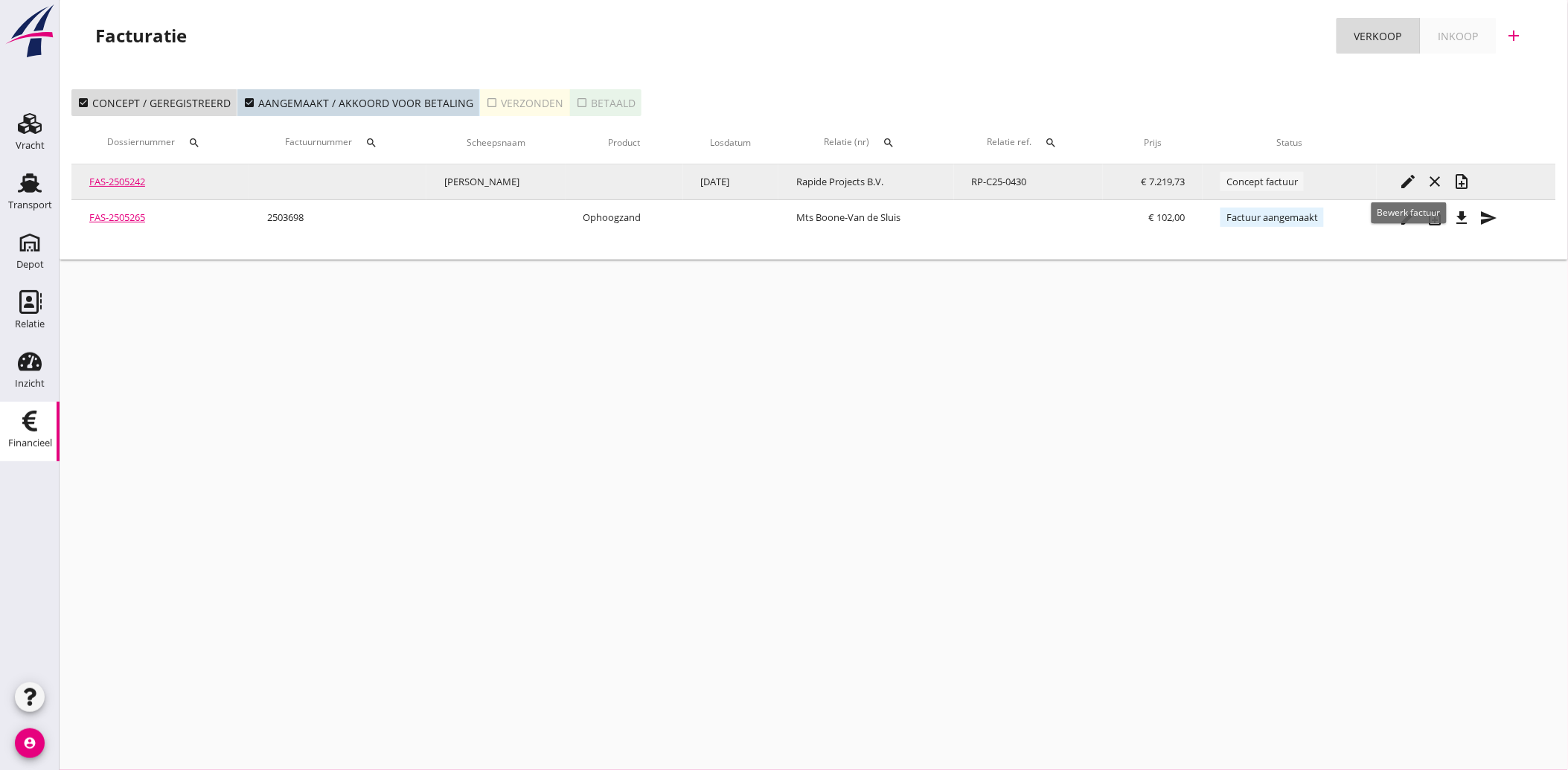
click at [1413, 184] on icon "edit" at bounding box center [1407, 182] width 18 height 18
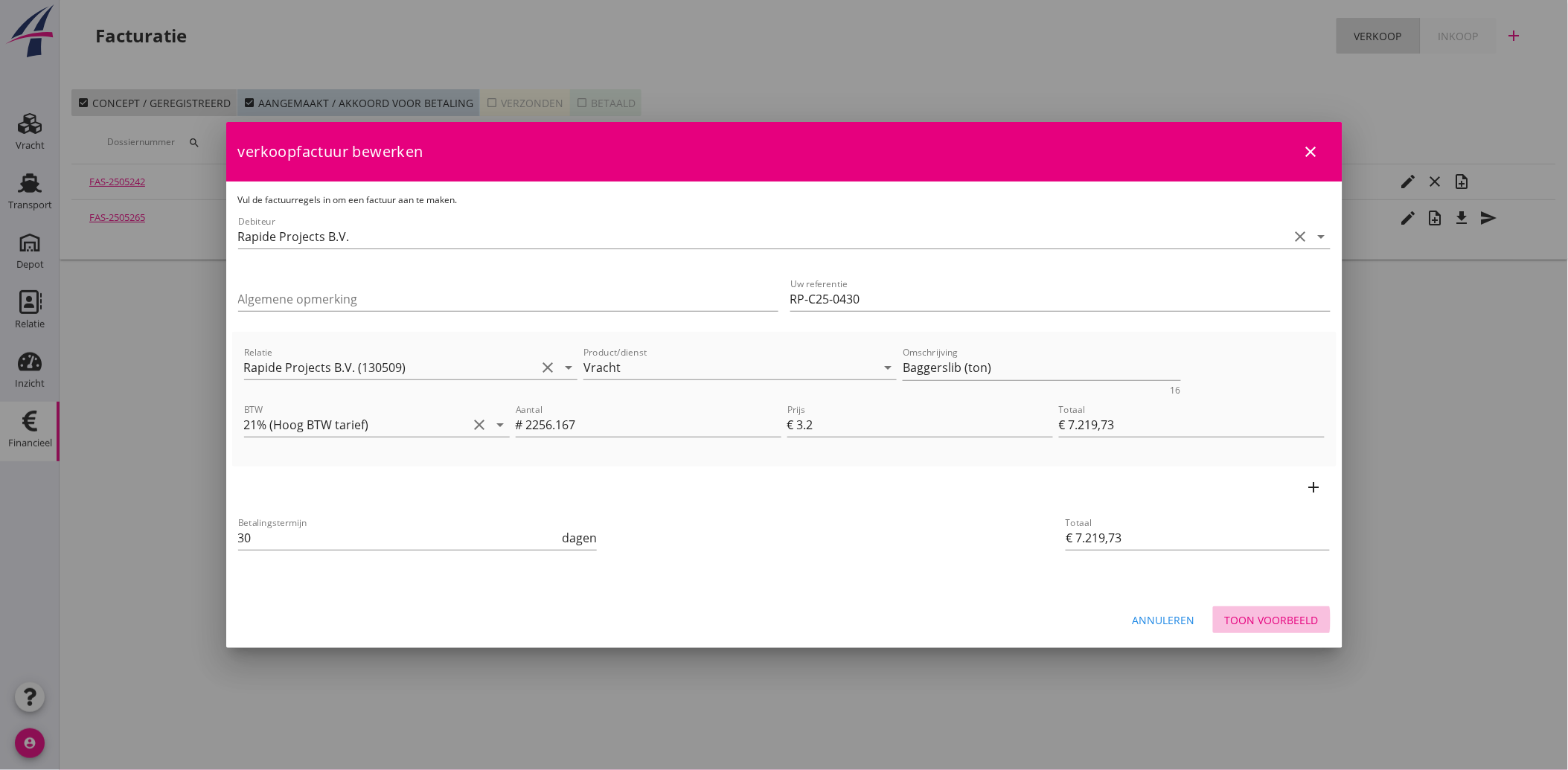
click at [1255, 615] on div "Toon voorbeeld" at bounding box center [1272, 620] width 94 height 15
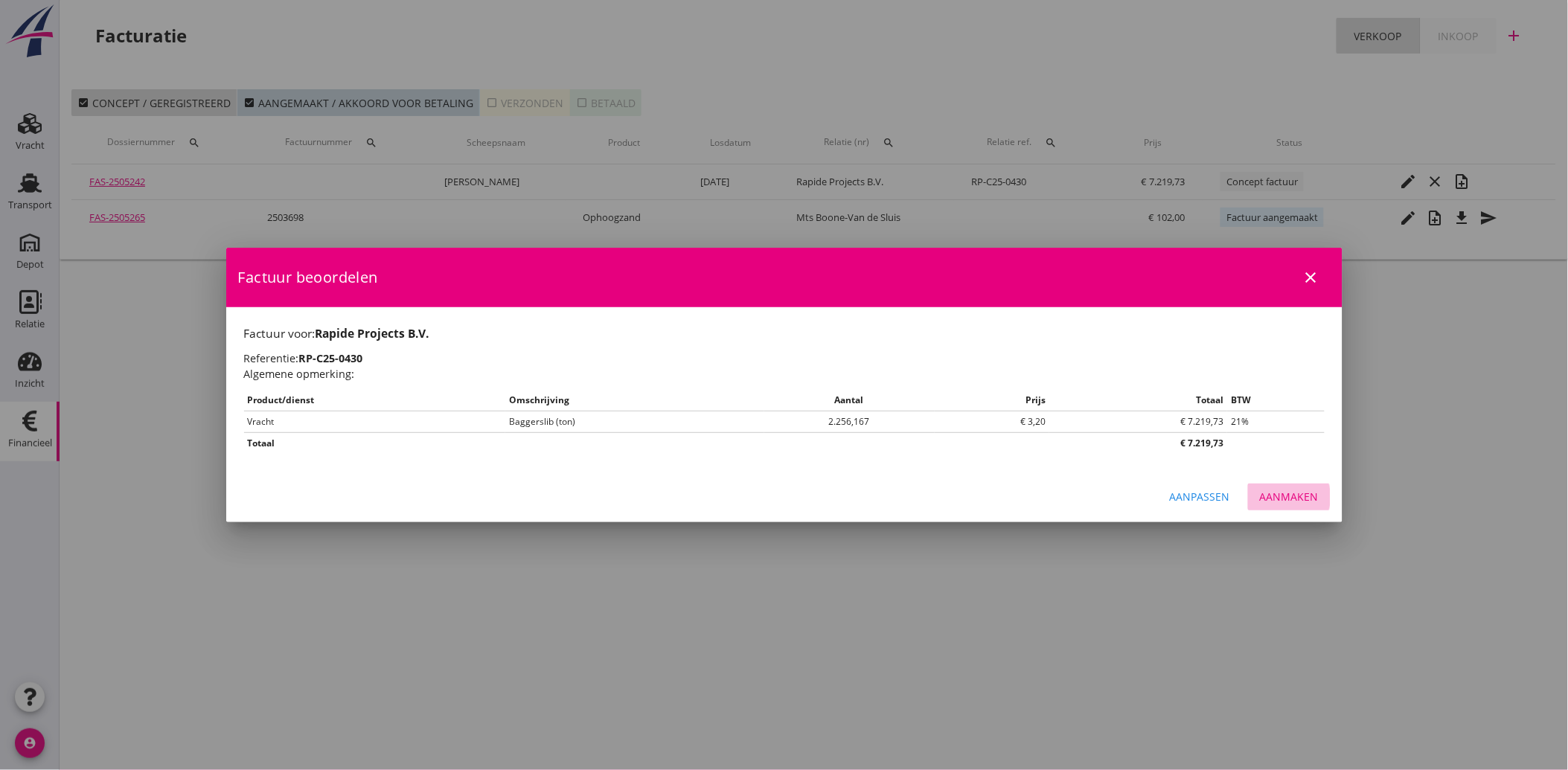
click at [1267, 495] on div "Aanmaken" at bounding box center [1288, 496] width 59 height 15
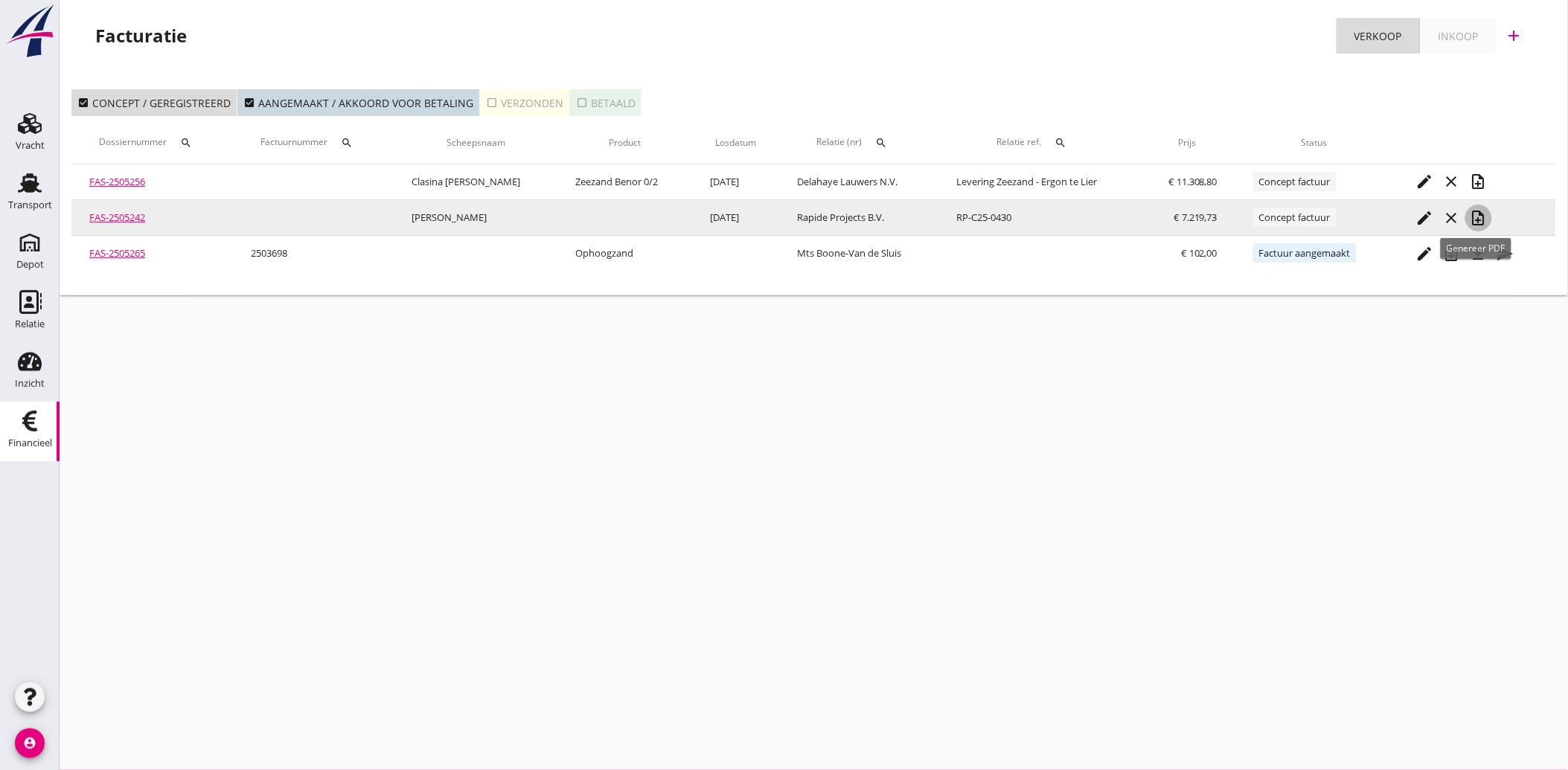
click at [1479, 217] on icon "note_add" at bounding box center [1478, 217] width 18 height 18
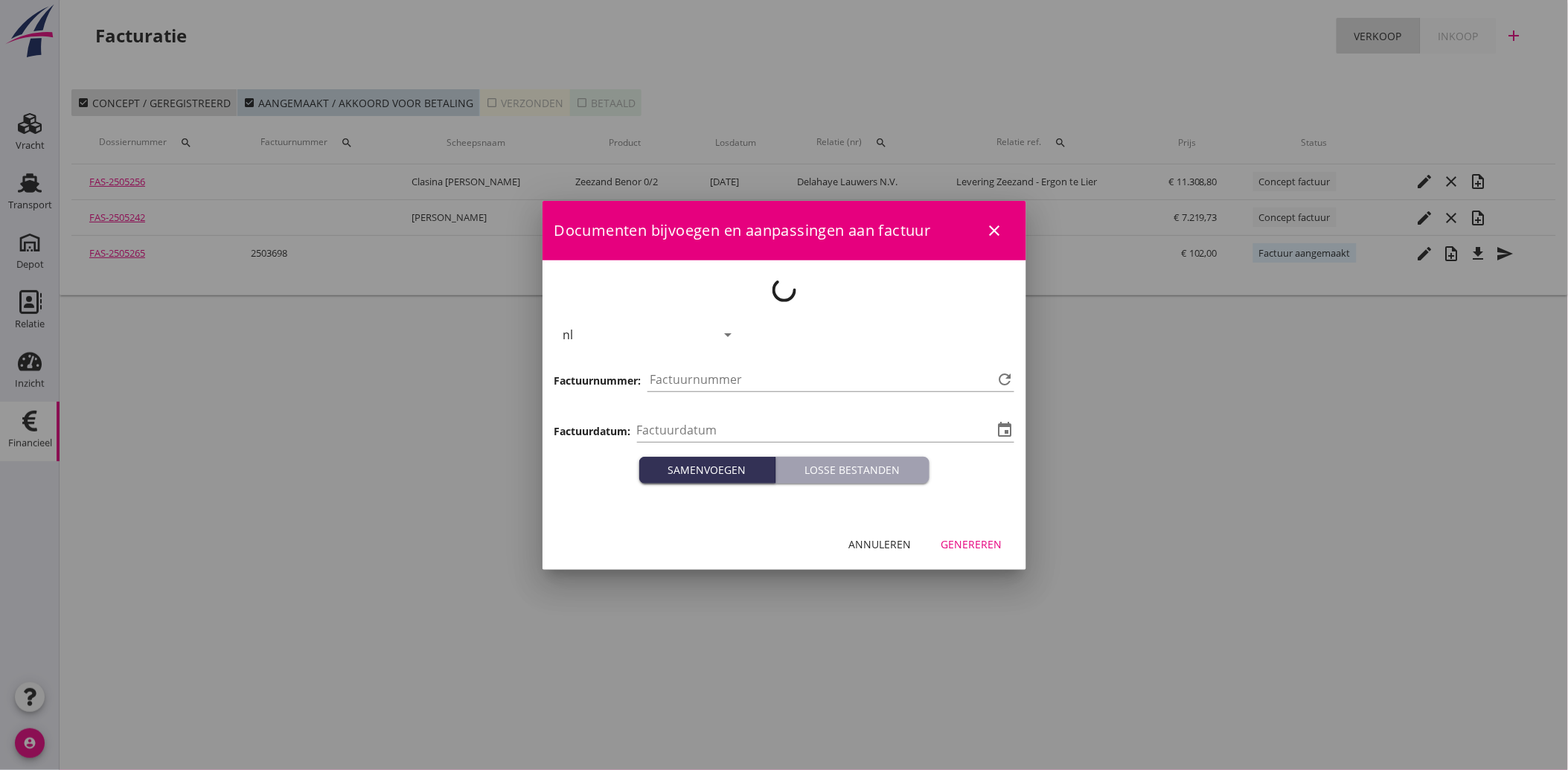
type input "[DATE]"
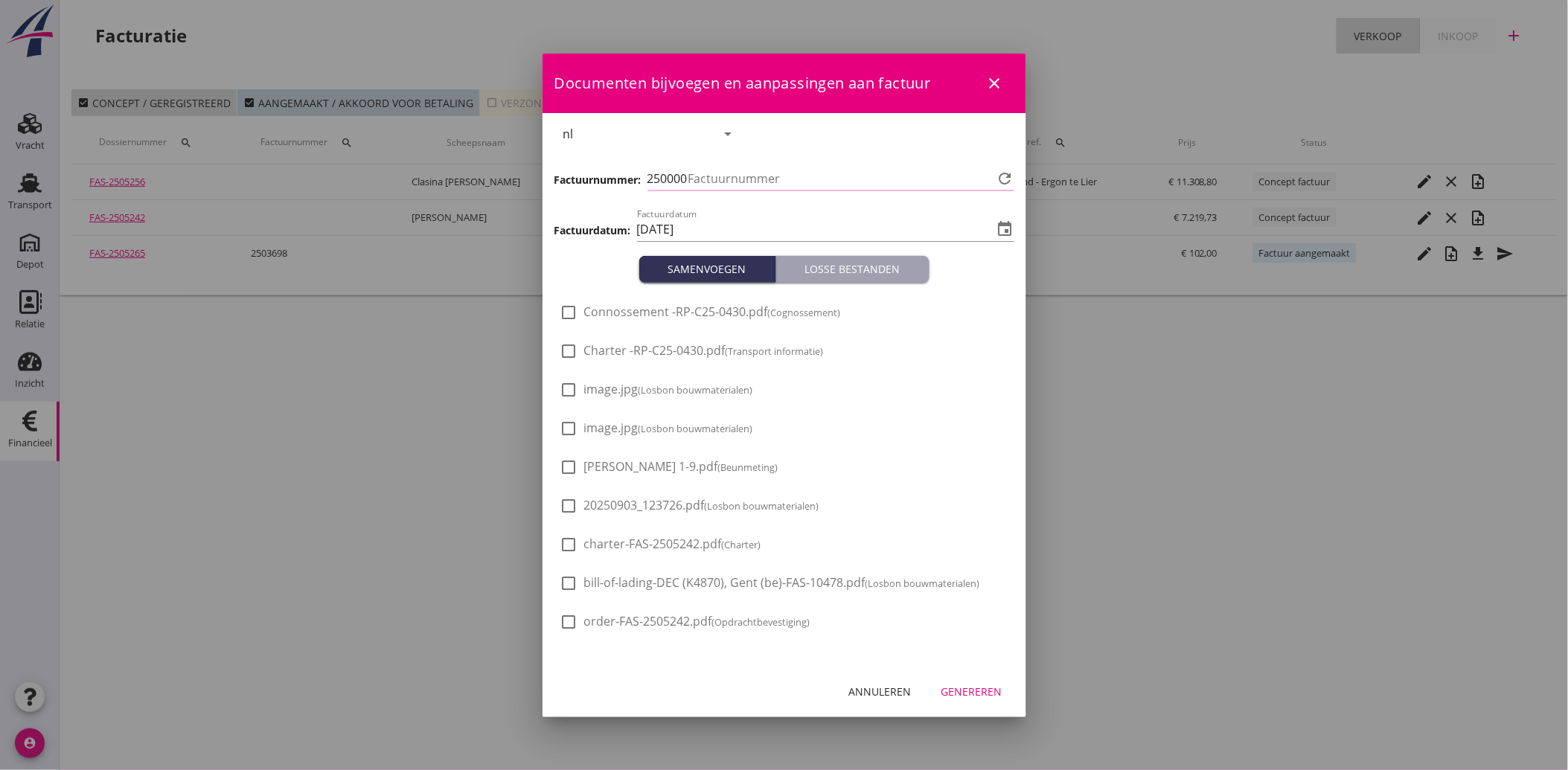
type input "3712"
click at [606, 459] on span "[PERSON_NAME] 1-9.pdf (Beunmeting)" at bounding box center [681, 466] width 194 height 15
checkbox input "true"
click at [598, 511] on span "20250903_123726.pdf (Losbon bouwmaterialen)" at bounding box center [701, 506] width 236 height 15
checkbox input "true"
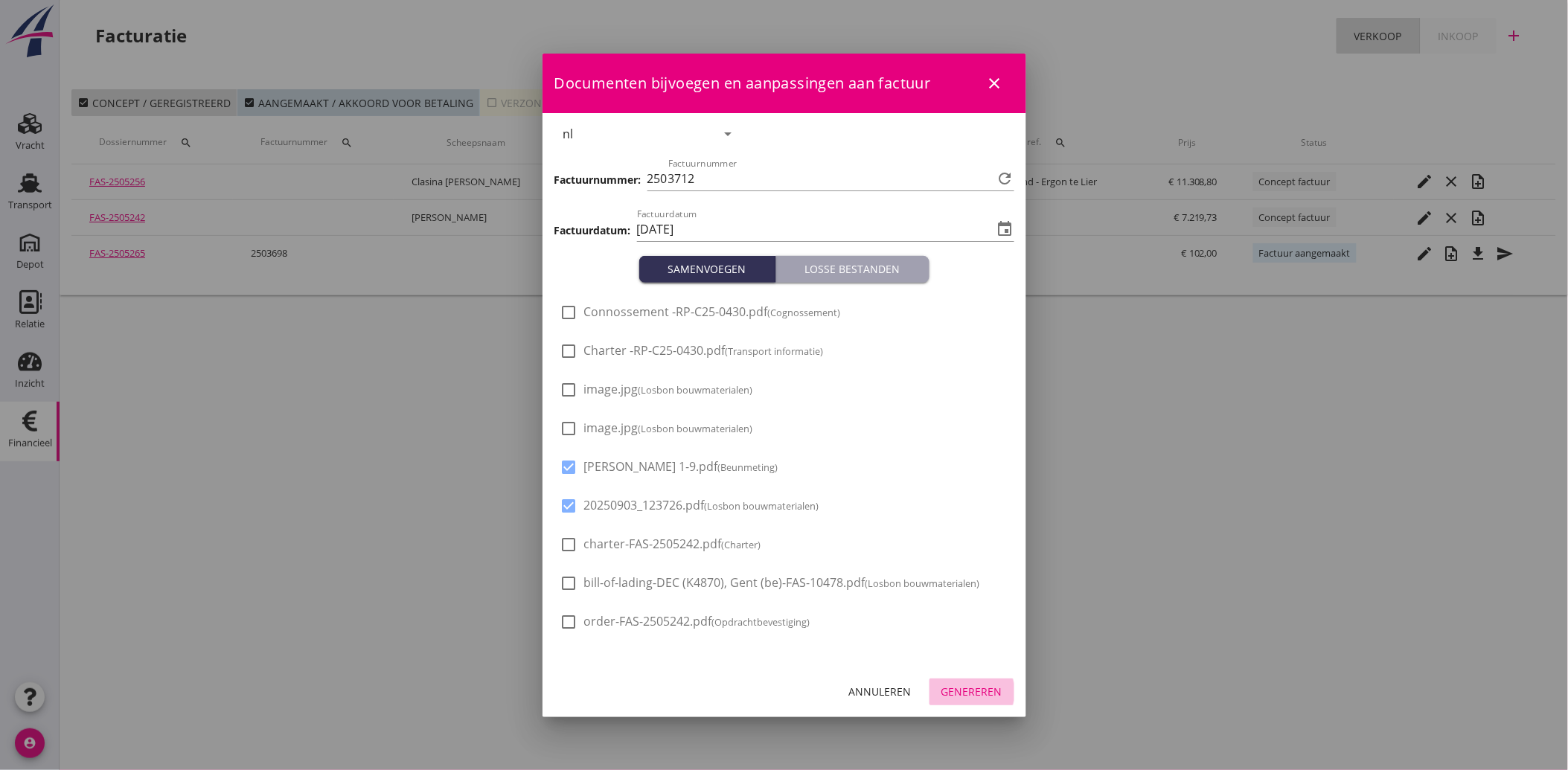
click at [956, 679] on button "Genereren" at bounding box center [972, 692] width 85 height 27
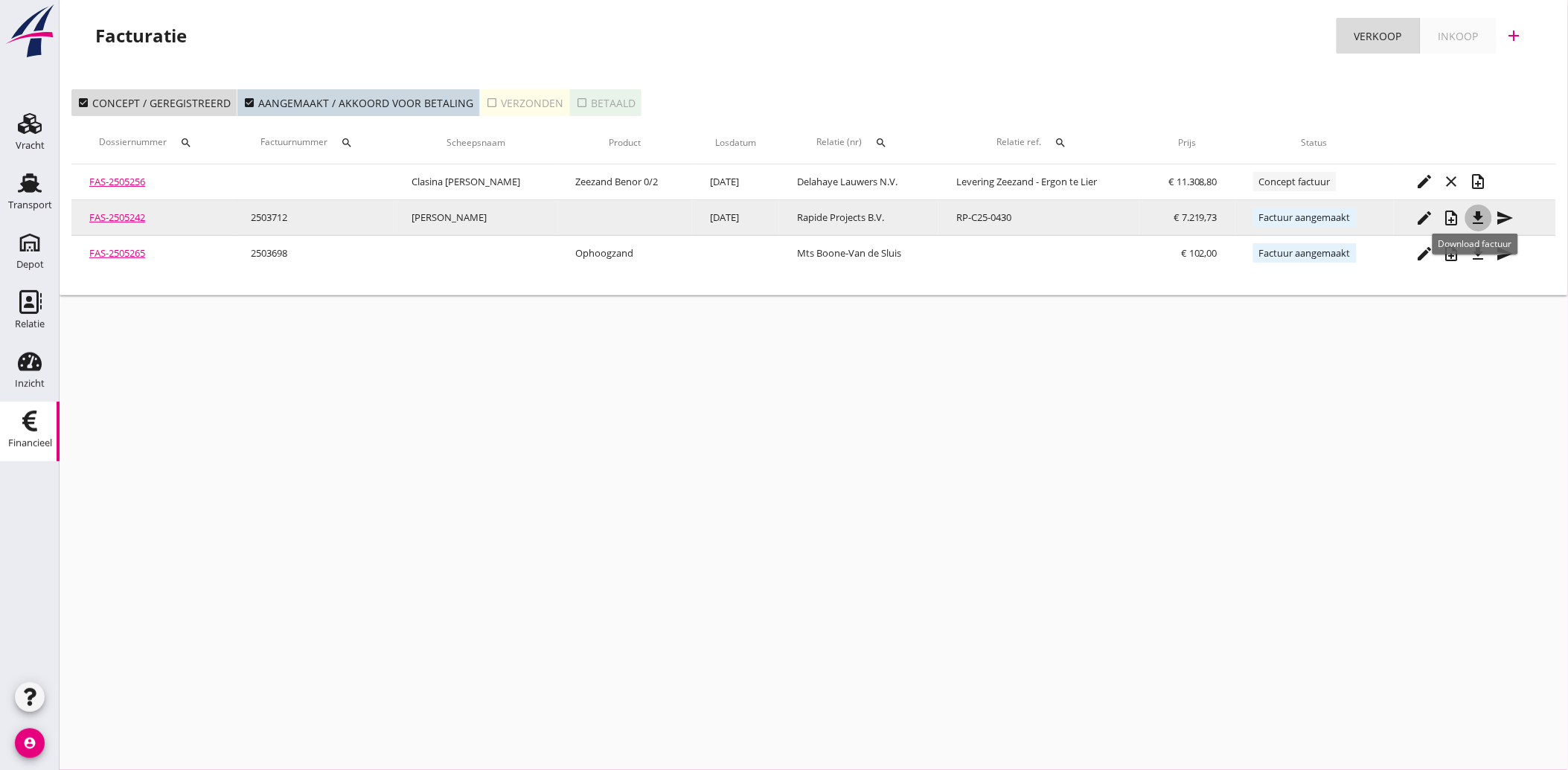
click at [1481, 215] on icon "file_download" at bounding box center [1478, 217] width 18 height 18
click at [1502, 214] on icon "send" at bounding box center [1505, 217] width 18 height 18
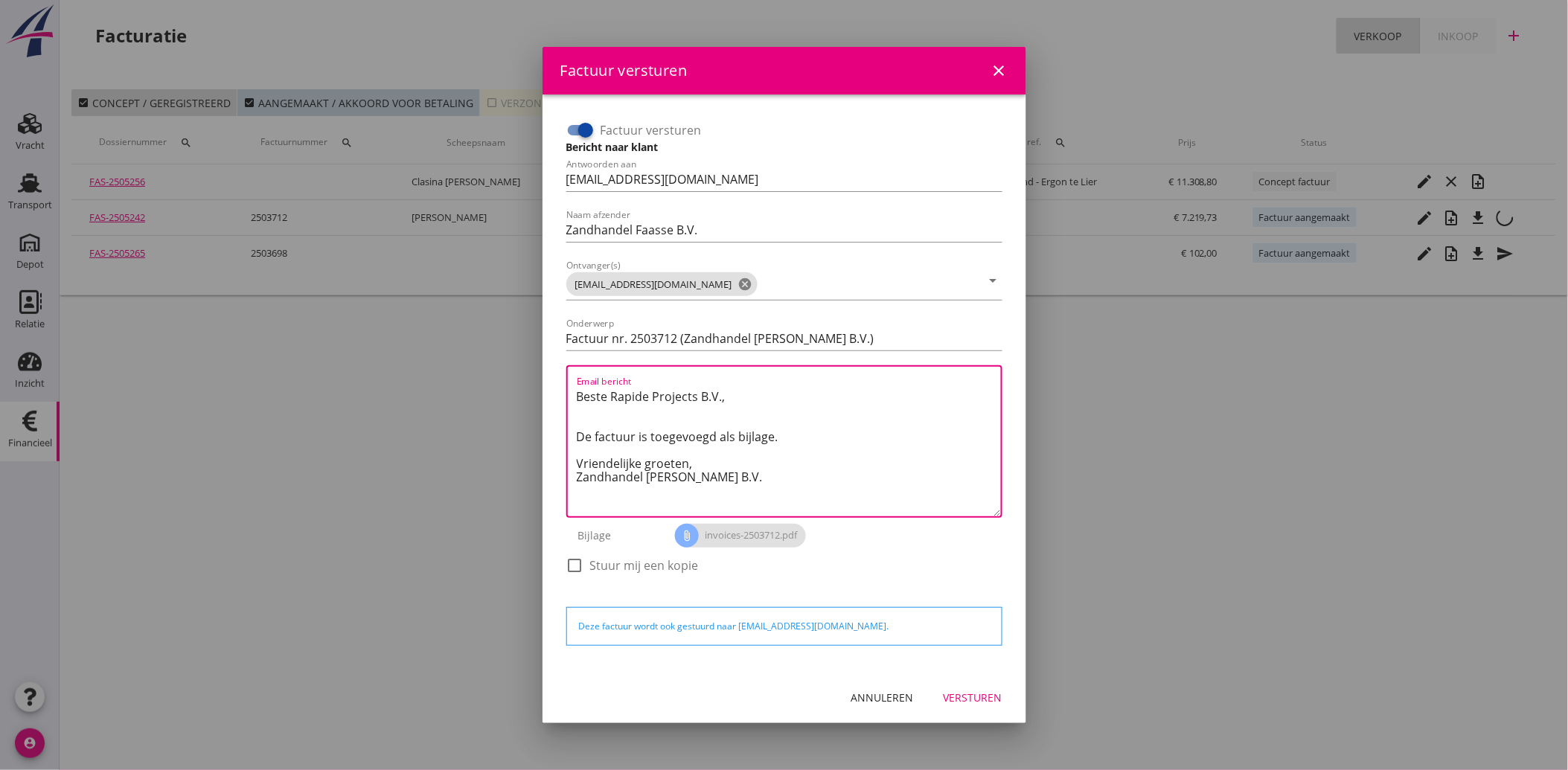
drag, startPoint x: 715, startPoint y: 476, endPoint x: 562, endPoint y: 377, distance: 182.2
click at [562, 377] on div "Factuur versturen Bericht naar klant Antwoorden aan [EMAIL_ADDRESS][DOMAIN_NAME…" at bounding box center [784, 355] width 448 height 485
paste textarea "Geachte heer/mevrouw, Hierbij zenden wij u onze factuur i.v.m. de door ons aan …"
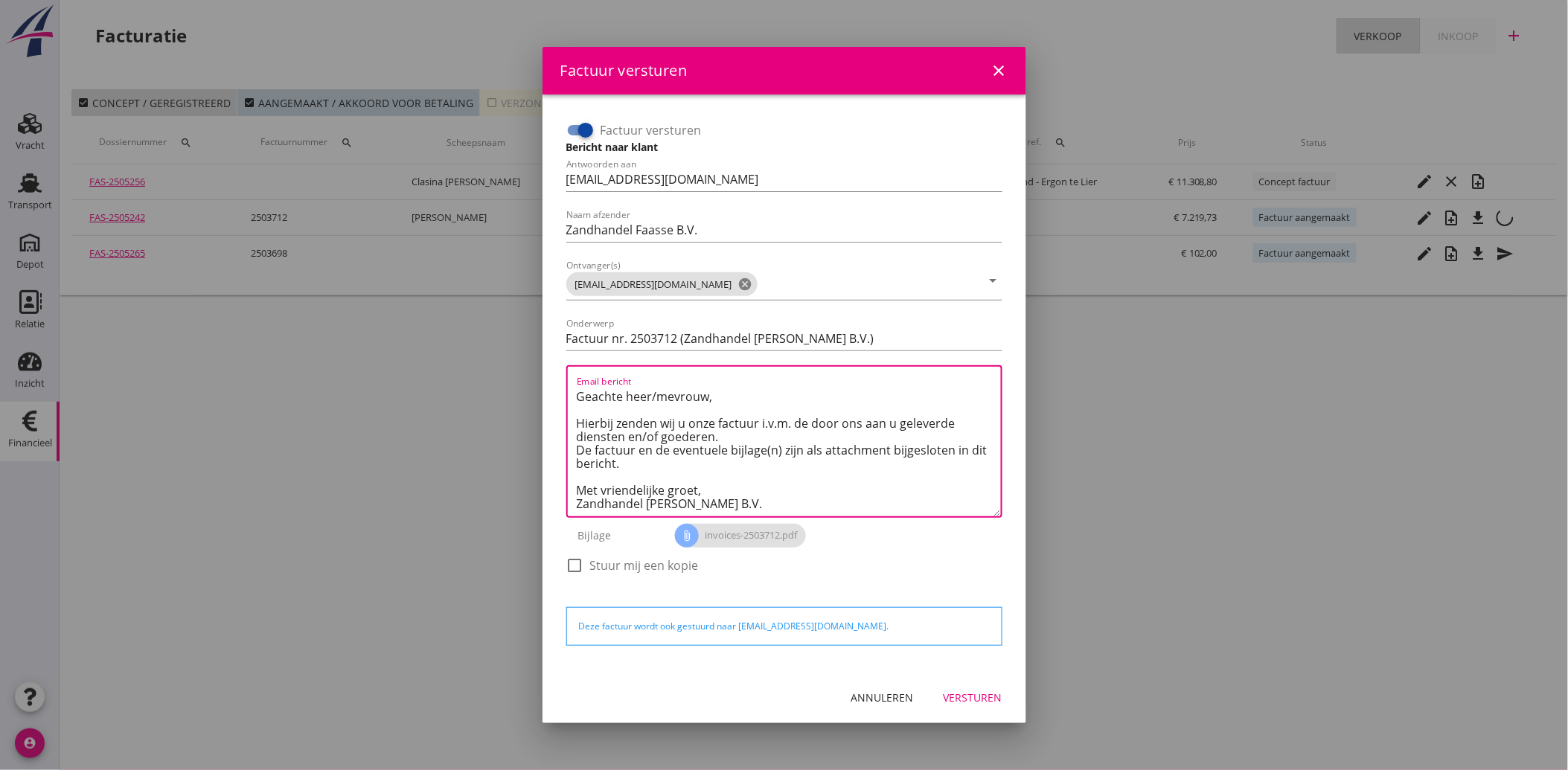
type textarea "Geachte heer/mevrouw, Hierbij zenden wij u onze factuur i.v.m. de door ons aan …"
click at [959, 697] on div "Versturen" at bounding box center [972, 697] width 59 height 15
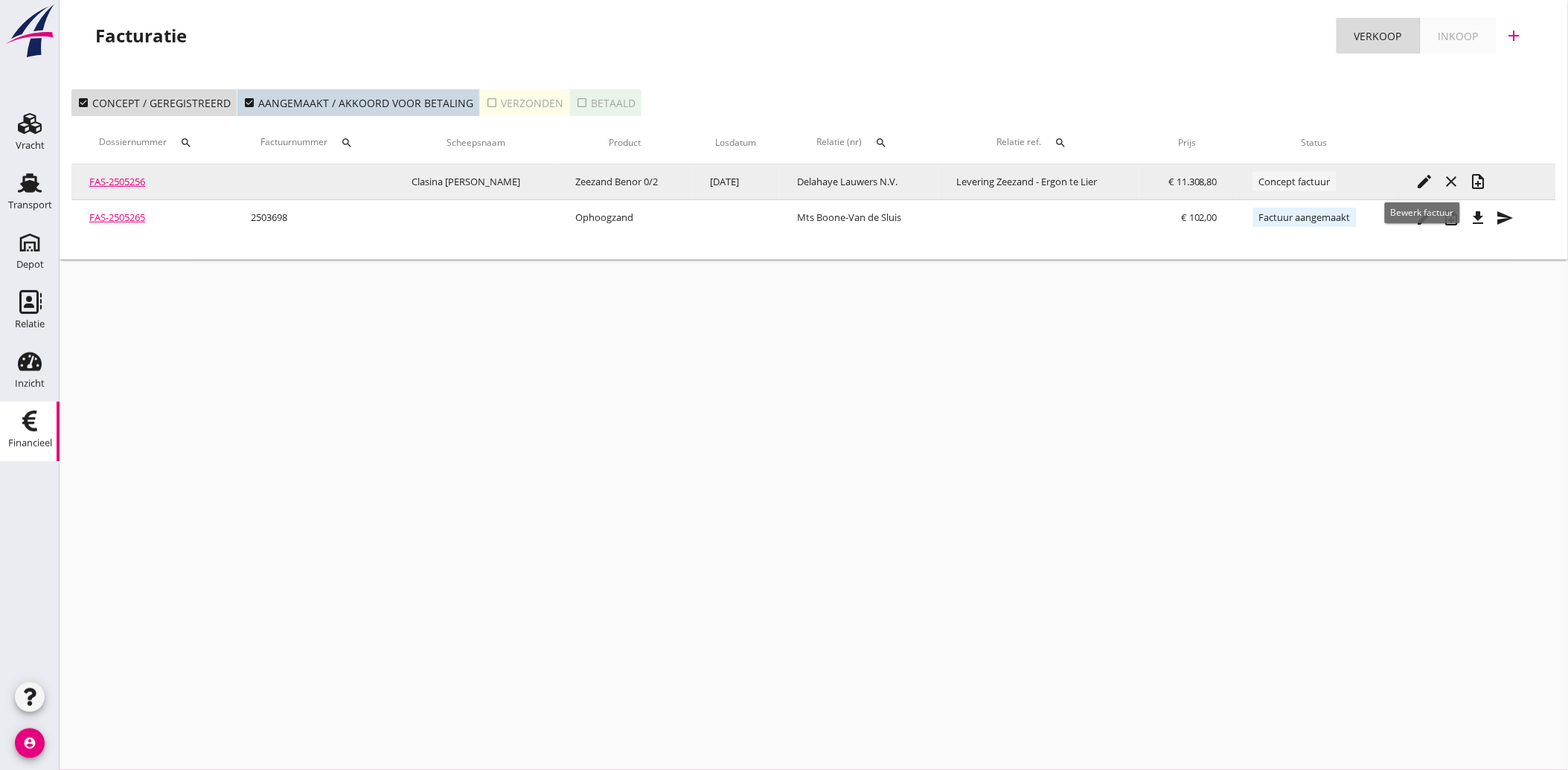
click at [1417, 179] on icon "edit" at bounding box center [1425, 182] width 18 height 18
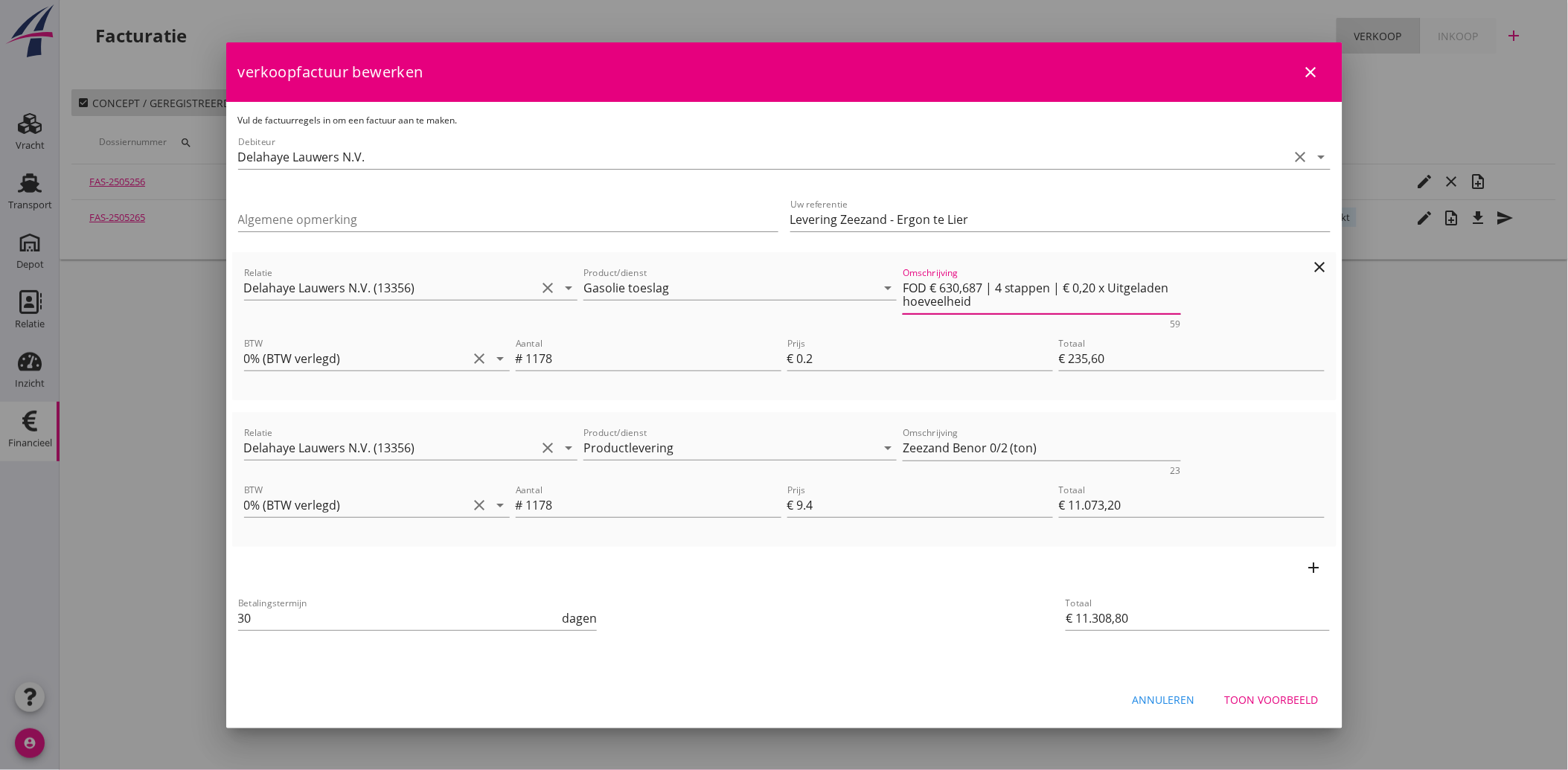
click at [963, 286] on textarea "FOD € 630,687 | 4 stappen | € 0,20 x Uitgeladen hoeveelheid" at bounding box center [1041, 294] width 278 height 37
type textarea "FOD € 630,71 | 4 stappen | € 0,20 x Uitgeladen hoeveelheid"
click at [814, 610] on div "Betalingstermijn 30 dagen" at bounding box center [600, 619] width 730 height 57
click at [1244, 705] on div "Toon voorbeeld" at bounding box center [1272, 700] width 94 height 15
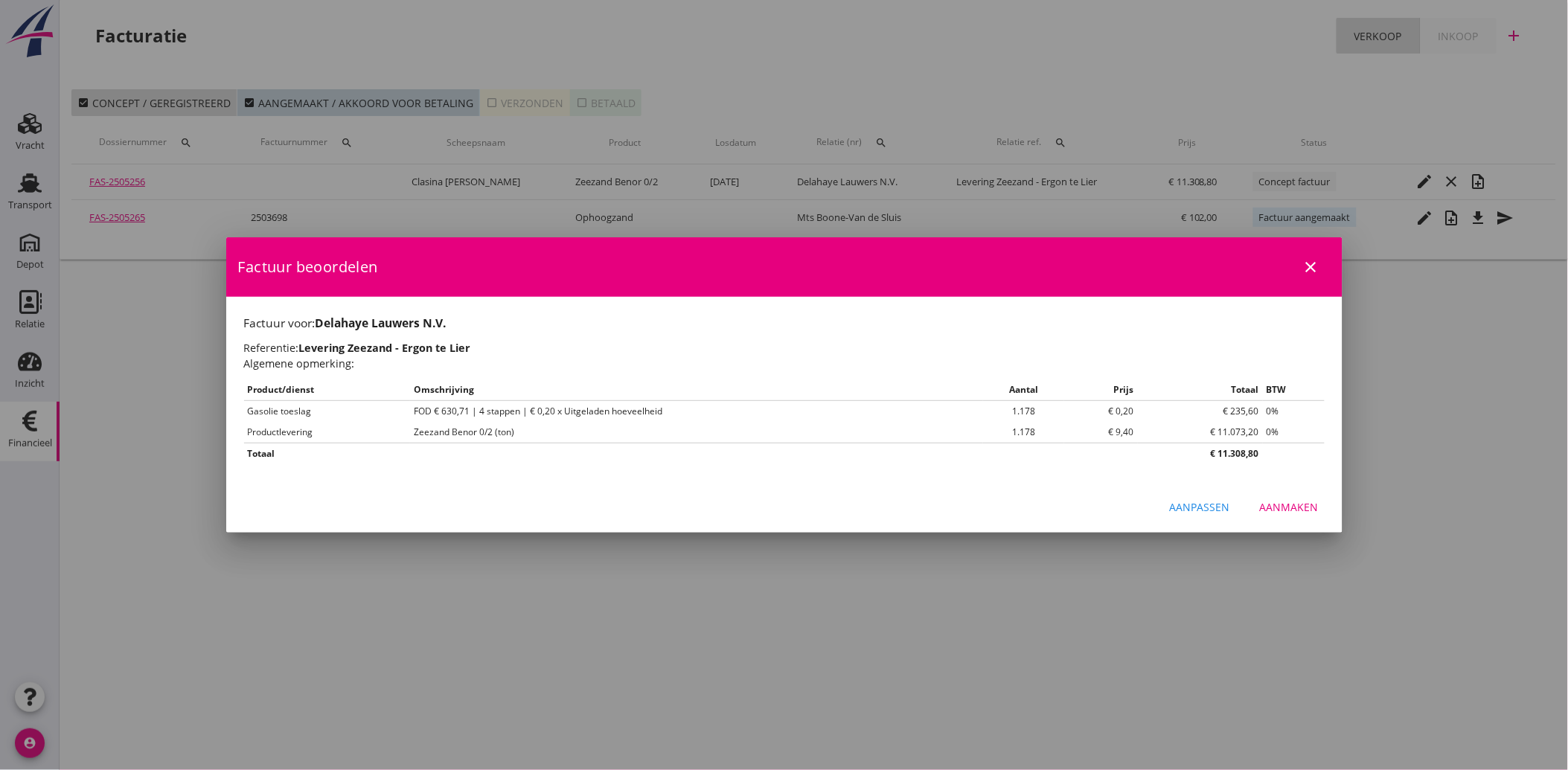
click at [1298, 511] on div "Aanmaken" at bounding box center [1288, 507] width 59 height 15
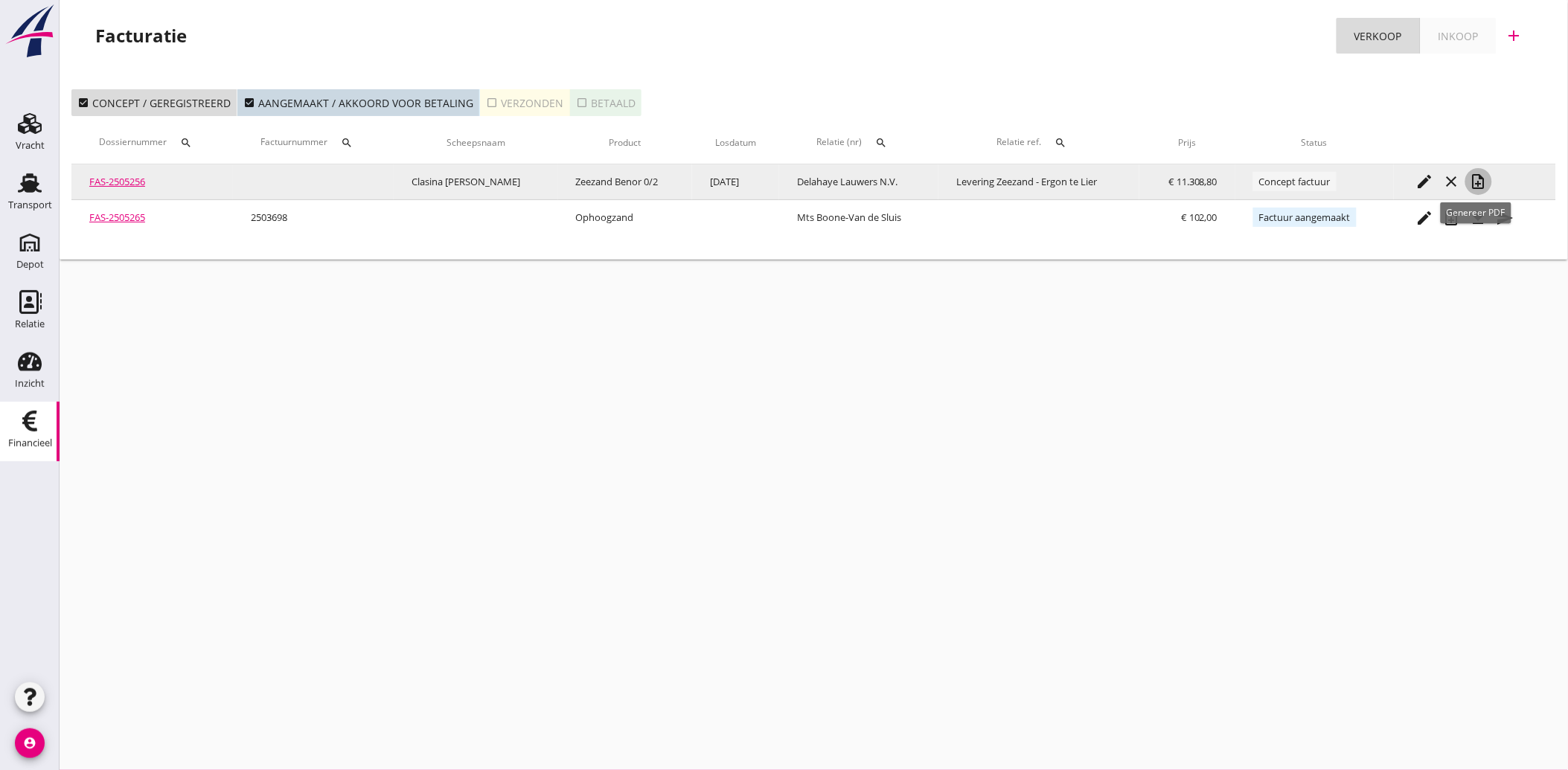
click at [1485, 179] on div "note_add" at bounding box center [1479, 182] width 27 height 18
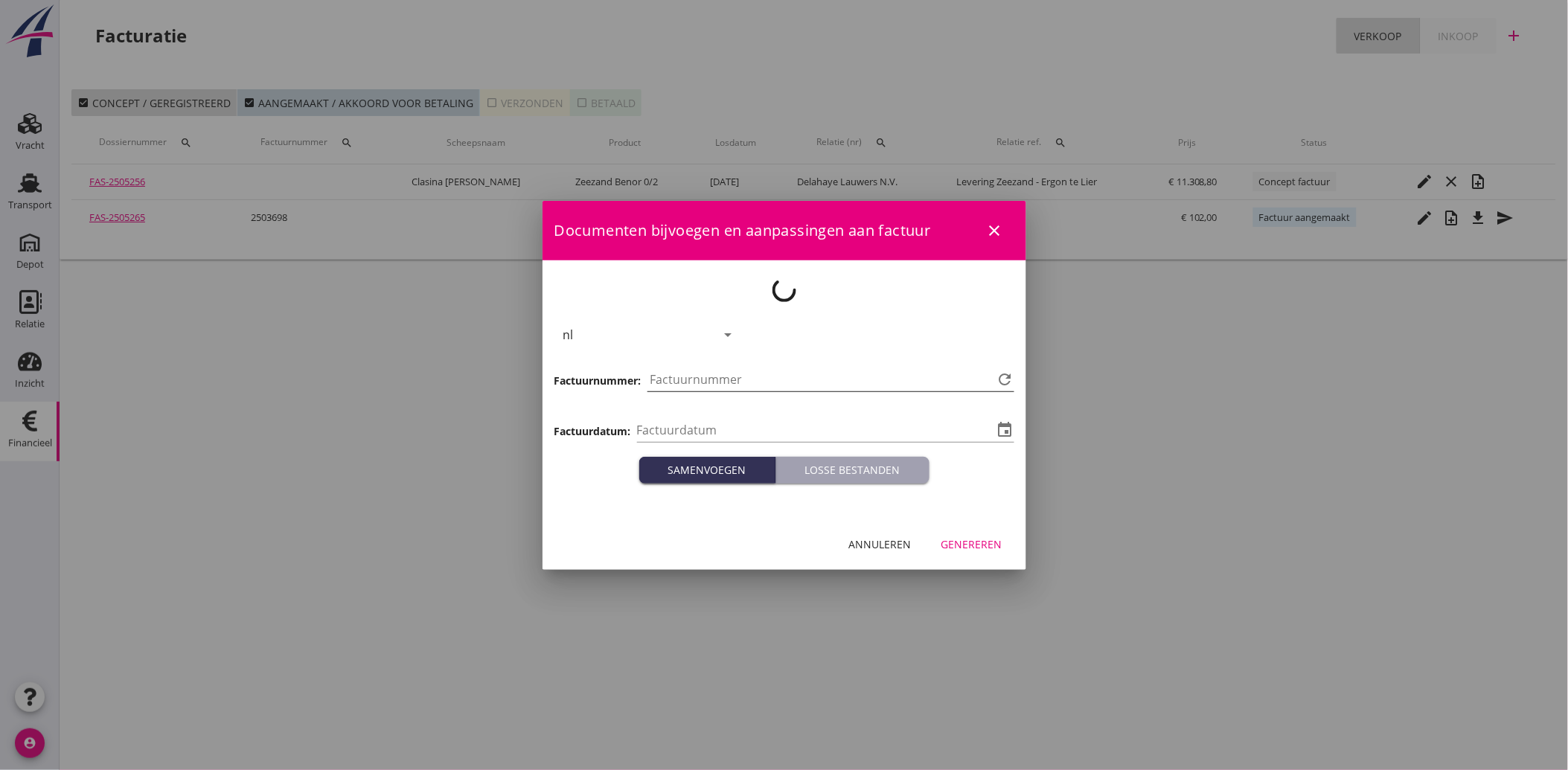
type input "[DATE]"
type input "3713"
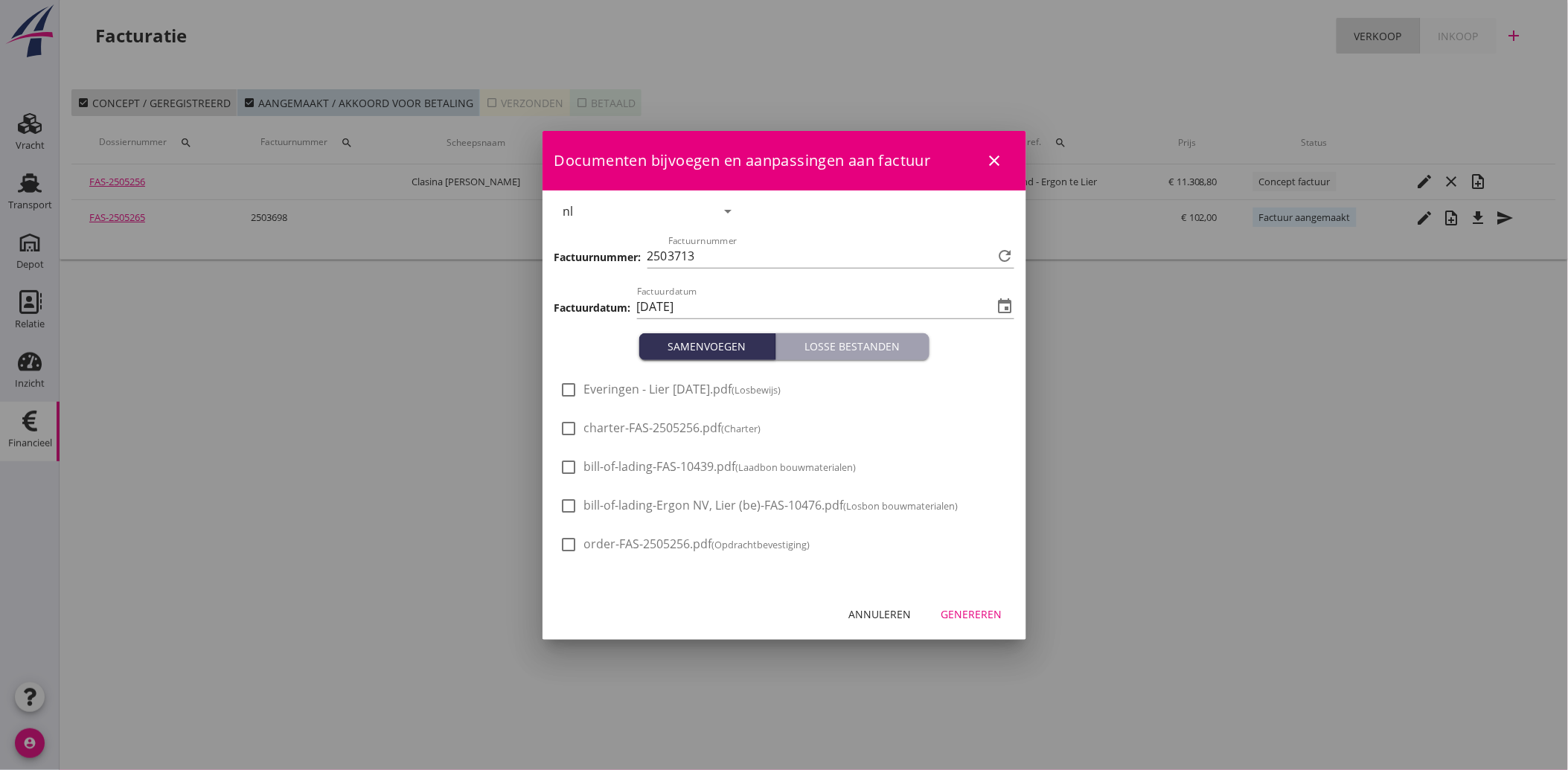
click at [660, 383] on span "Everingen - Lier [DATE].pdf (Losbewijs)" at bounding box center [682, 389] width 197 height 15
checkbox input "true"
click at [963, 607] on div "Genereren" at bounding box center [971, 614] width 61 height 15
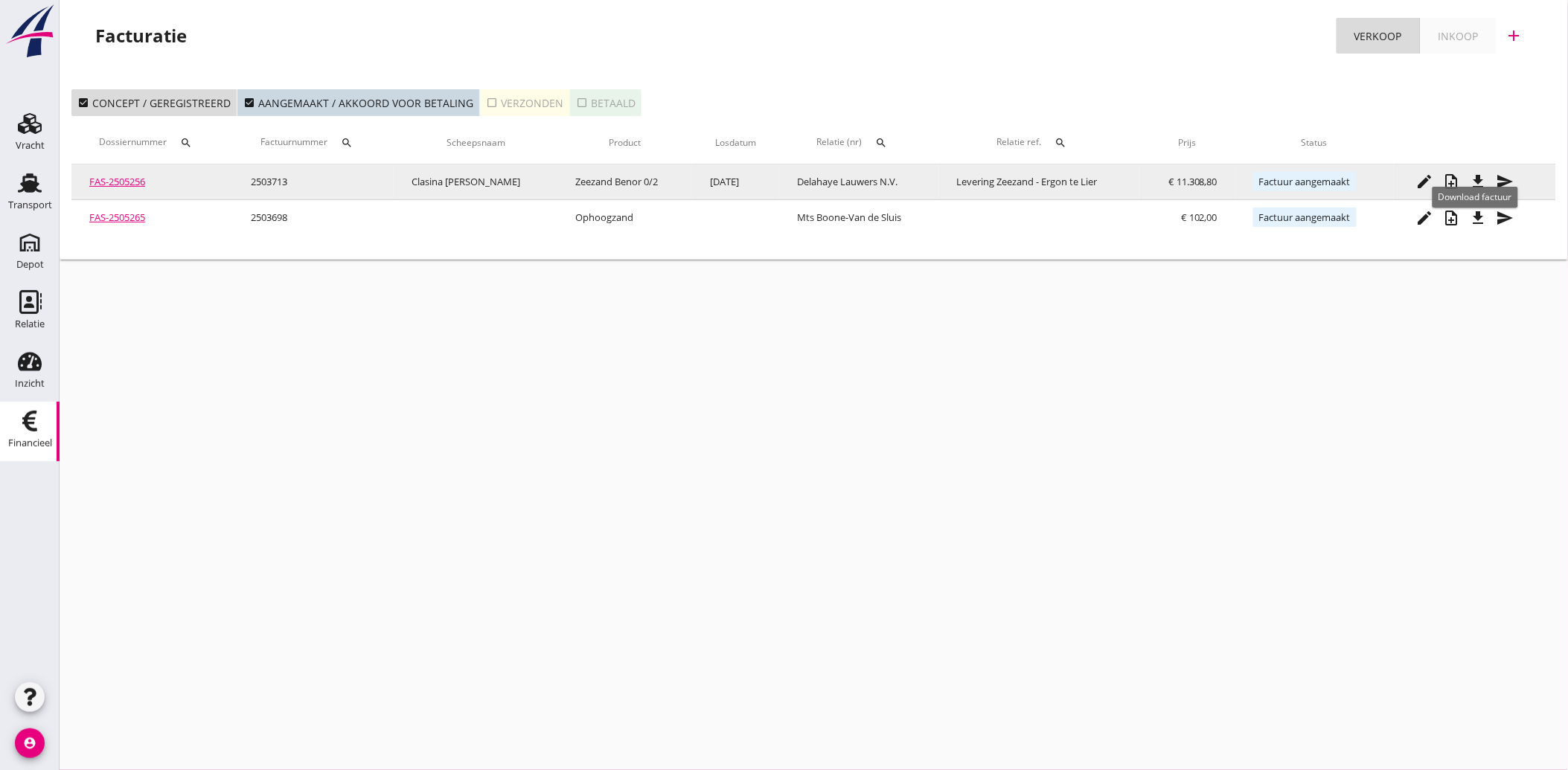
click at [1472, 175] on icon "file_download" at bounding box center [1478, 182] width 18 height 18
click at [1500, 179] on icon "send" at bounding box center [1505, 182] width 18 height 18
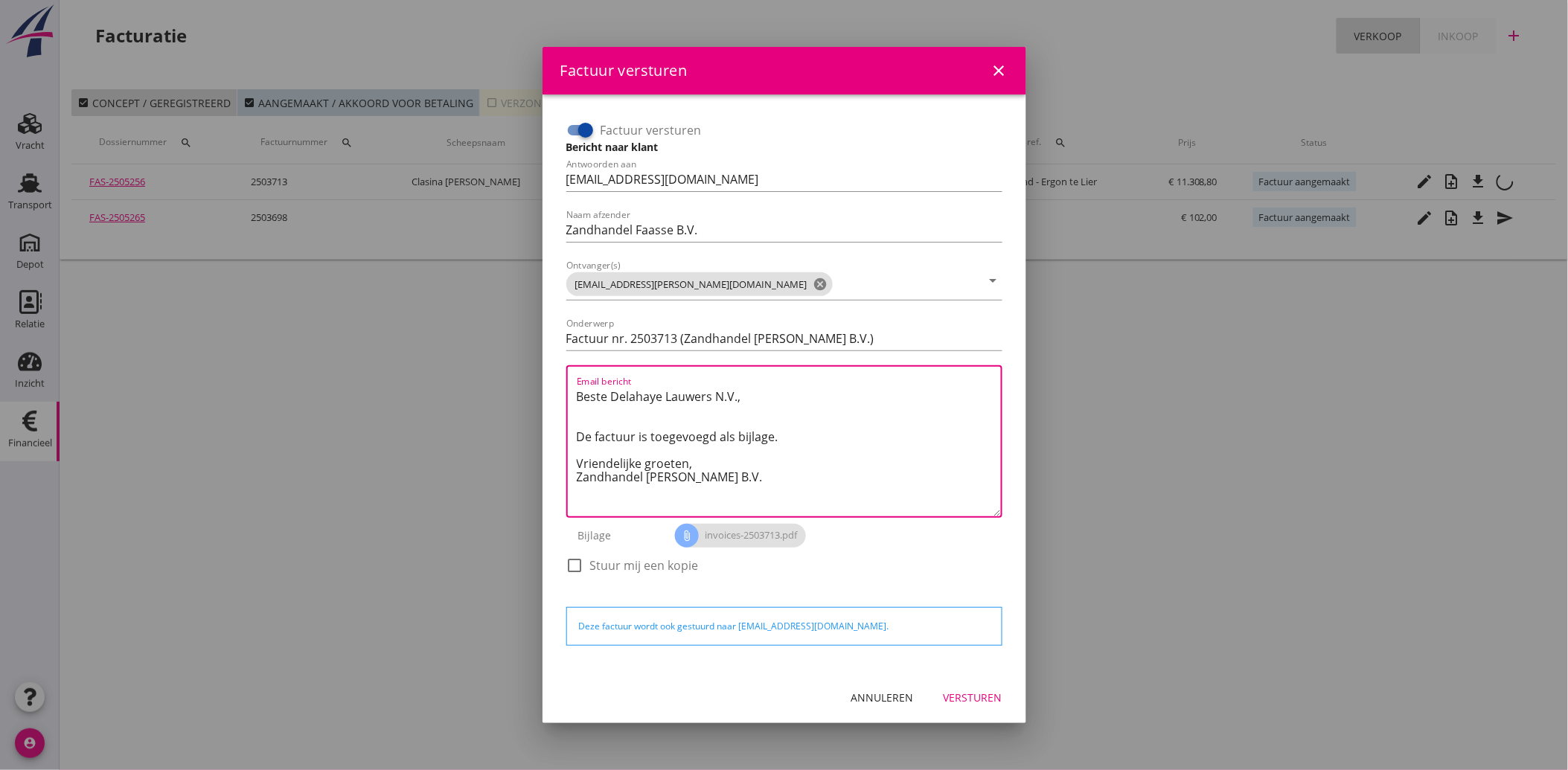
drag, startPoint x: 720, startPoint y: 478, endPoint x: 557, endPoint y: 385, distance: 187.7
click at [557, 385] on div "Factuur versturen Bericht naar klant Antwoorden aan [EMAIL_ADDRESS][DOMAIN_NAME…" at bounding box center [784, 384] width 460 height 554
paste textarea "Geachte heer/mevrouw, Hierbij zenden wij u onze factuur i.v.m. de door ons aan …"
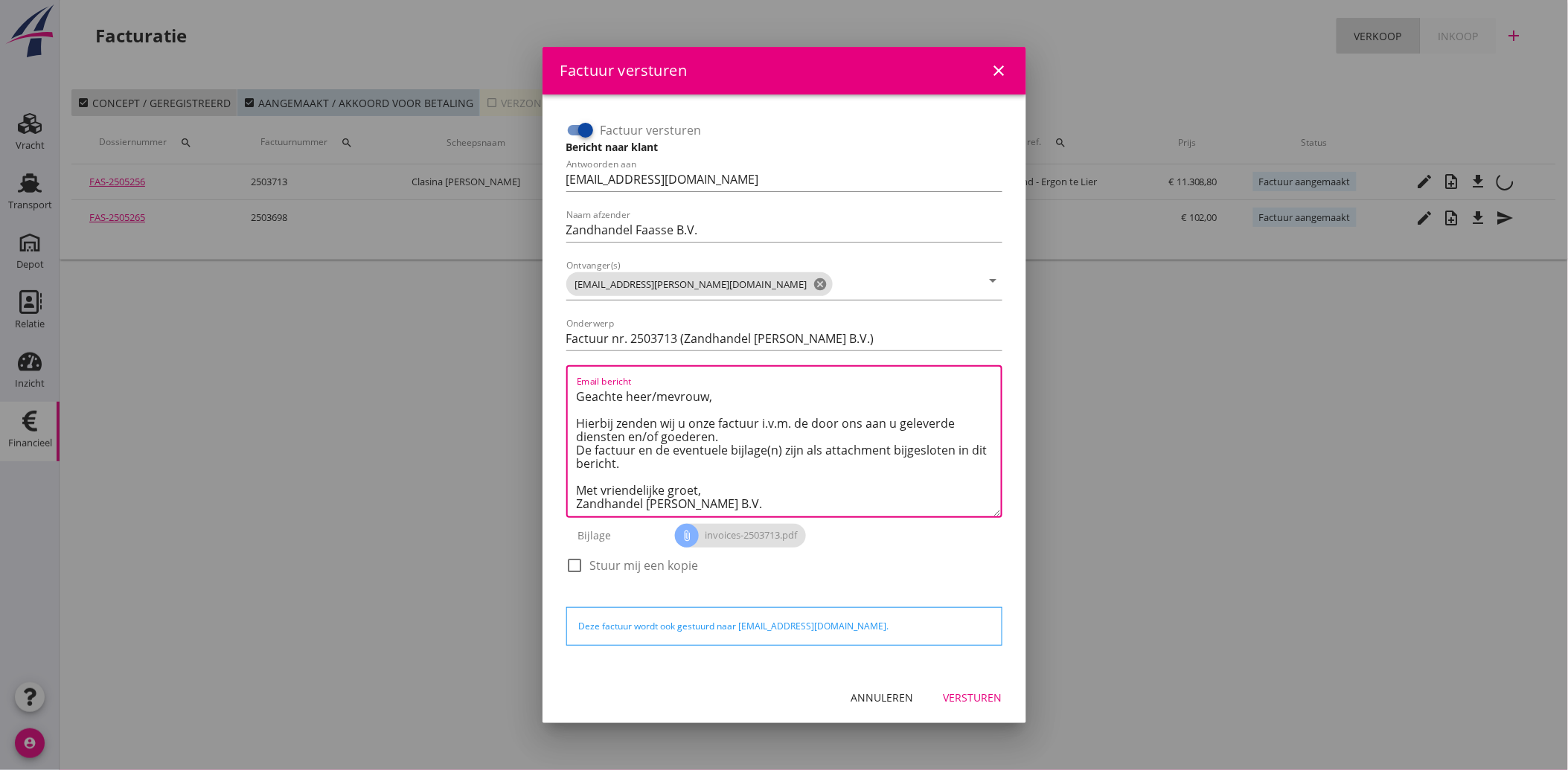
type textarea "Geachte heer/mevrouw, Hierbij zenden wij u onze factuur i.v.m. de door ons aan …"
click at [959, 690] on div "Versturen" at bounding box center [972, 697] width 59 height 15
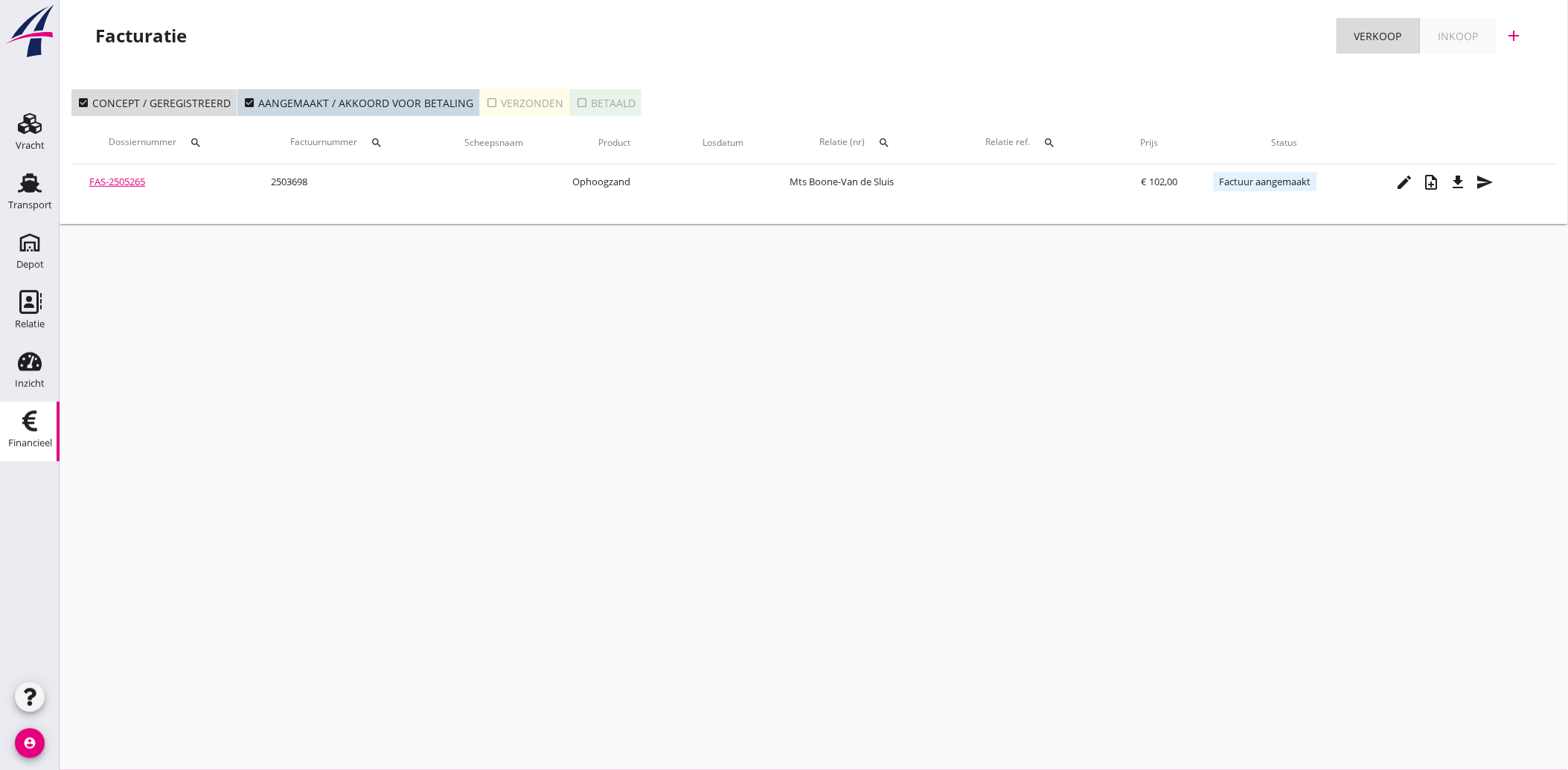
click at [460, 459] on div "cancel You are impersonating another user. Facturatie Verkoop Inkoop add check_…" at bounding box center [813, 385] width 1508 height 770
